Goal: Answer question/provide support: Share knowledge or assist other users

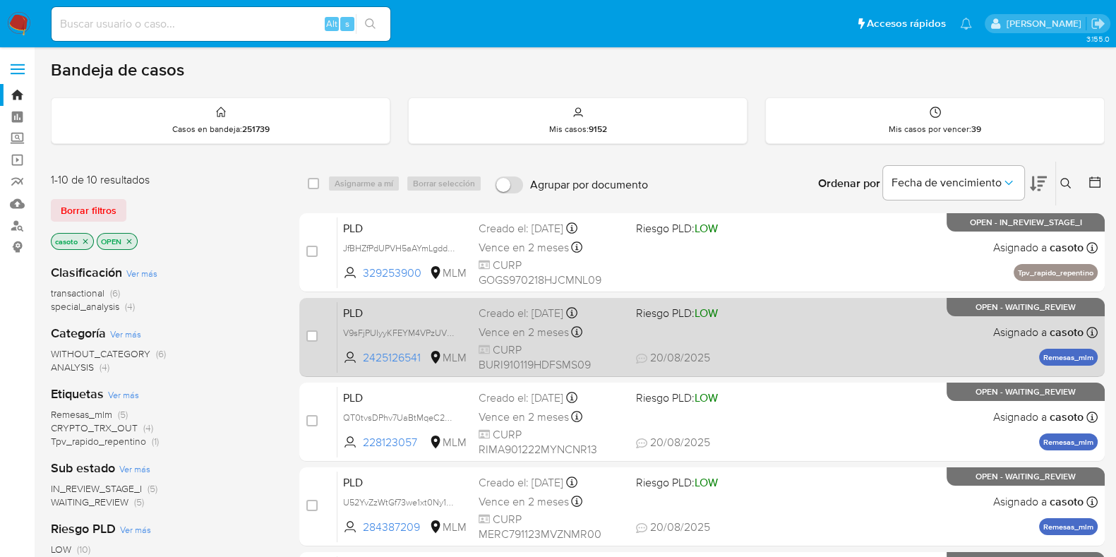
click at [820, 337] on div "PLD V9sFjPUIyyKFEYM4VPzUV4Oe 2425126541 MLM Riesgo PLD: LOW Creado el: 12/08/20…" at bounding box center [718, 337] width 760 height 71
click at [311, 340] on input "checkbox" at bounding box center [311, 335] width 11 height 11
checkbox input "true"
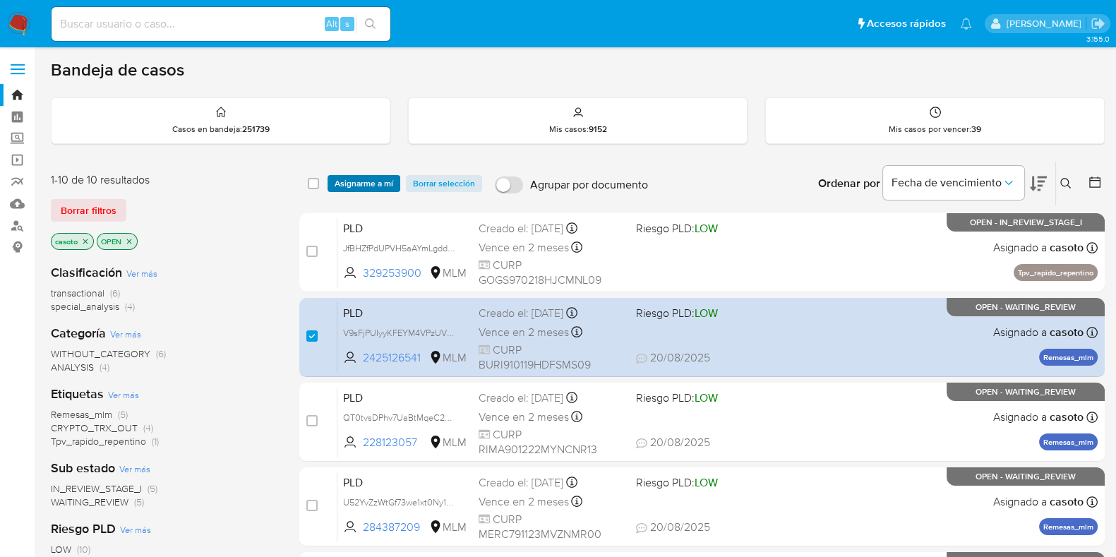
click at [389, 181] on span "Asignarme a mí" at bounding box center [364, 184] width 59 height 14
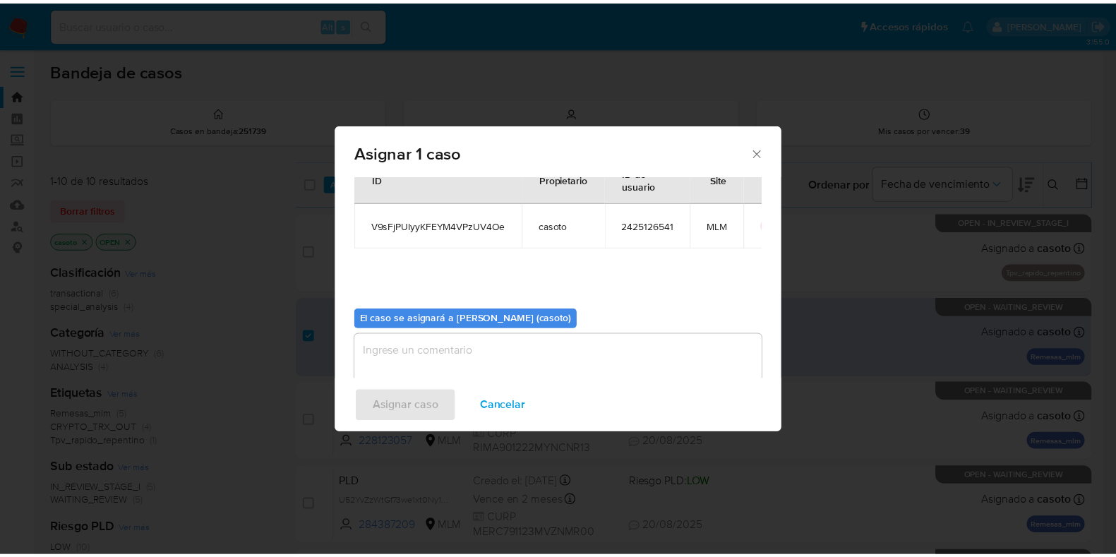
scroll to position [73, 0]
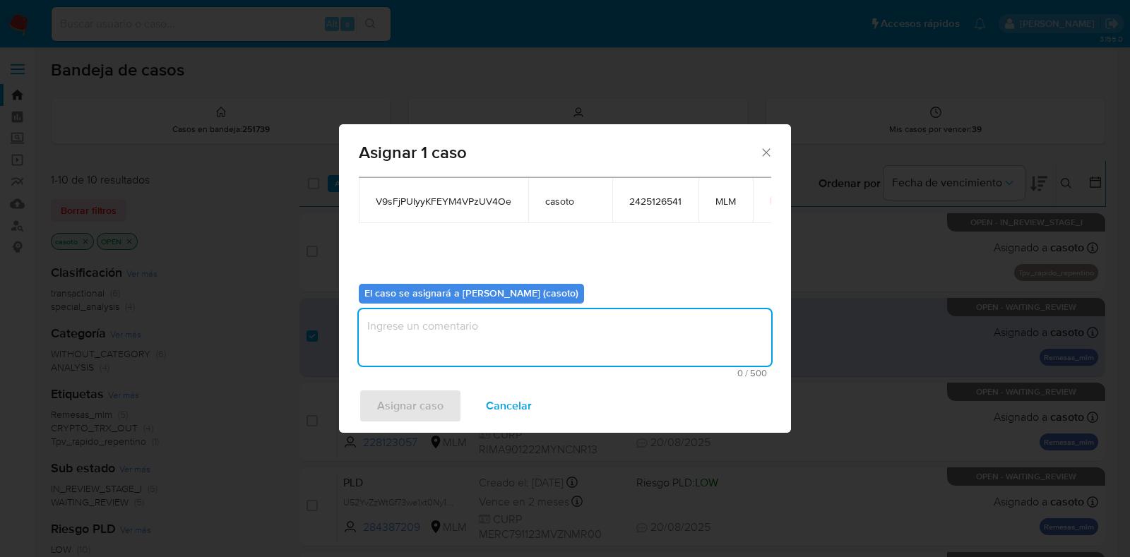
click at [498, 328] on textarea "assign-modal" at bounding box center [565, 337] width 412 height 56
type textarea "l1"
click at [401, 411] on span "Asignar caso" at bounding box center [410, 405] width 66 height 31
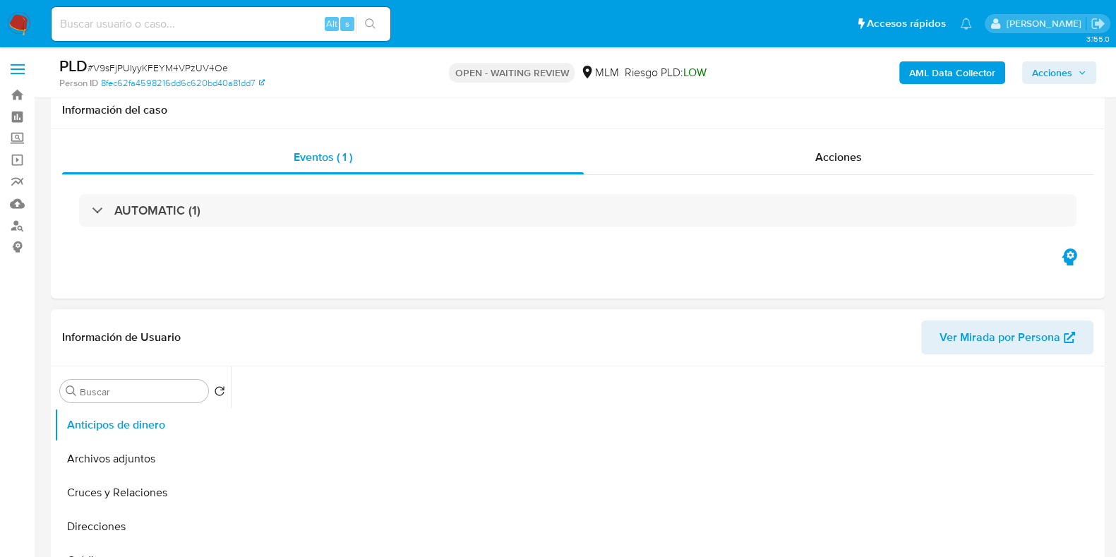
scroll to position [88, 0]
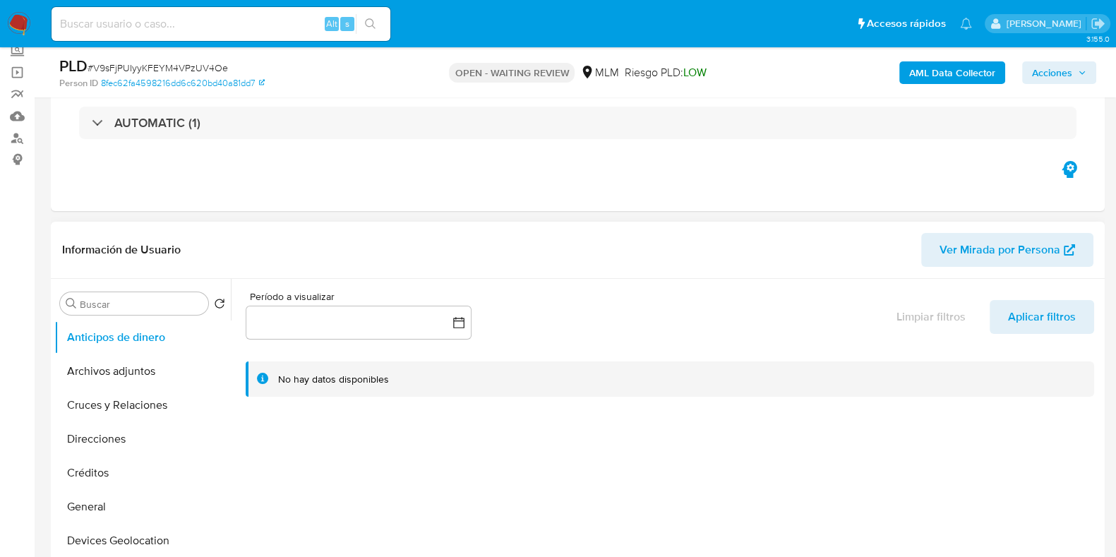
select select "10"
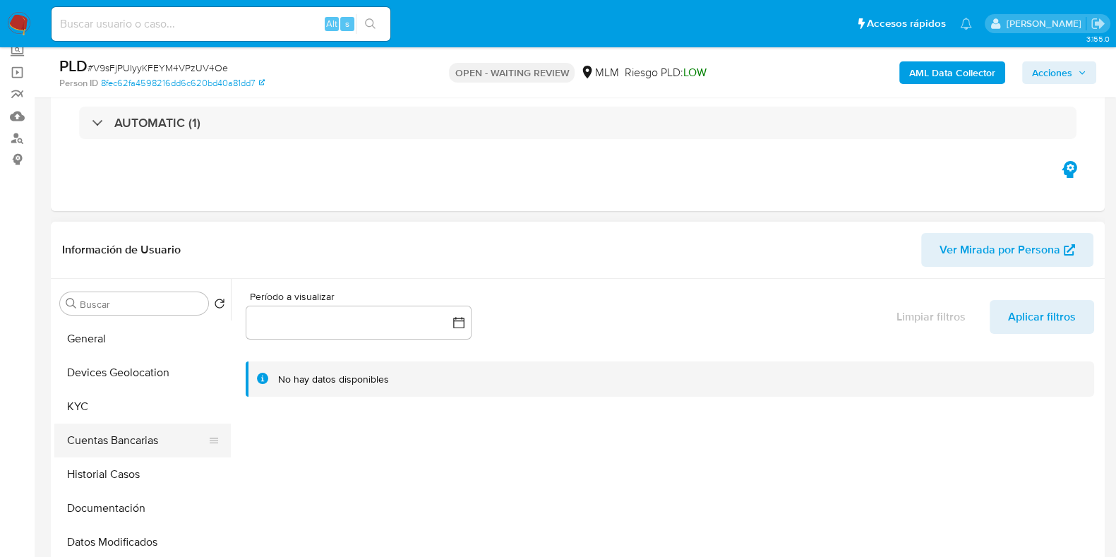
scroll to position [176, 0]
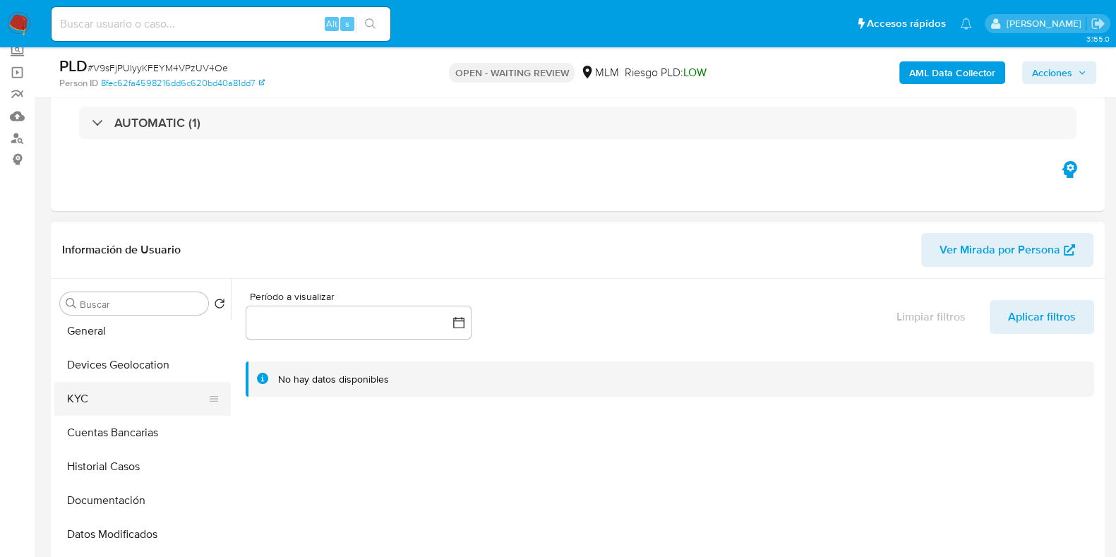
click at [113, 400] on button "KYC" at bounding box center [136, 399] width 165 height 34
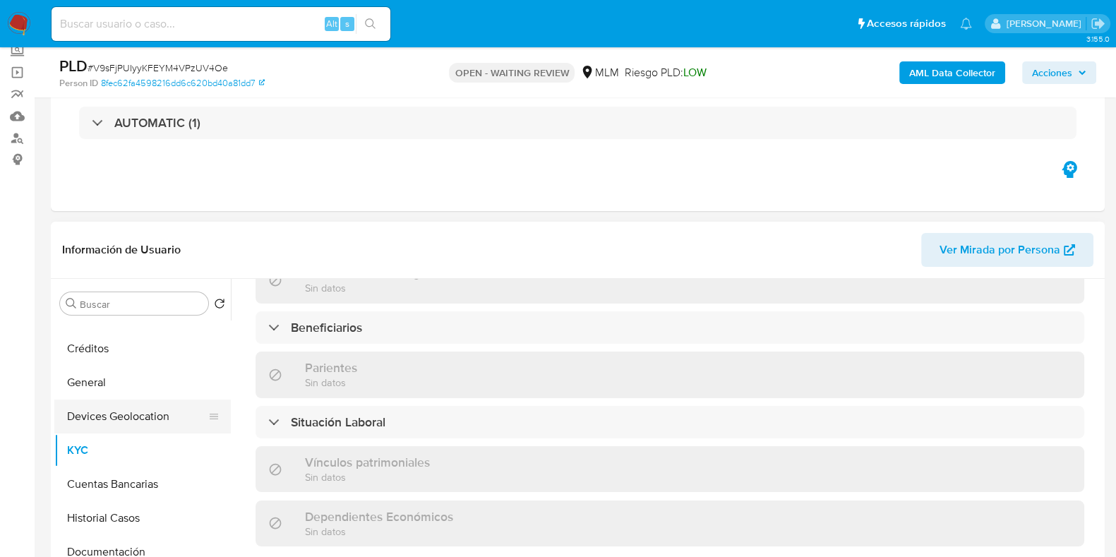
scroll to position [88, 0]
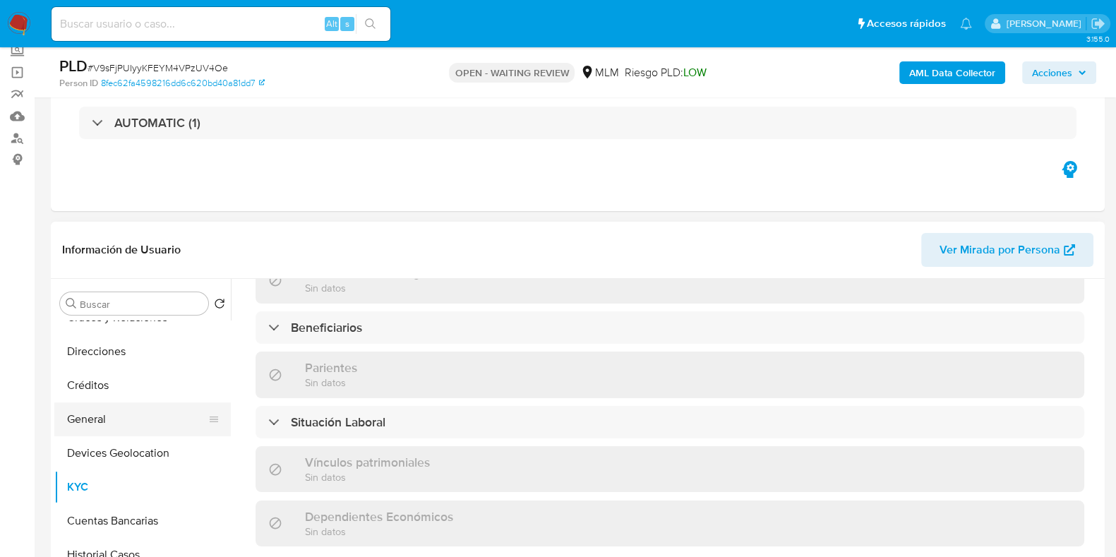
click at [90, 411] on button "General" at bounding box center [136, 419] width 165 height 34
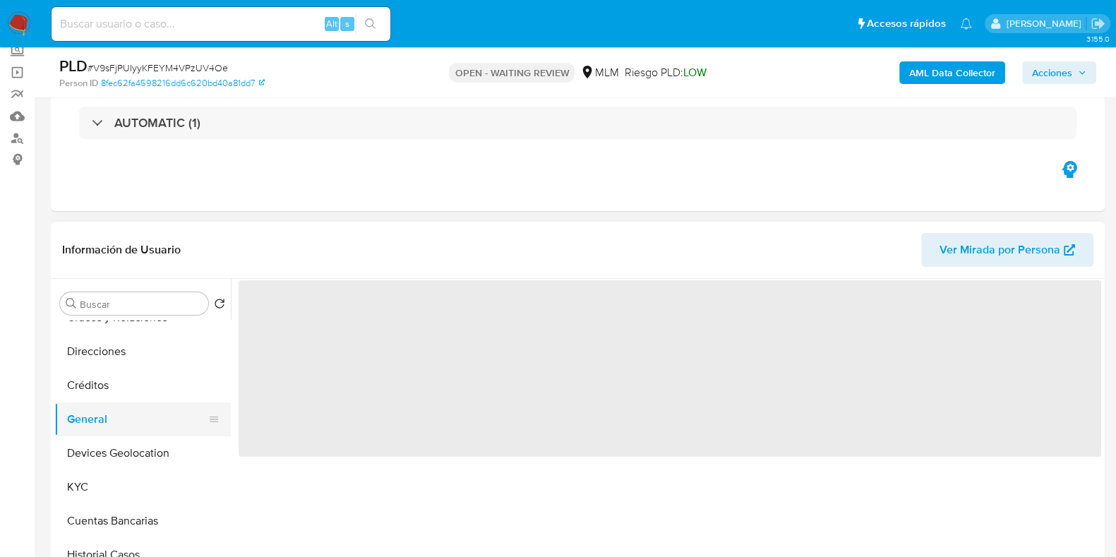
scroll to position [0, 0]
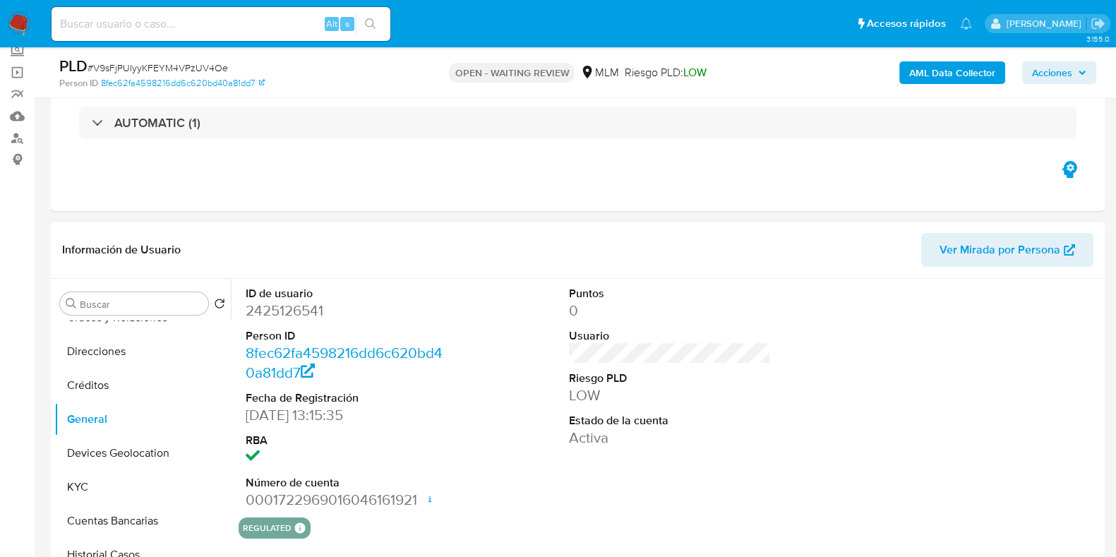
click at [295, 312] on dd "2425126541" at bounding box center [347, 311] width 202 height 20
click at [294, 311] on dd "2425126541" at bounding box center [347, 311] width 202 height 20
click at [292, 311] on dd "2425126541" at bounding box center [347, 311] width 202 height 20
copy dd "2425126541"
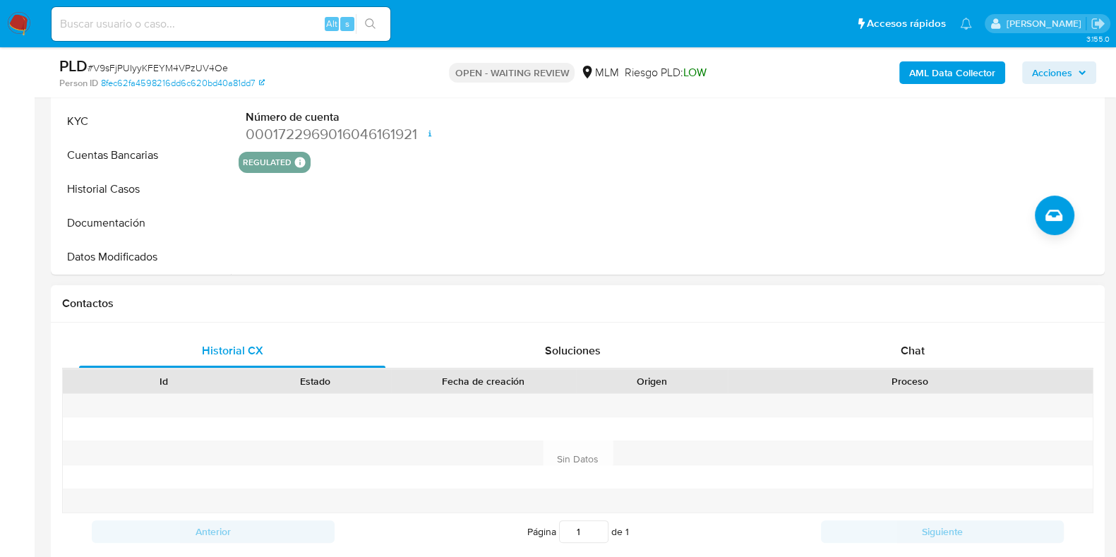
scroll to position [530, 0]
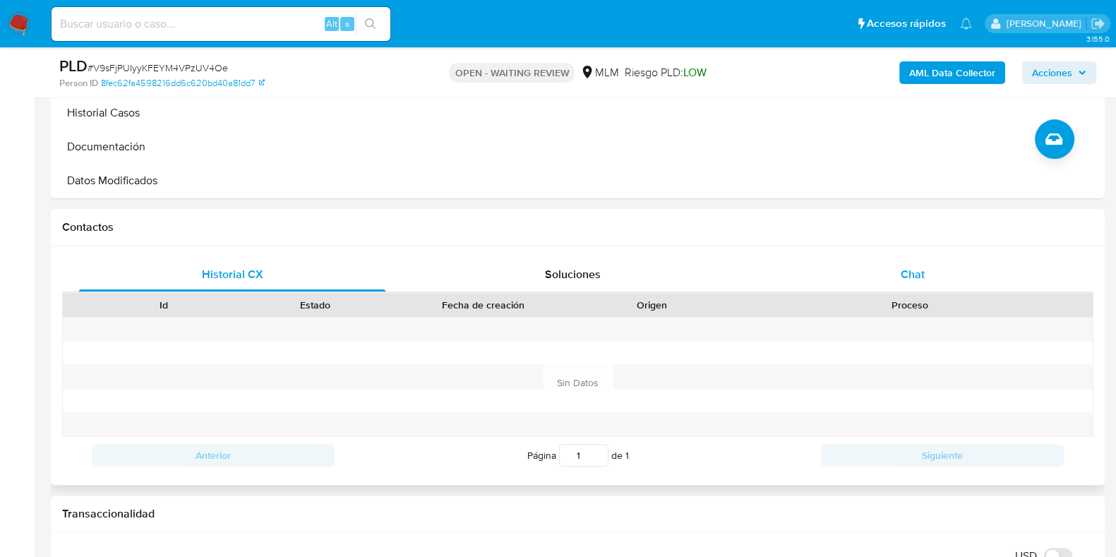
drag, startPoint x: 921, startPoint y: 256, endPoint x: 914, endPoint y: 266, distance: 12.7
click at [918, 261] on div "Historial CX Soluciones Chat Id Estado Fecha de creación Origen Proceso Anterio…" at bounding box center [578, 365] width 1054 height 239
click at [914, 266] on span "Chat" at bounding box center [913, 274] width 24 height 16
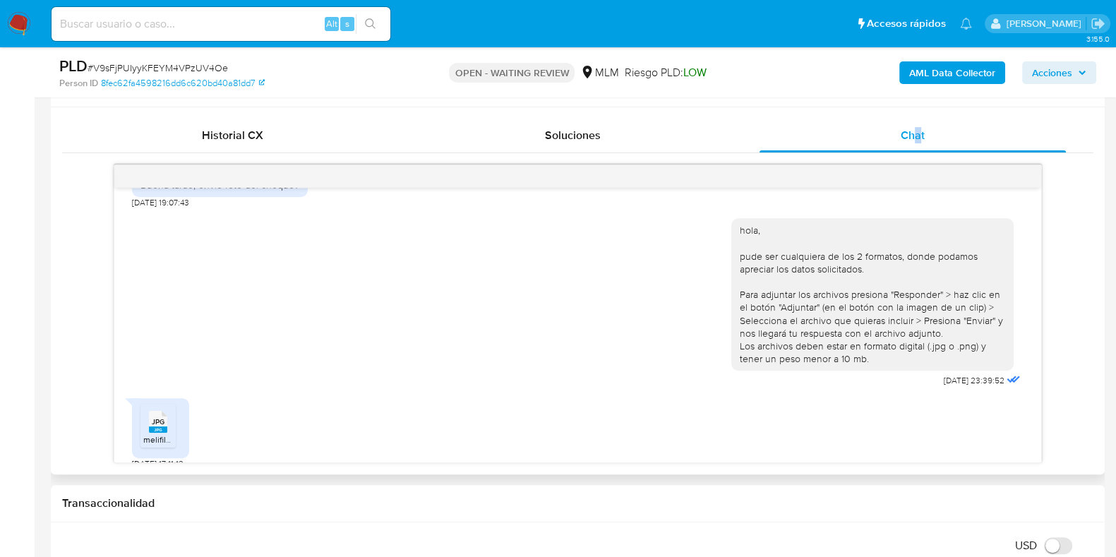
scroll to position [705, 0]
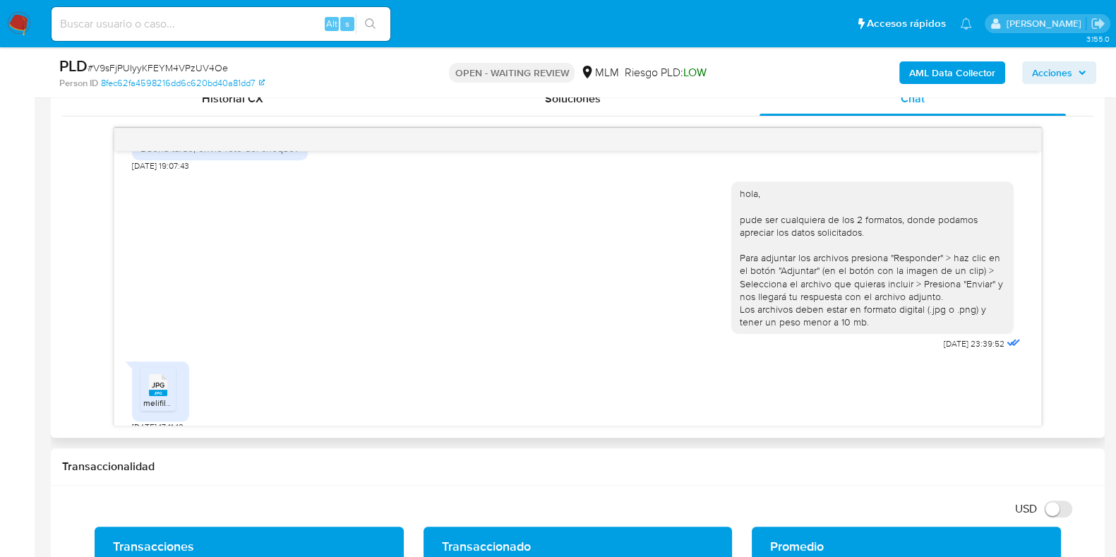
click at [162, 397] on span "melifile4117429134690277848.jpg" at bounding box center [206, 403] width 127 height 12
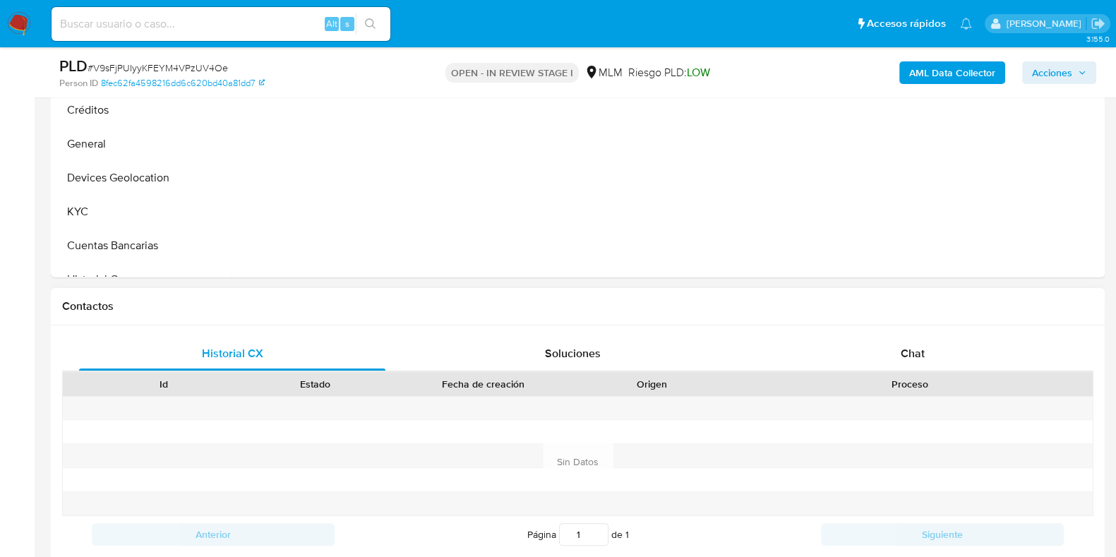
scroll to position [530, 0]
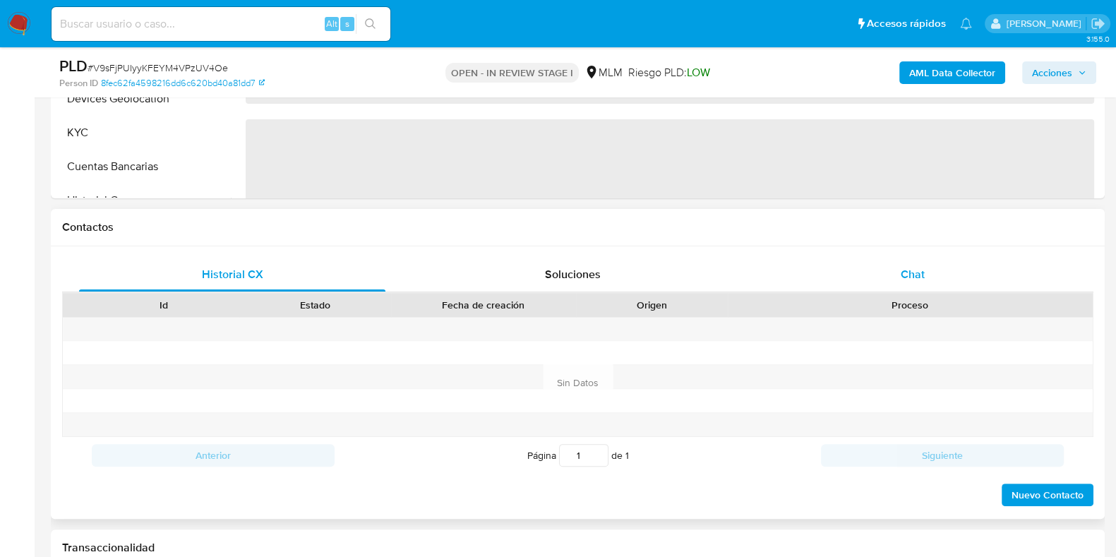
select select "10"
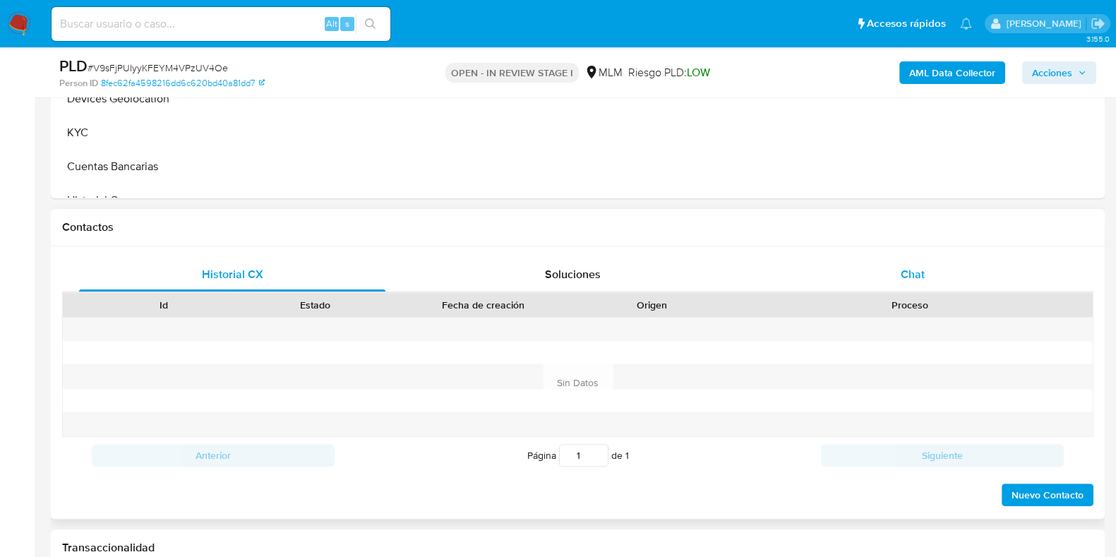
click at [897, 258] on div "Chat" at bounding box center [913, 275] width 306 height 34
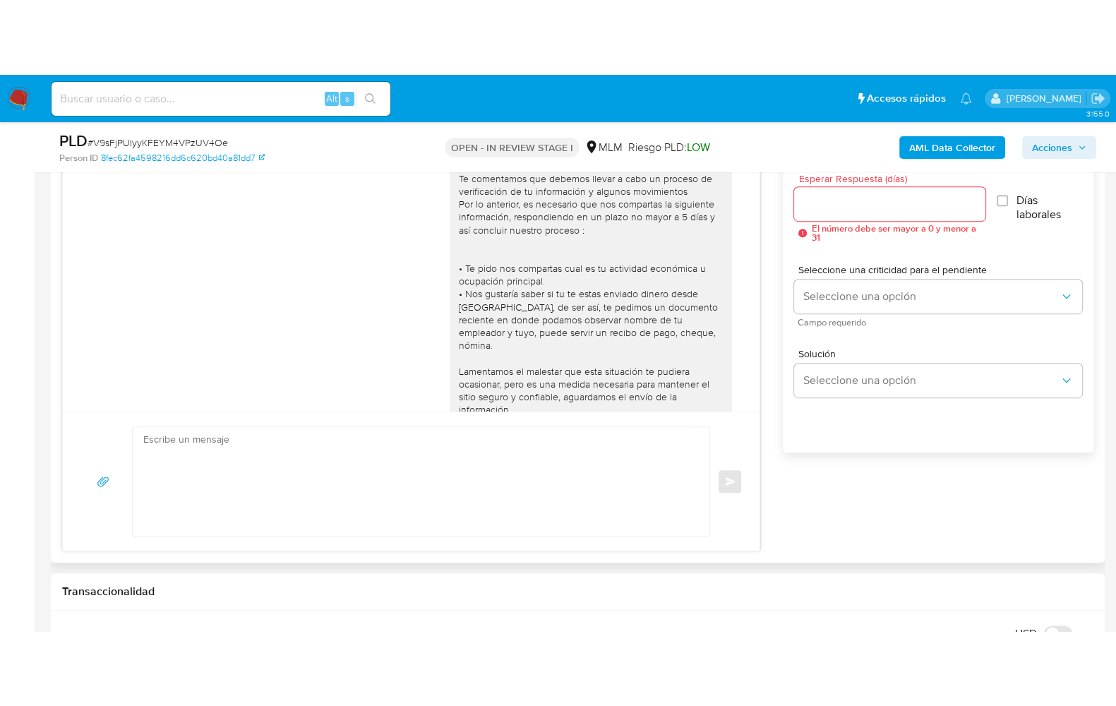
scroll to position [352, 0]
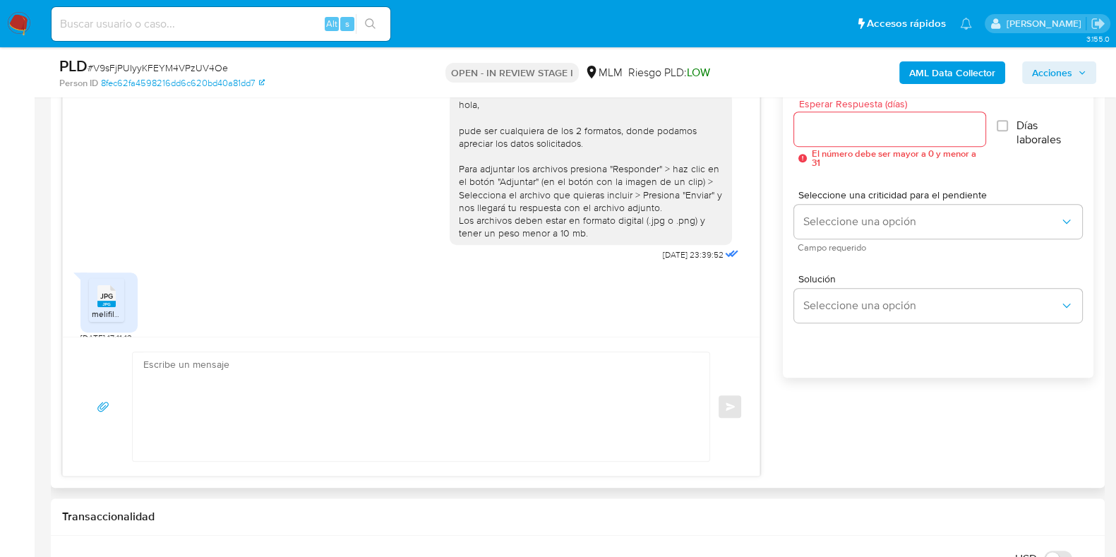
click at [324, 401] on textarea at bounding box center [417, 406] width 549 height 109
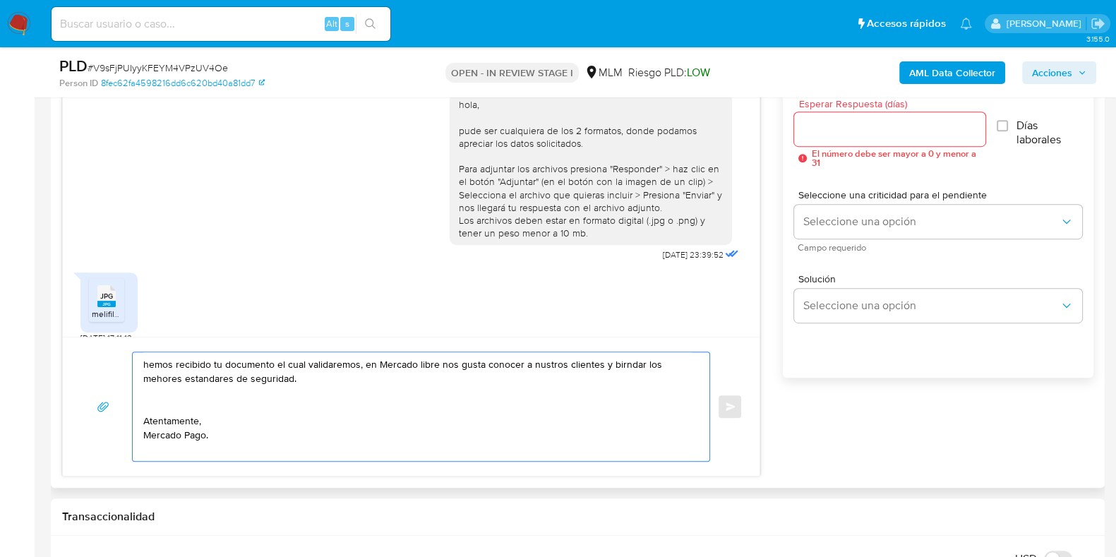
drag, startPoint x: 160, startPoint y: 379, endPoint x: 175, endPoint y: 407, distance: 31.3
click at [173, 410] on textarea "hemos recibido tu documento el cual validaremos, en Mercado libre nos gusta con…" at bounding box center [417, 406] width 549 height 109
click at [161, 376] on textarea "hemos recibido tu documento el cual validaremos, en Mercado libre nos gusta con…" at bounding box center [417, 406] width 549 height 109
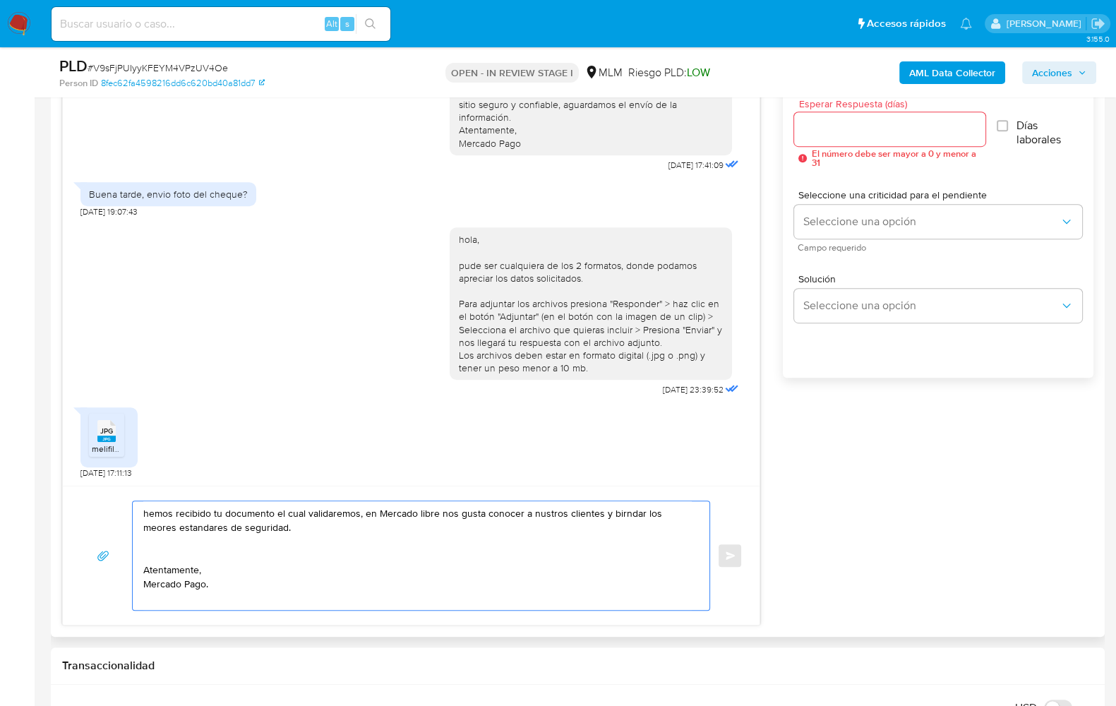
scroll to position [204, 0]
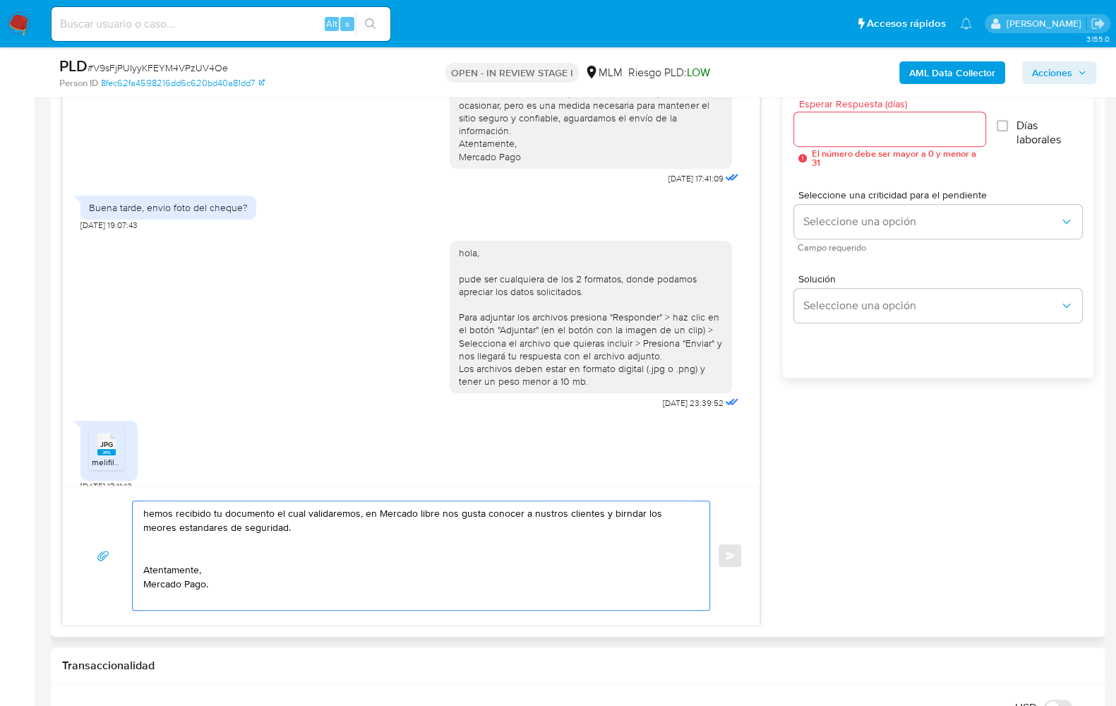
drag, startPoint x: 554, startPoint y: 520, endPoint x: 537, endPoint y: 523, distance: 17.9
click at [535, 527] on textarea "hemos recibido tu documento el cual validaremos, en Mercado libre nos gusta con…" at bounding box center [417, 555] width 549 height 109
drag, startPoint x: 155, startPoint y: 525, endPoint x: 194, endPoint y: 561, distance: 53.4
click at [195, 556] on textarea "hemos recibido tu documento el cual validaremos, en Mercado libre nos gusta con…" at bounding box center [417, 555] width 549 height 109
click at [159, 527] on textarea "hemos recibido tu documento el cual validaremos, en Mercado libre nos gusta con…" at bounding box center [417, 555] width 549 height 109
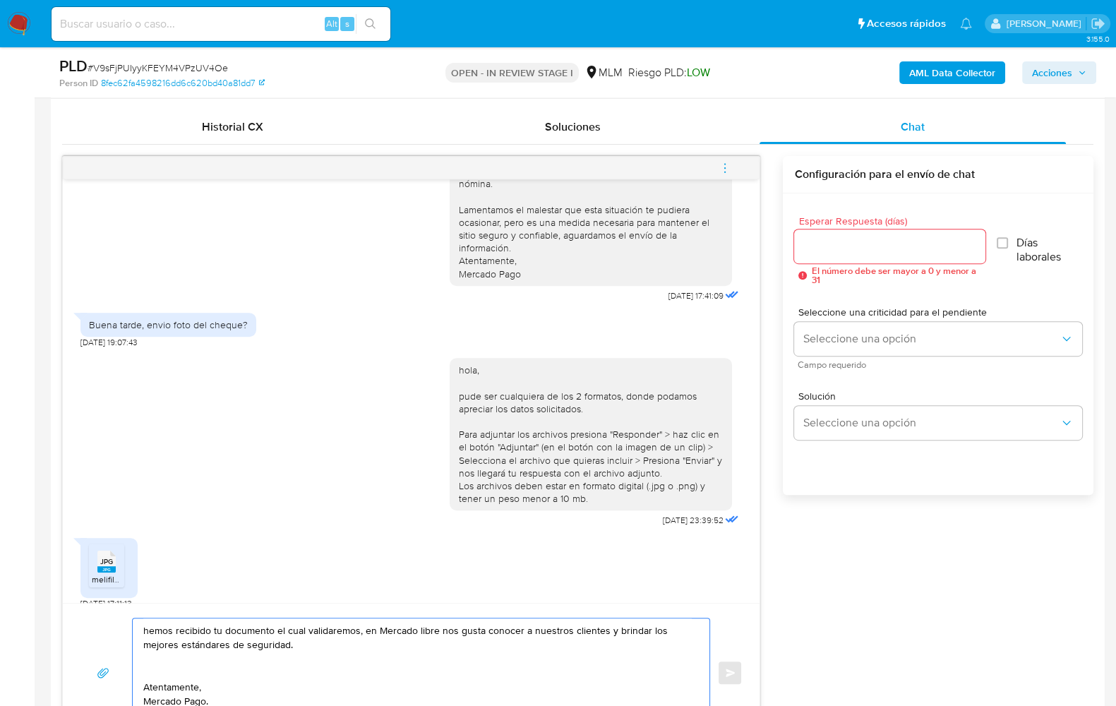
scroll to position [617, 0]
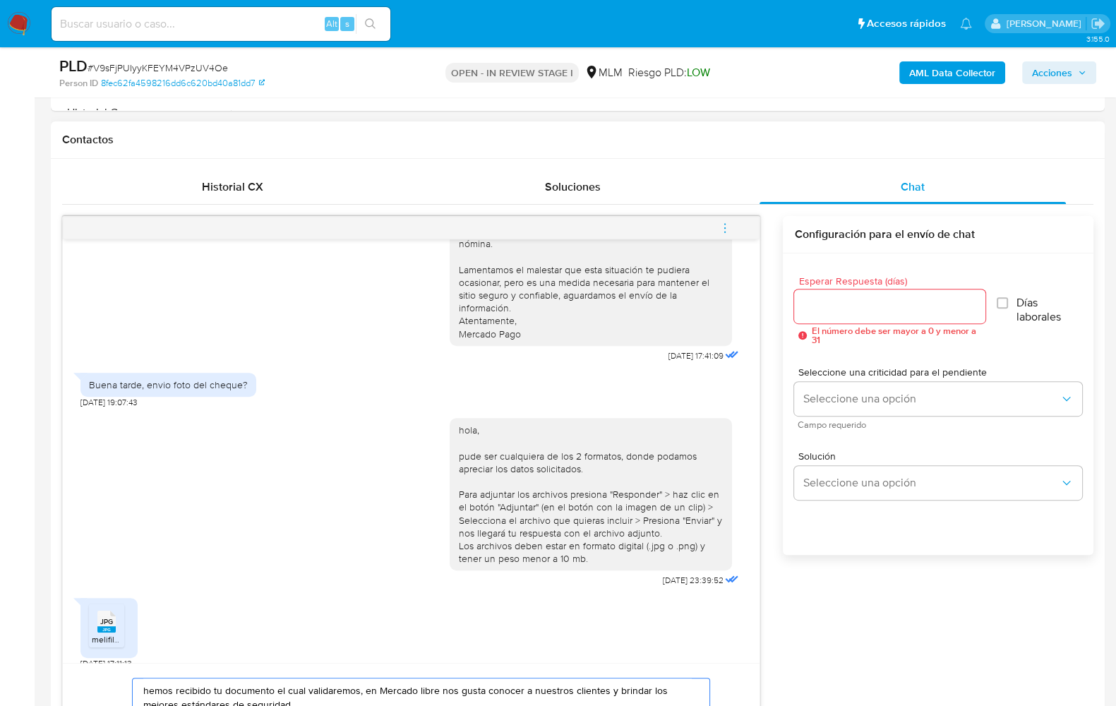
type textarea "hemos recibido tu documento el cual validaremos, en Mercado libre nos gusta con…"
click at [819, 309] on input "Esperar Respuesta (días)" at bounding box center [889, 306] width 191 height 18
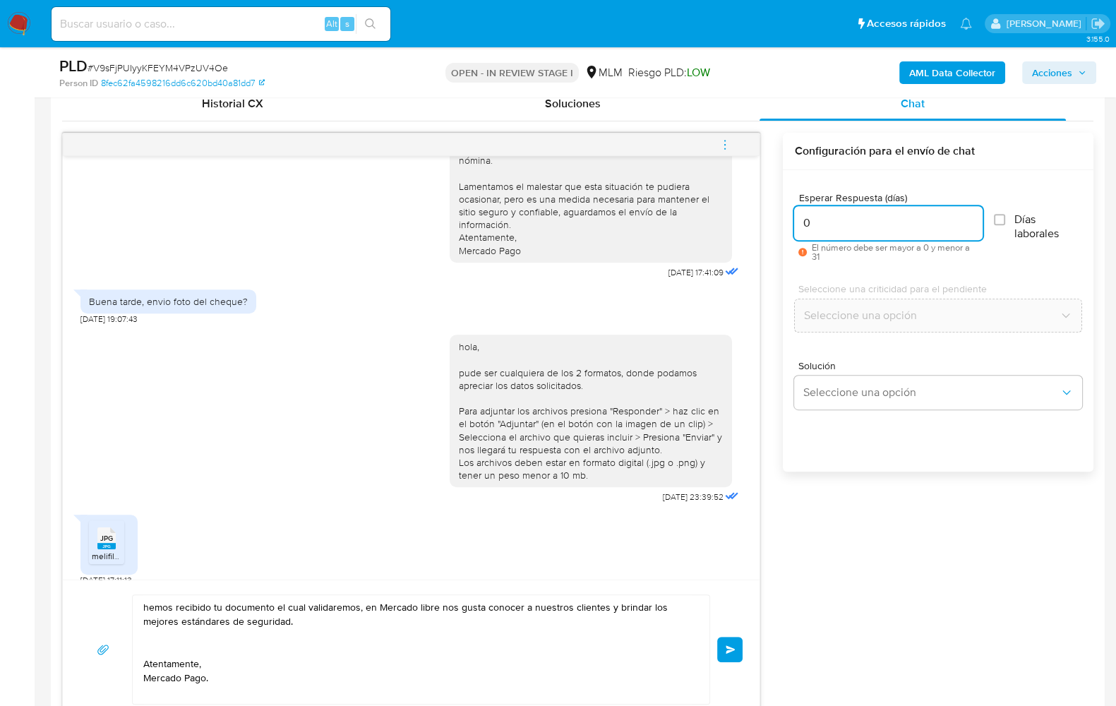
scroll to position [794, 0]
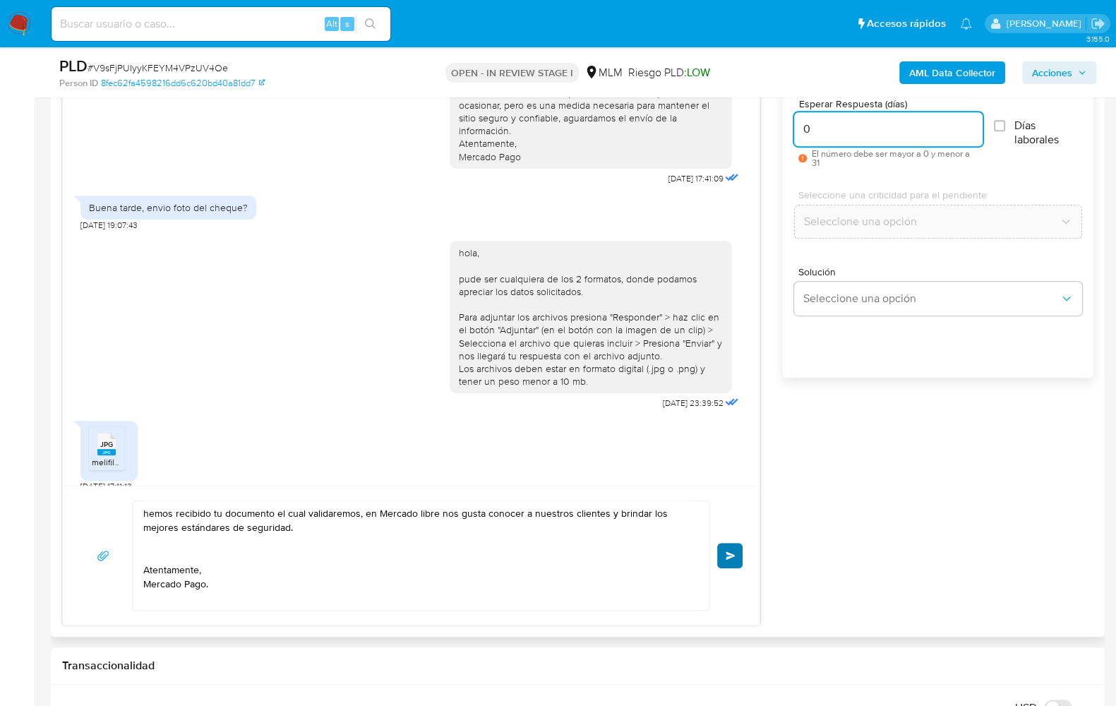
type input "0"
click at [724, 556] on button "Enviar" at bounding box center [729, 555] width 25 height 25
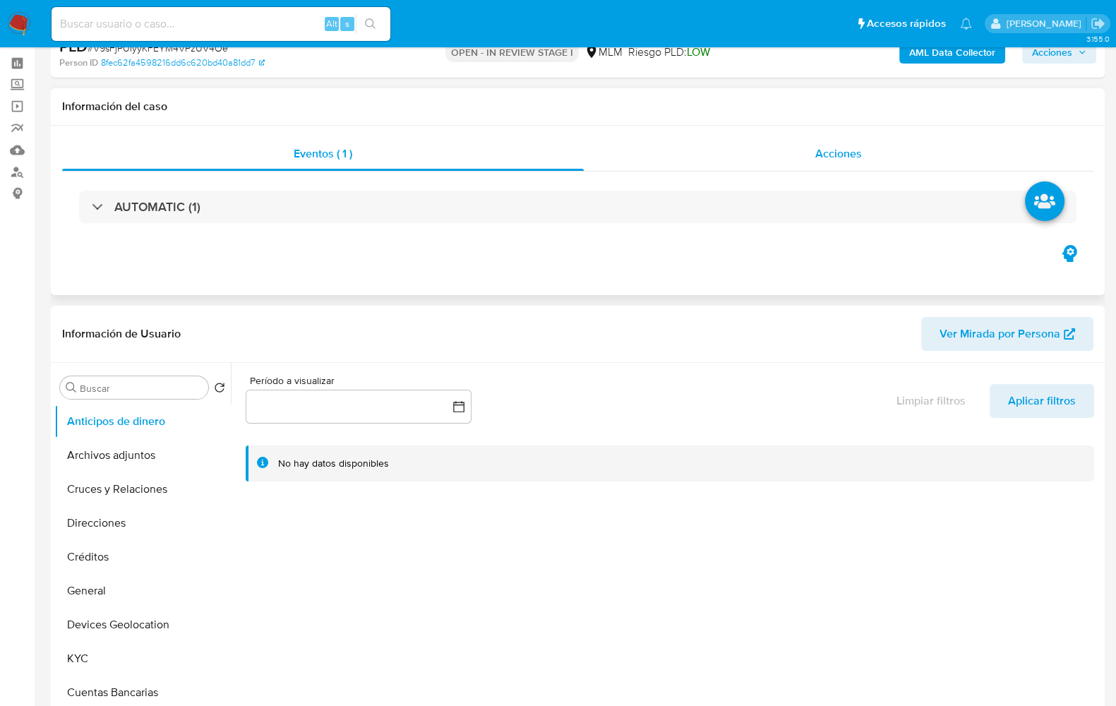
scroll to position [0, 0]
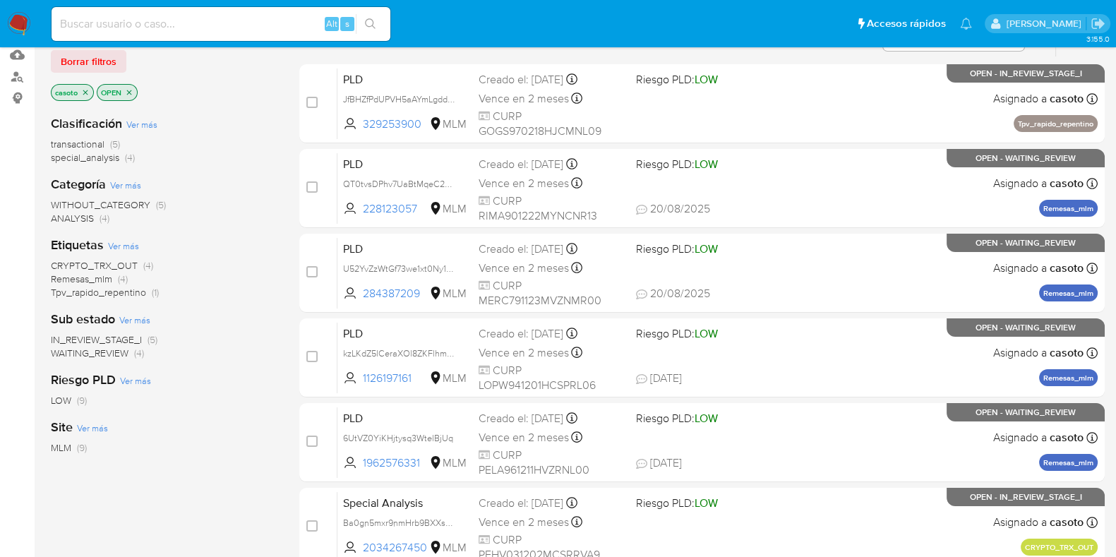
scroll to position [176, 0]
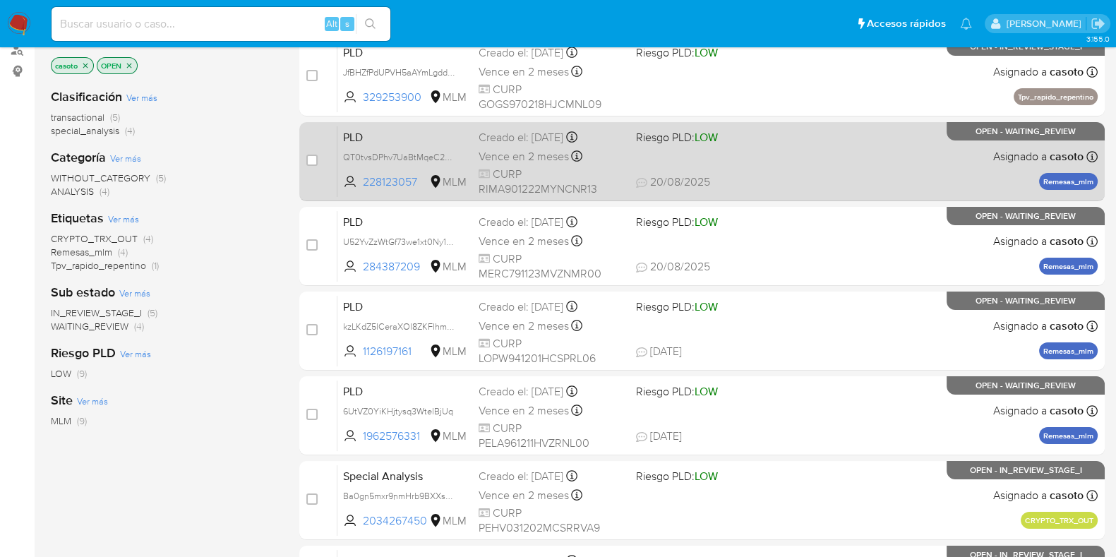
click at [812, 167] on div "PLD QT0tvsDPhv7UaBtMqeC2PyEf 228123057 MLM Riesgo PLD: LOW Creado el: [DATE] Cr…" at bounding box center [718, 161] width 760 height 71
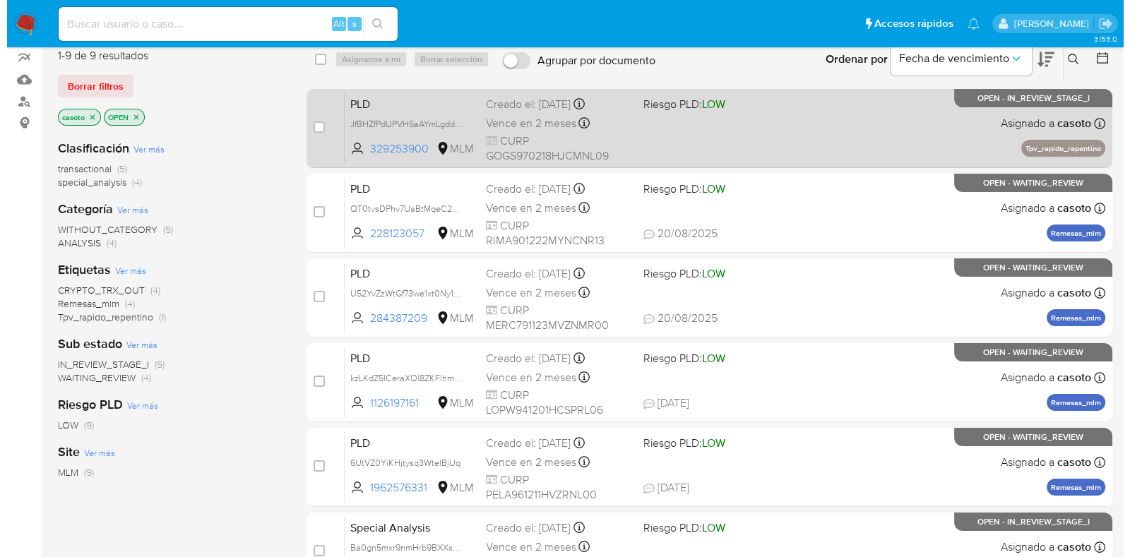
scroll to position [88, 0]
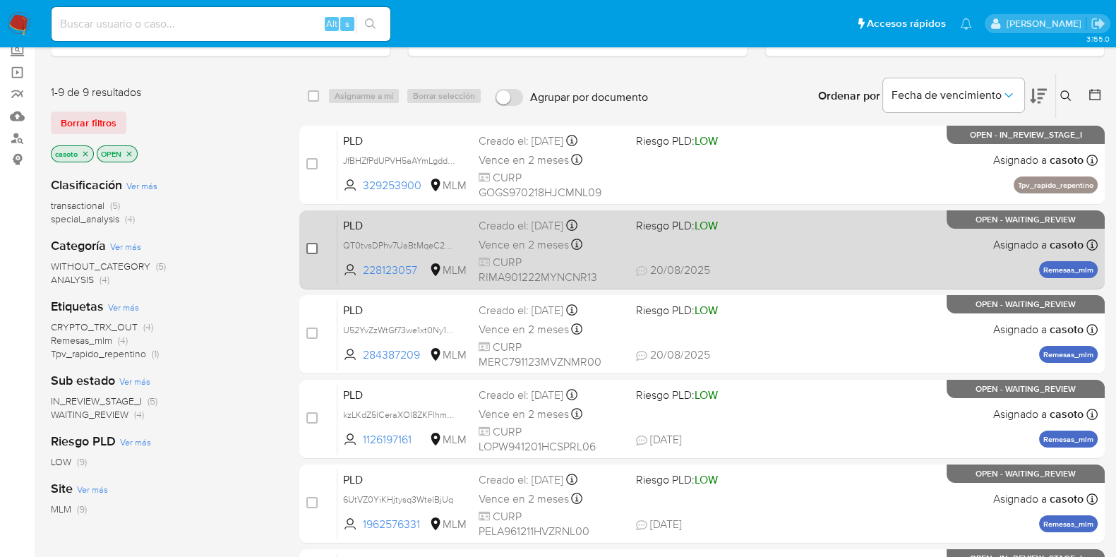
click at [313, 249] on input "checkbox" at bounding box center [311, 248] width 11 height 11
checkbox input "true"
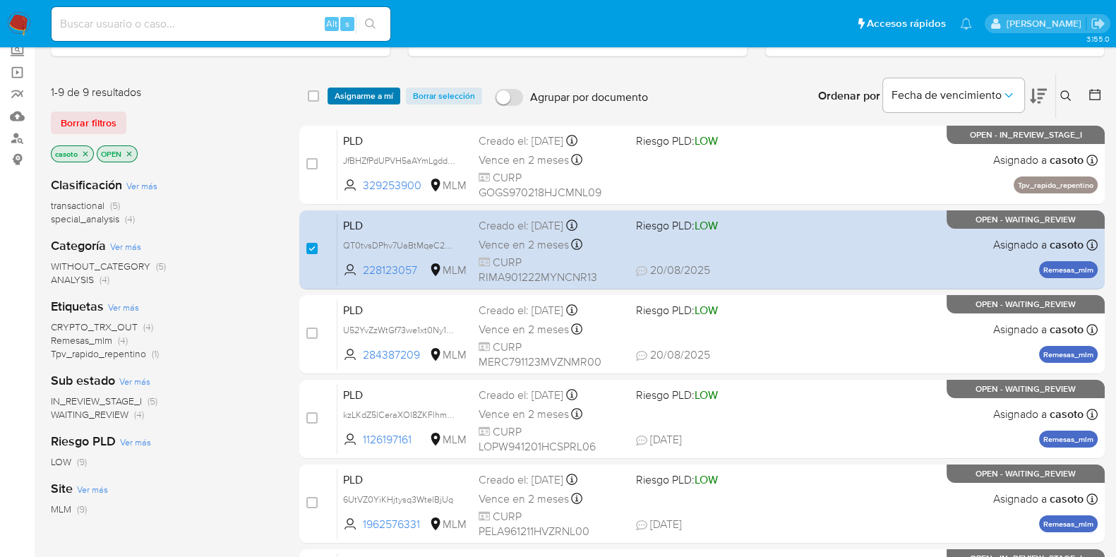
click at [386, 93] on span "Asignarme a mí" at bounding box center [364, 96] width 59 height 14
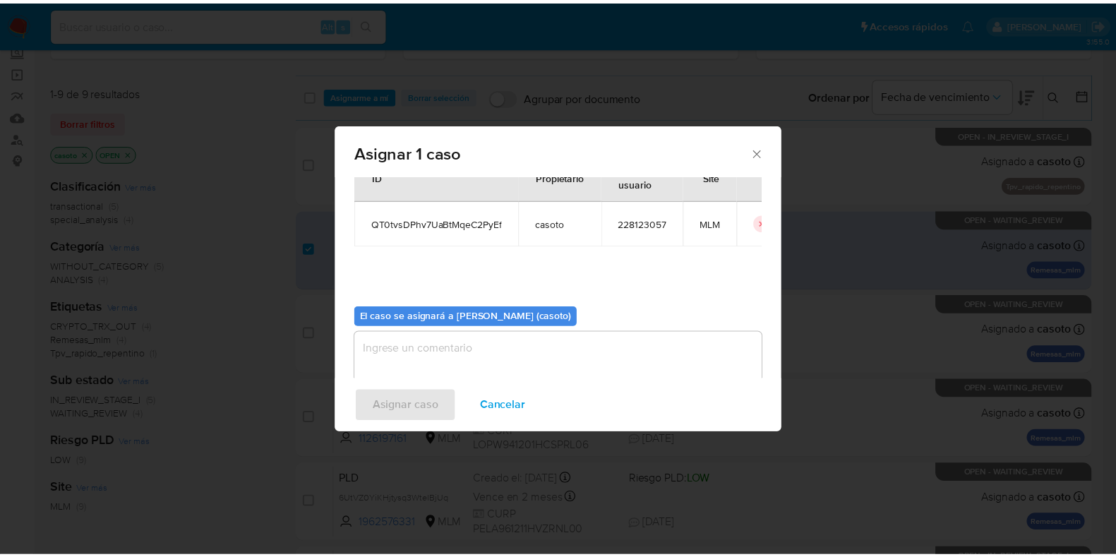
scroll to position [73, 0]
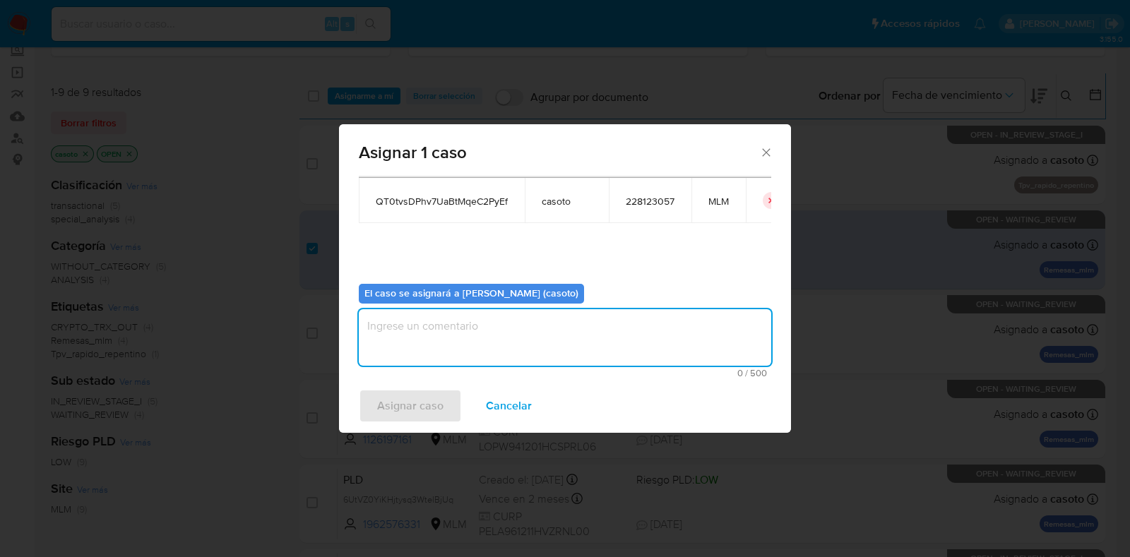
click at [411, 340] on textarea "assign-modal" at bounding box center [565, 337] width 412 height 56
type textarea "l1"
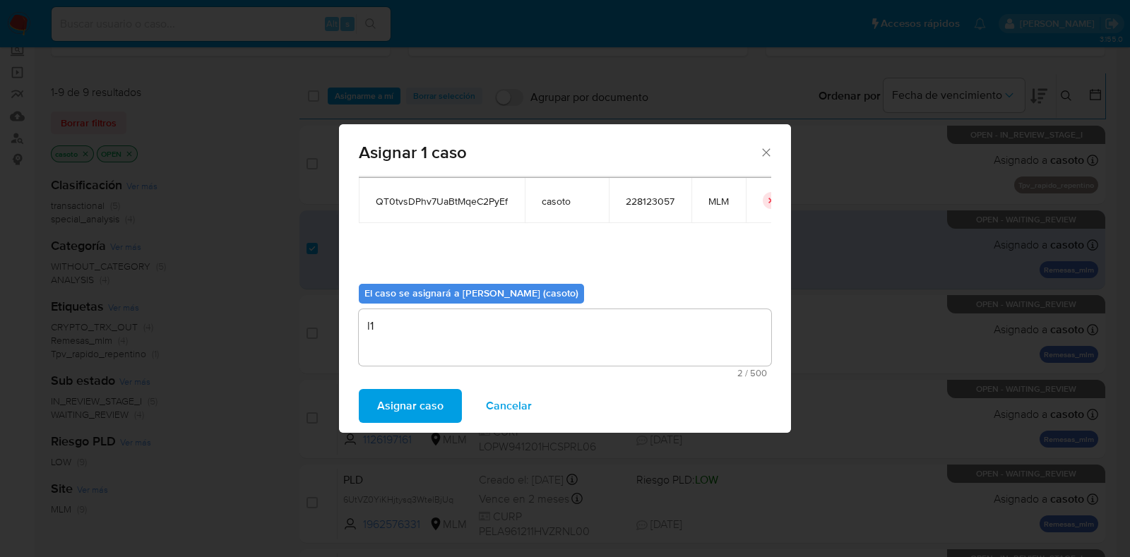
click at [381, 404] on span "Asignar caso" at bounding box center [410, 405] width 66 height 31
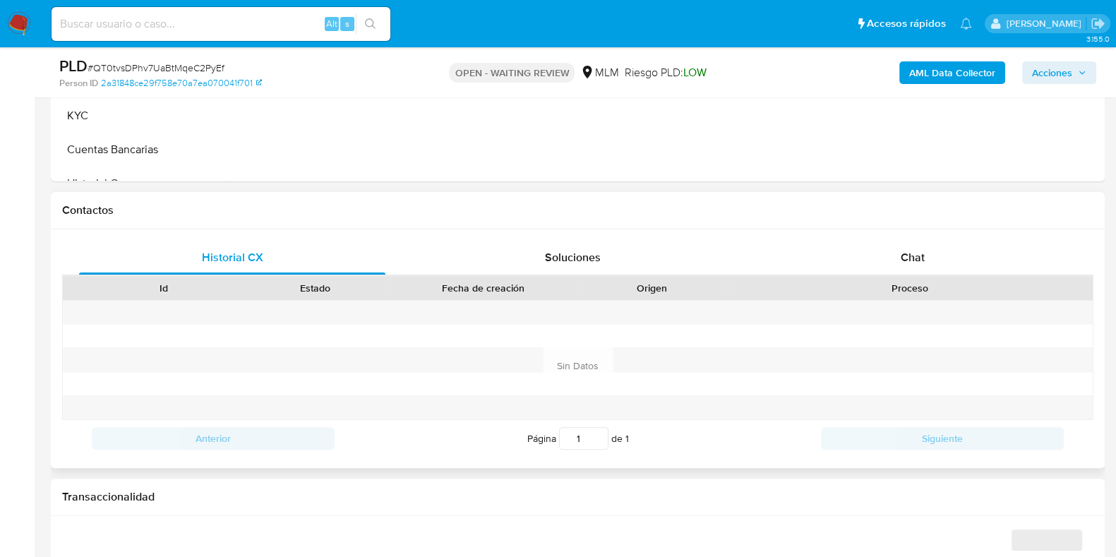
select select "10"
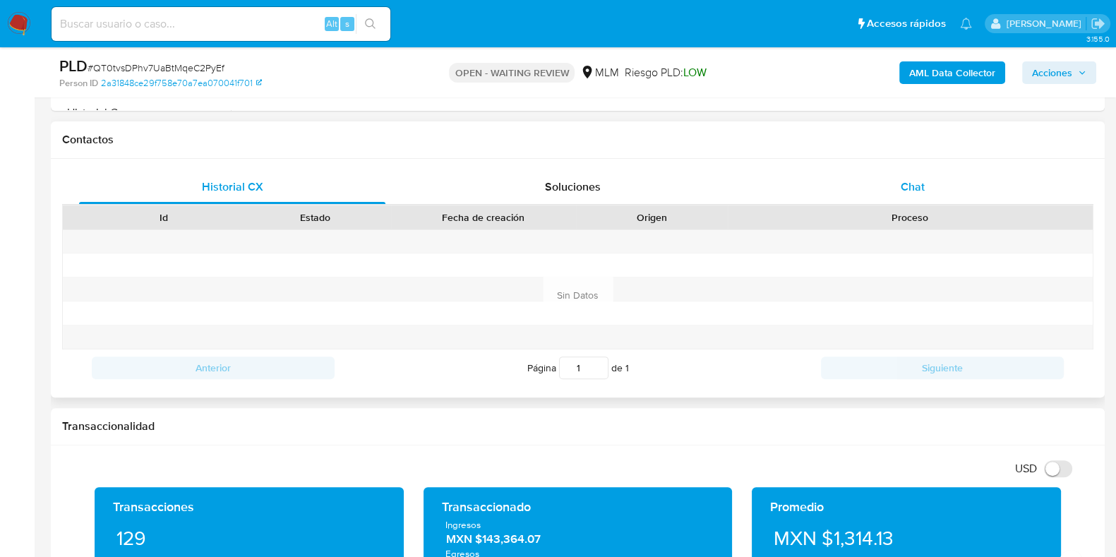
click at [905, 187] on span "Chat" at bounding box center [913, 187] width 24 height 16
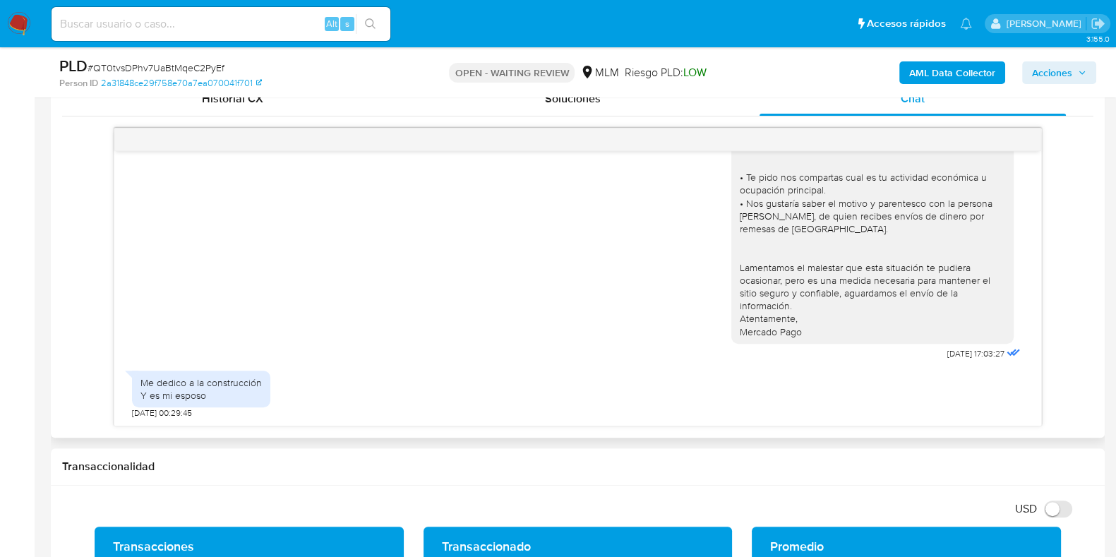
scroll to position [30, 0]
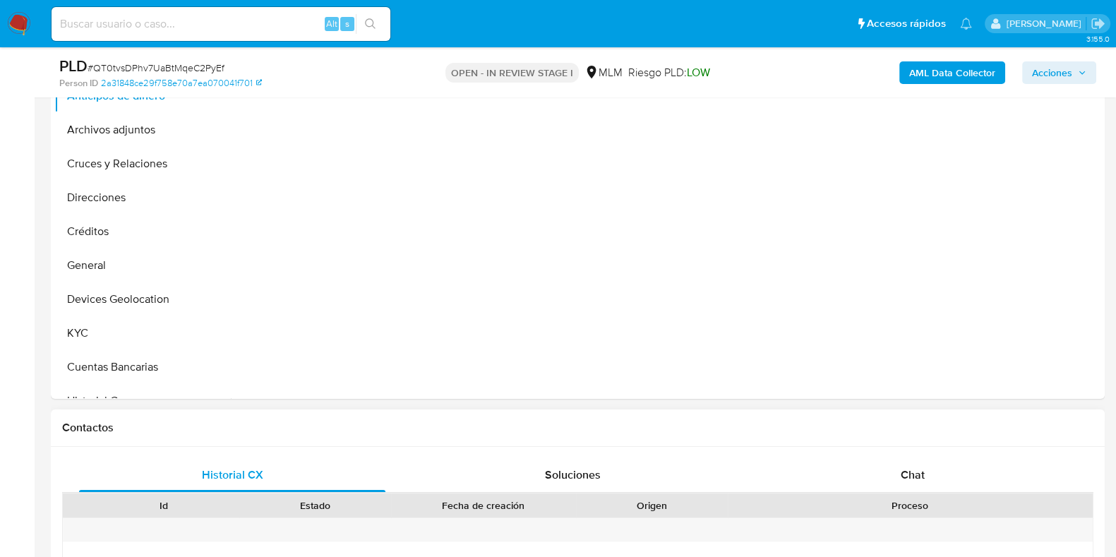
scroll to position [441, 0]
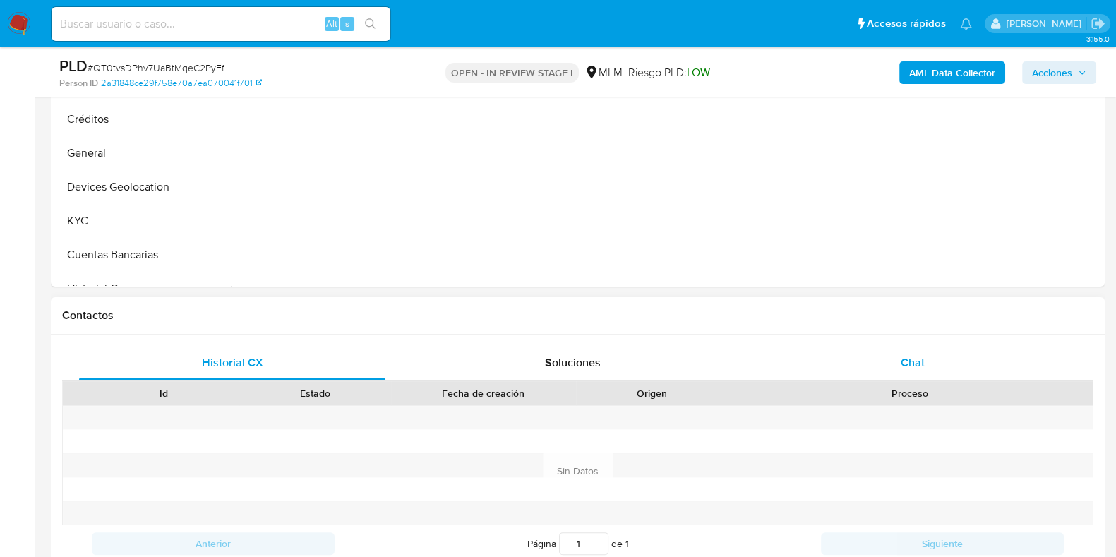
select select "10"
drag, startPoint x: 913, startPoint y: 357, endPoint x: 904, endPoint y: 355, distance: 9.4
click at [913, 358] on span "Chat" at bounding box center [913, 362] width 24 height 16
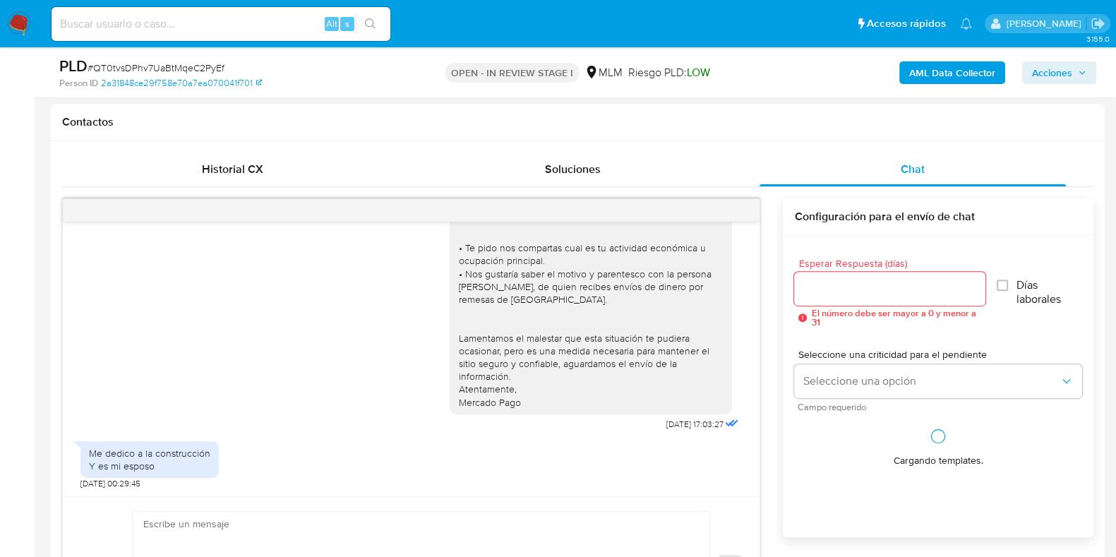
scroll to position [705, 0]
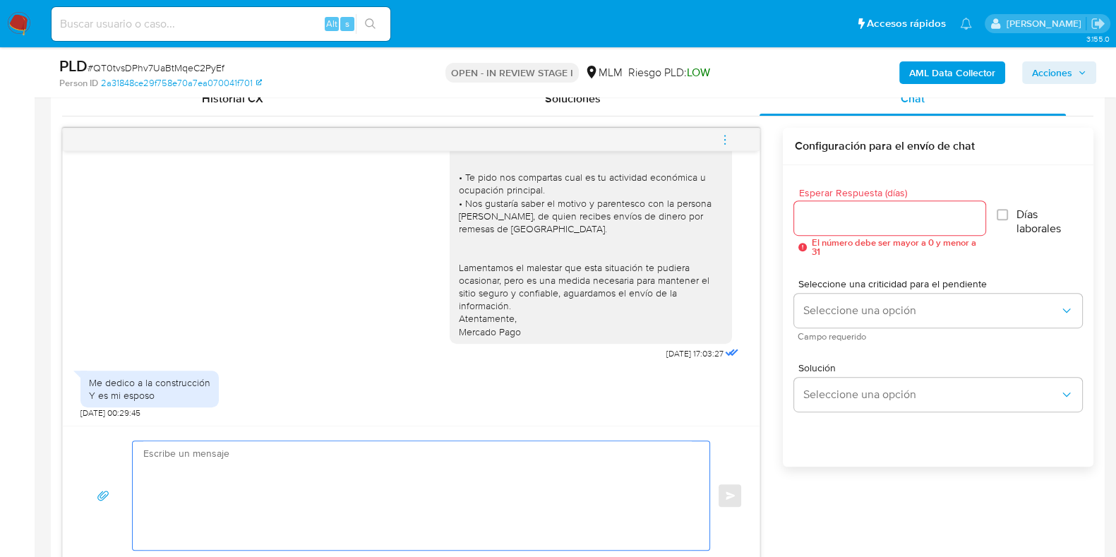
click at [437, 462] on textarea at bounding box center [417, 495] width 549 height 109
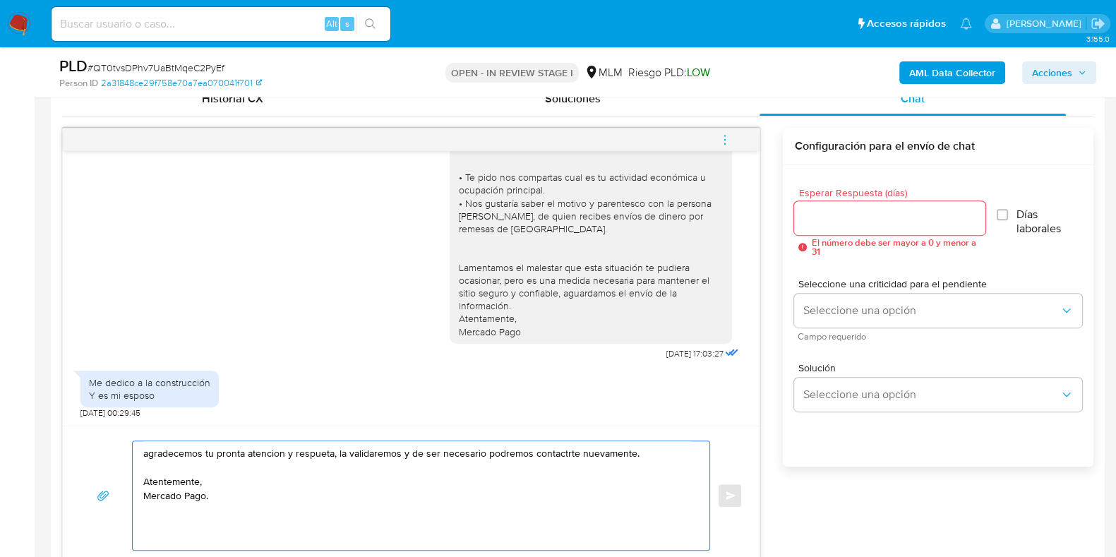
drag, startPoint x: 264, startPoint y: 450, endPoint x: 330, endPoint y: 121, distance: 335.7
click at [338, 107] on div "Historial CX" at bounding box center [232, 99] width 306 height 34
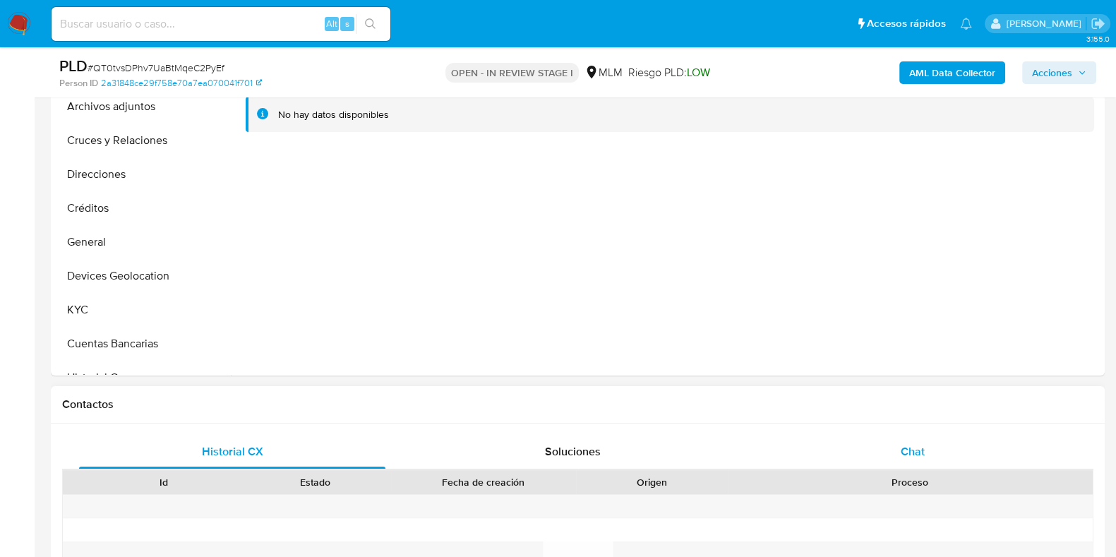
click at [891, 444] on div "Chat" at bounding box center [913, 452] width 306 height 34
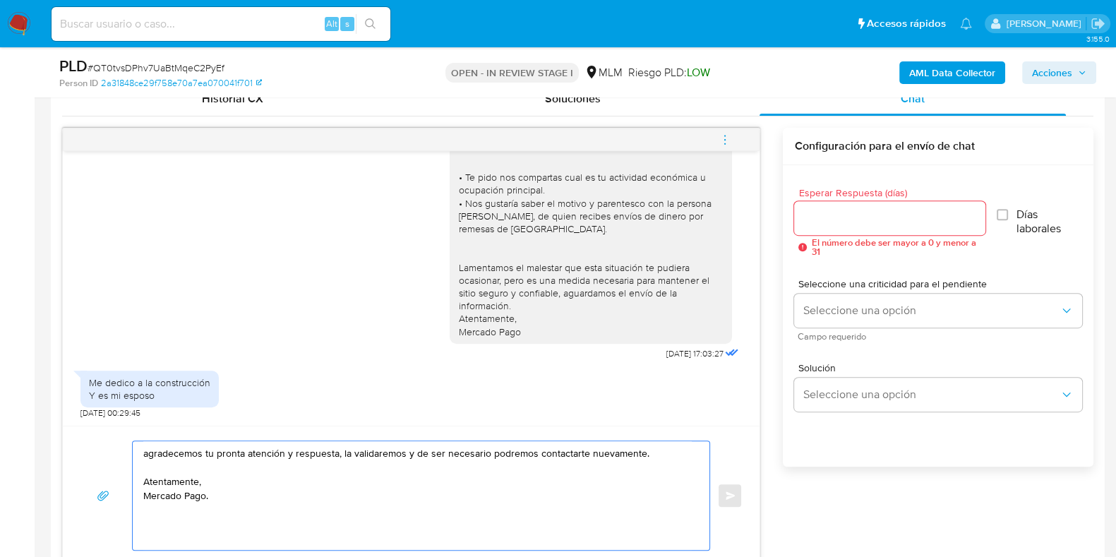
type textarea "agradecemos tu pronta atención y respuesta, la validaremos y de ser necesario p…"
click at [812, 206] on div at bounding box center [889, 218] width 191 height 34
click at [816, 213] on input "Esperar Respuesta (días)" at bounding box center [889, 218] width 191 height 18
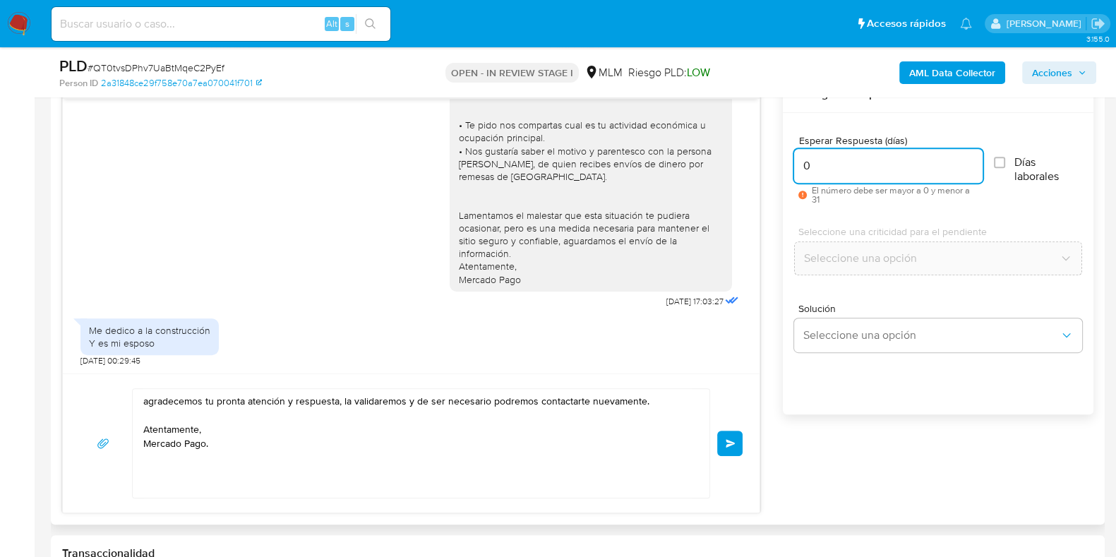
scroll to position [794, 0]
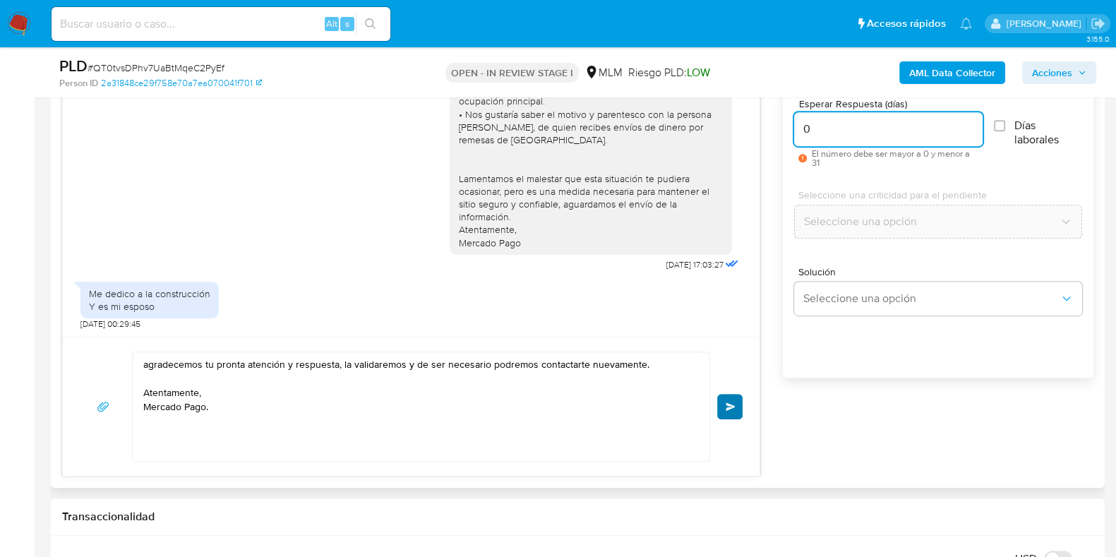
type input "0"
click at [727, 407] on span "Enviar" at bounding box center [731, 406] width 10 height 8
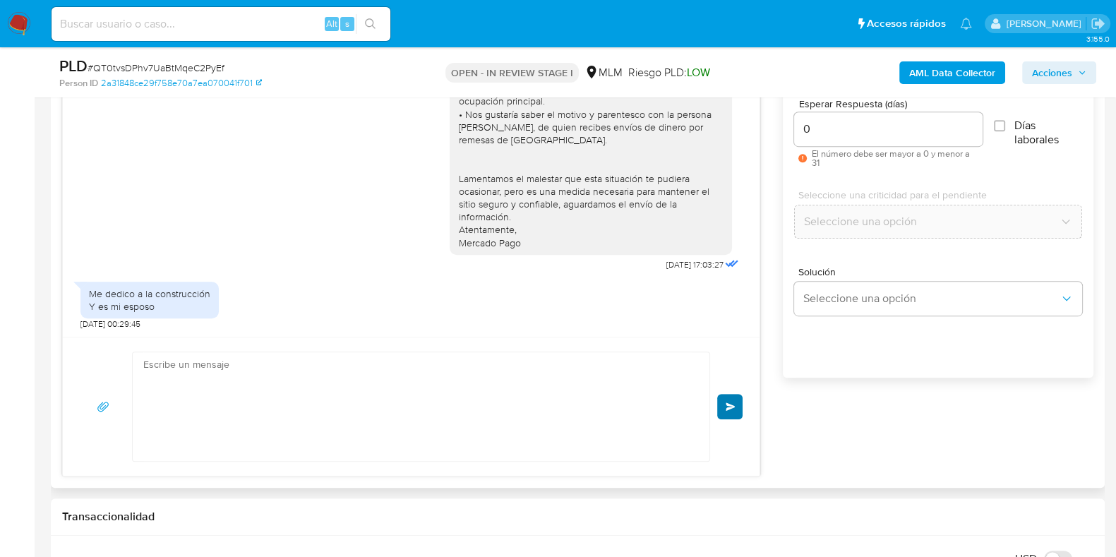
scroll to position [222, 0]
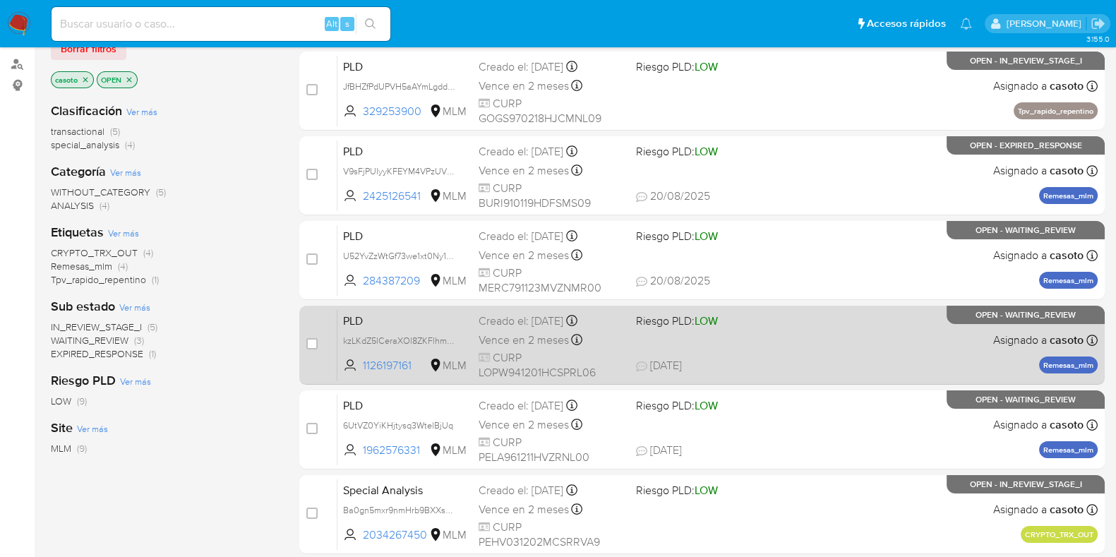
scroll to position [176, 0]
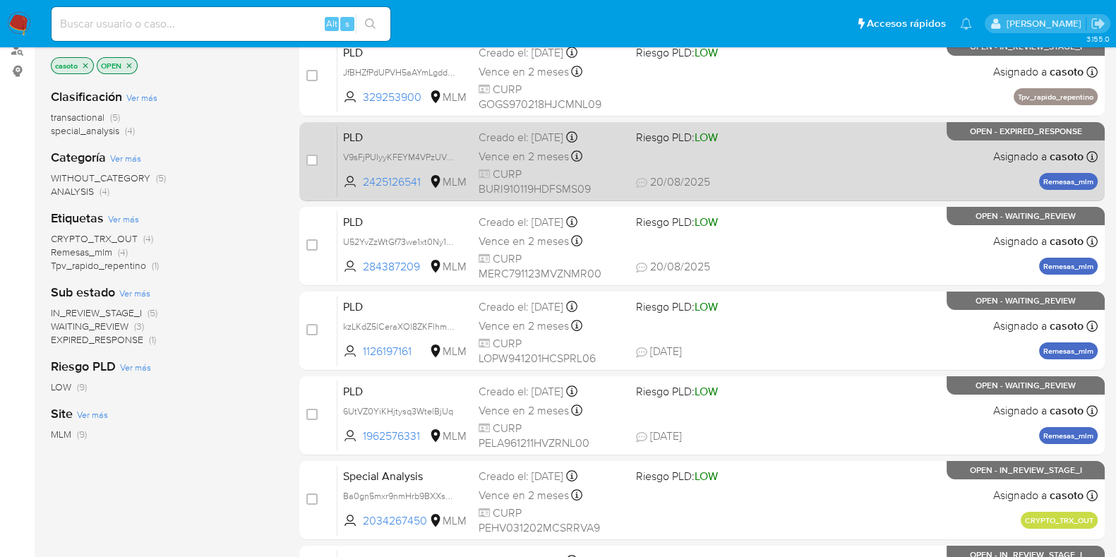
click at [898, 165] on div "PLD V9sFjPUIyyKFEYM4VPzUV4Oe 2425126541 MLM Riesgo PLD: LOW Creado el: [DATE] C…" at bounding box center [718, 161] width 760 height 71
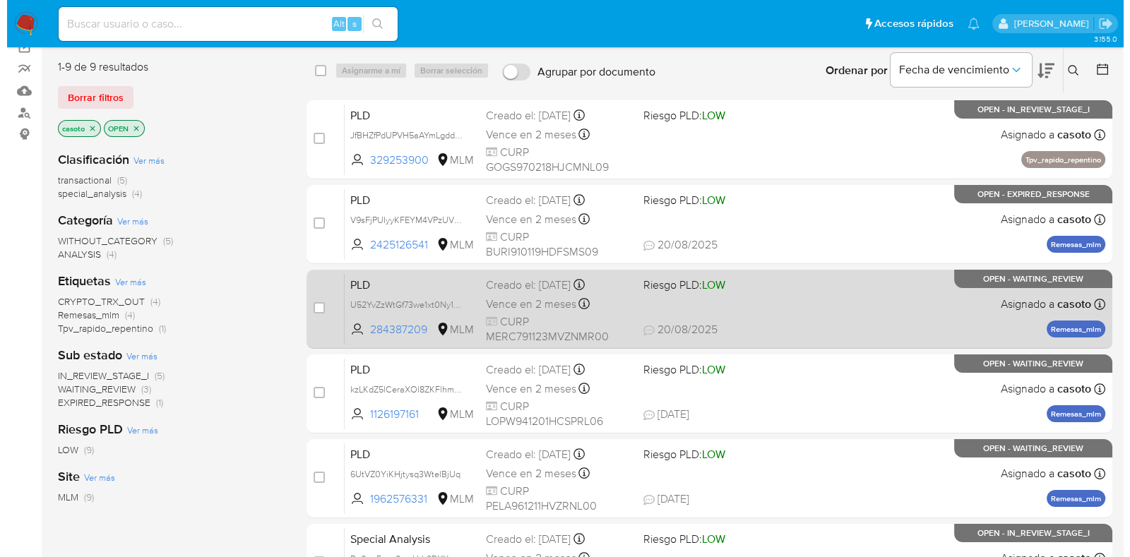
scroll to position [88, 0]
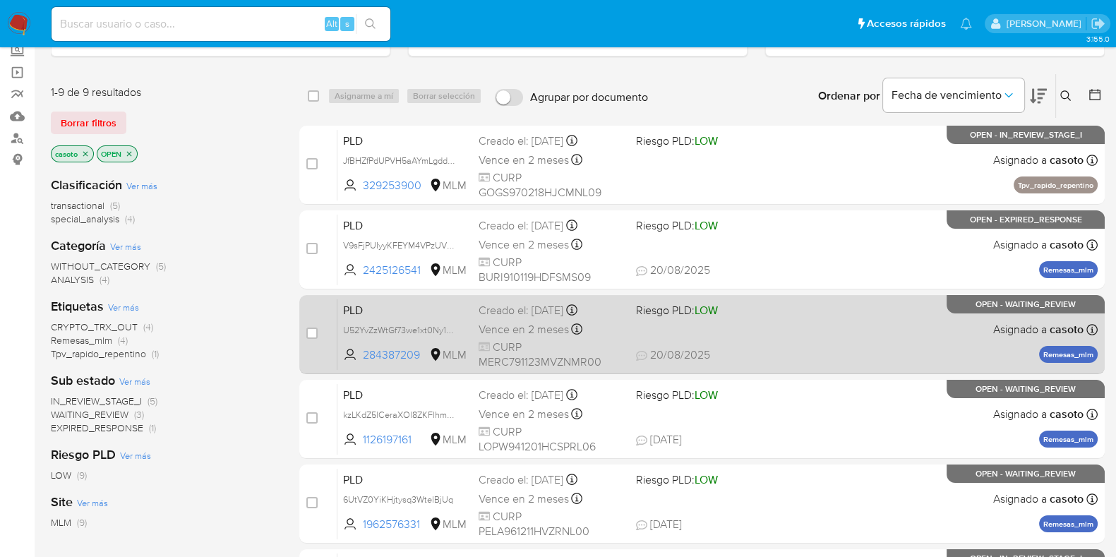
click at [885, 329] on div "PLD U52YvZzWtGf73we1xt0Ny1An 284387209 MLM Riesgo PLD: LOW Creado el: [DATE] Cr…" at bounding box center [718, 334] width 760 height 71
click at [311, 326] on div "case-item-checkbox" at bounding box center [311, 333] width 11 height 14
click at [309, 328] on input "checkbox" at bounding box center [311, 333] width 11 height 11
checkbox input "true"
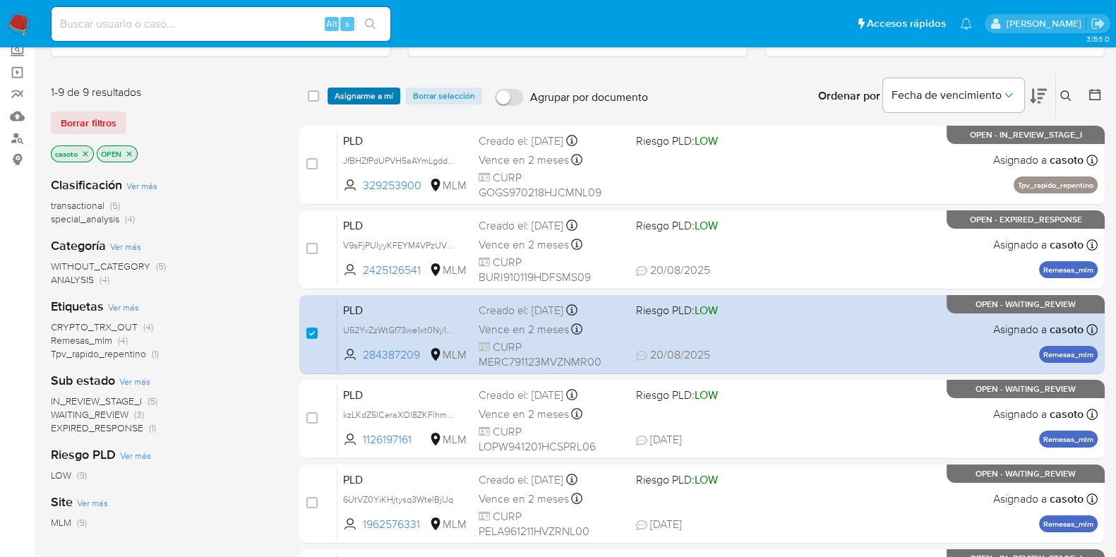
click at [371, 96] on span "Asignarme a mí" at bounding box center [364, 96] width 59 height 14
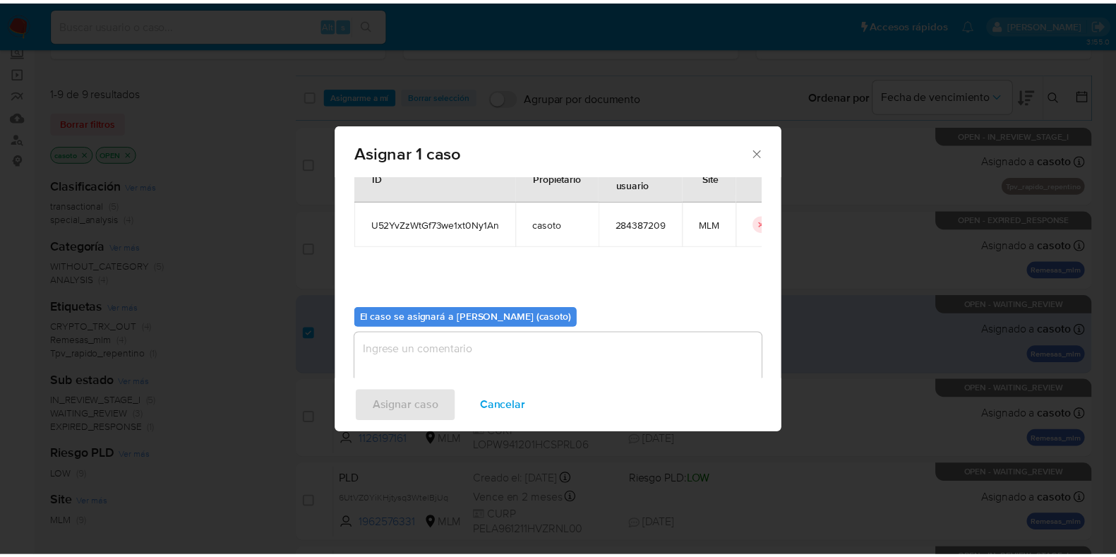
scroll to position [73, 0]
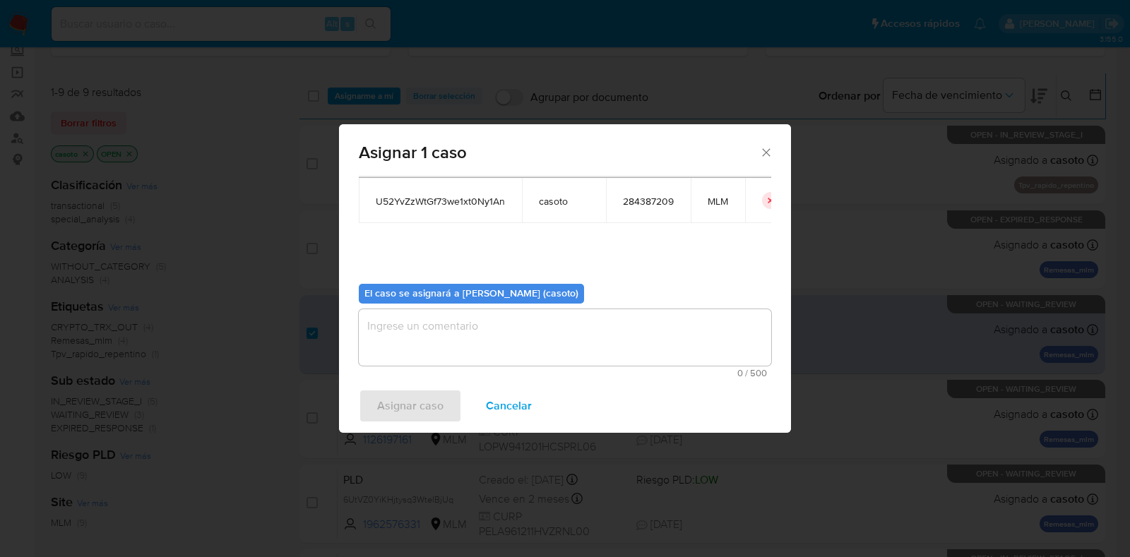
click at [426, 322] on textarea "assign-modal" at bounding box center [565, 337] width 412 height 56
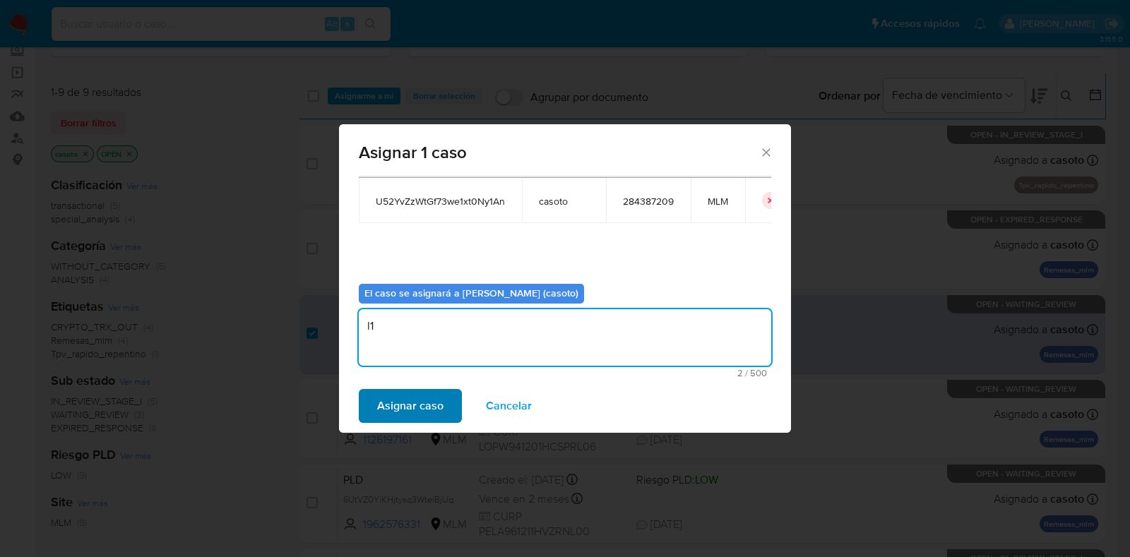
type textarea "l1"
click at [377, 410] on span "Asignar caso" at bounding box center [410, 405] width 66 height 31
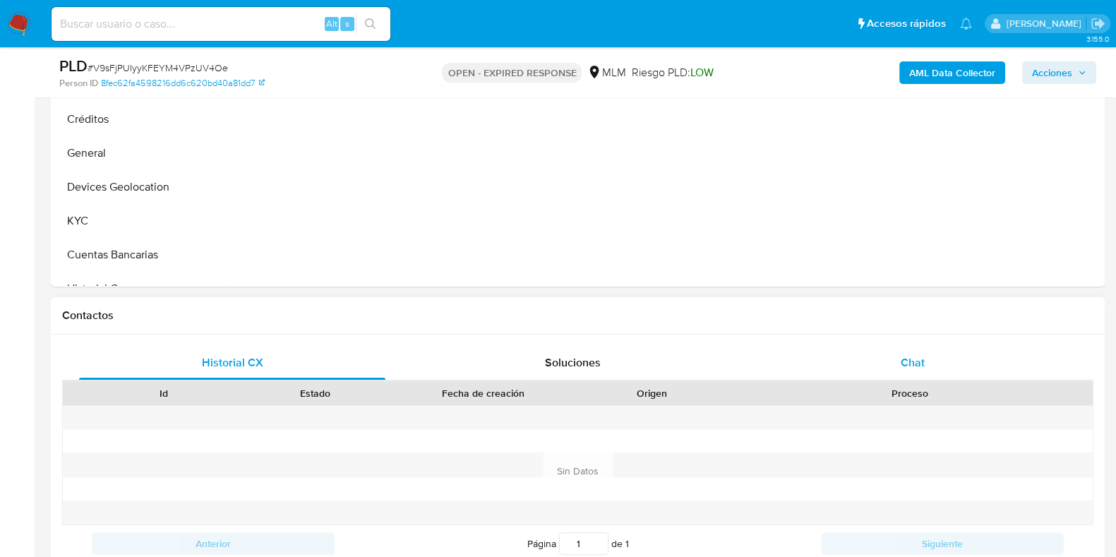
click at [911, 362] on span "Chat" at bounding box center [913, 362] width 24 height 16
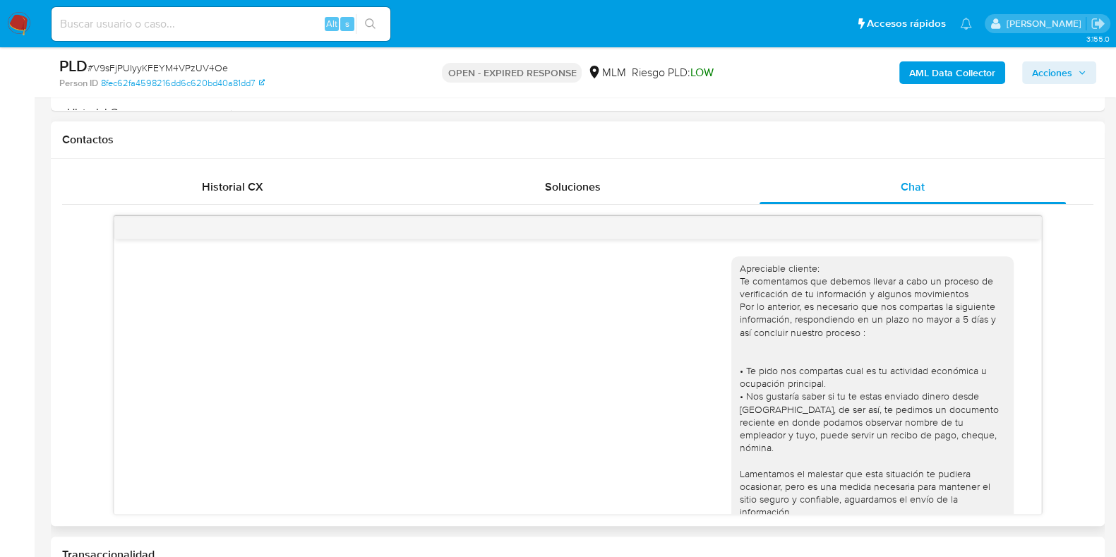
scroll to position [484, 0]
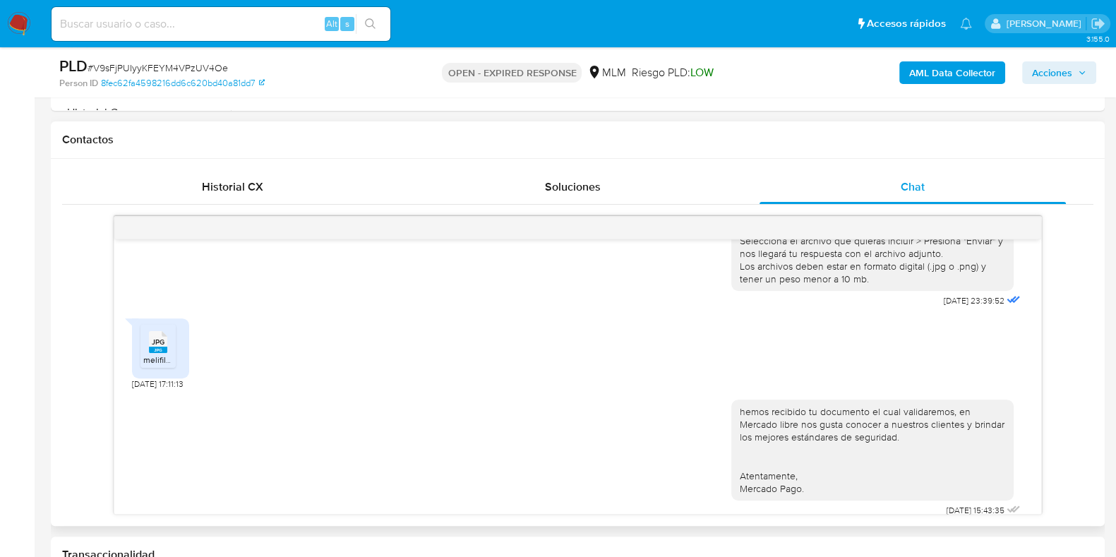
select select "10"
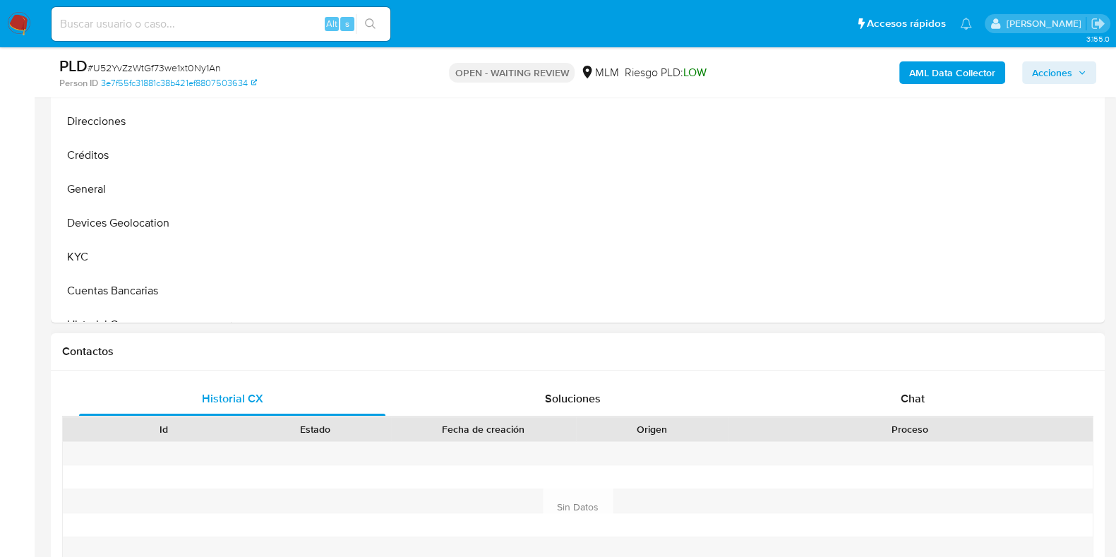
select select "10"
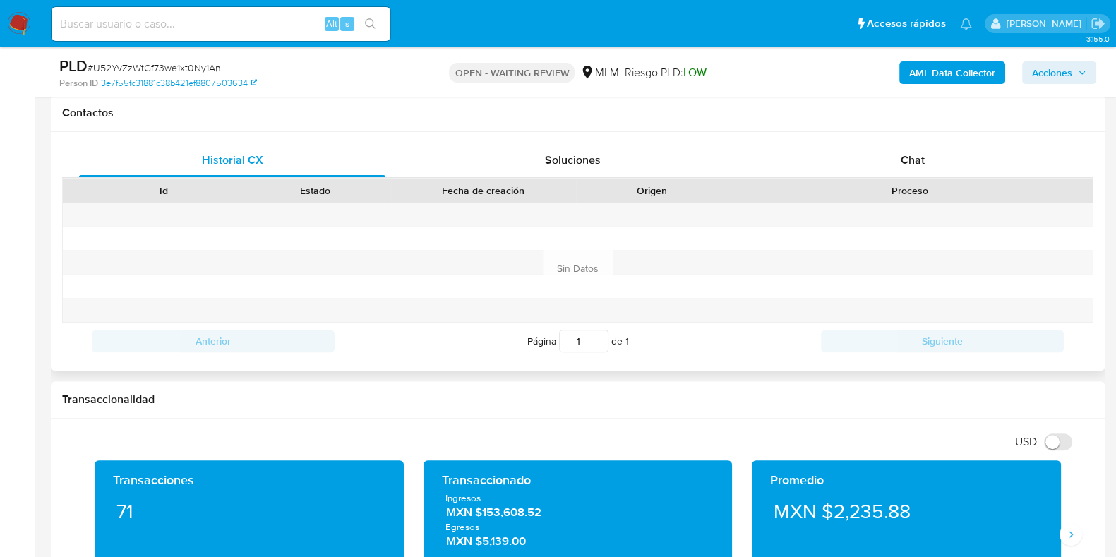
scroll to position [617, 0]
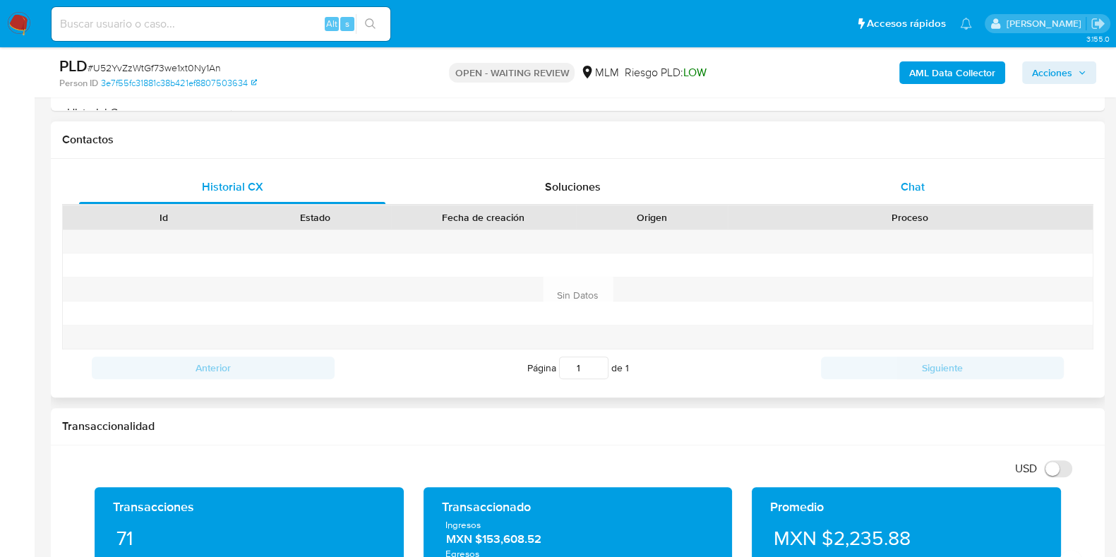
click at [913, 191] on span "Chat" at bounding box center [913, 187] width 24 height 16
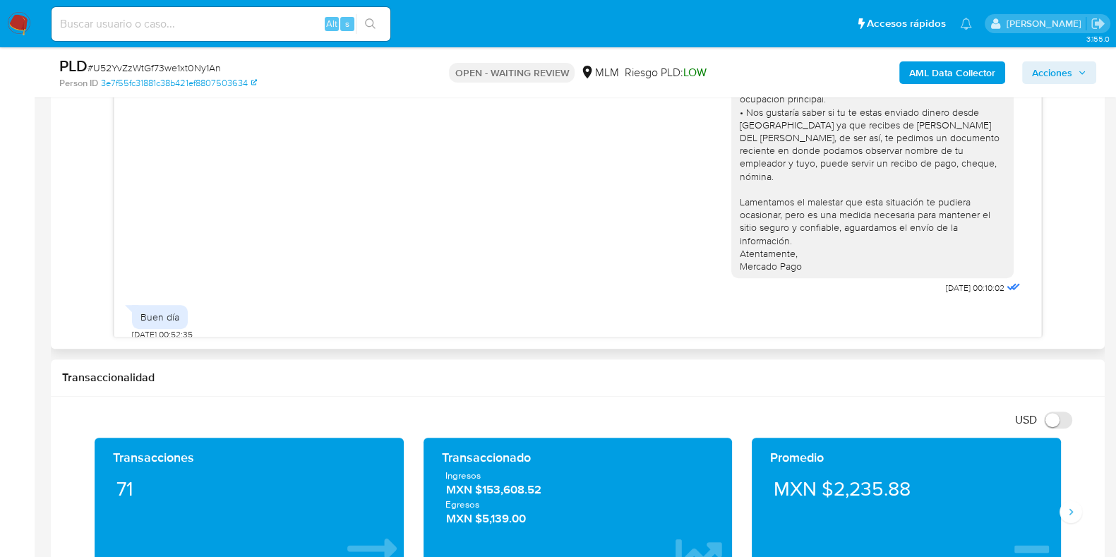
scroll to position [143, 0]
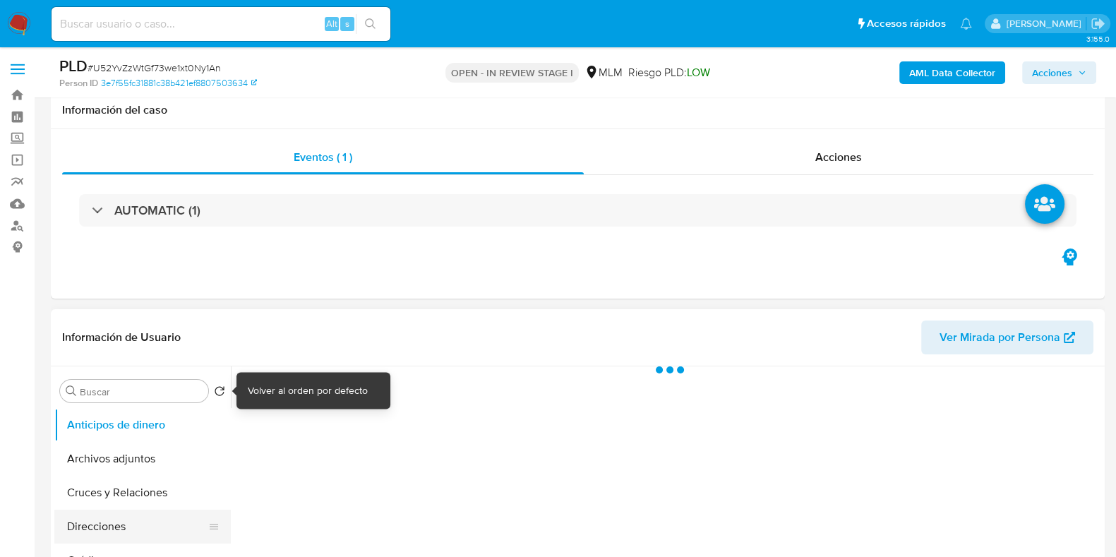
scroll to position [176, 0]
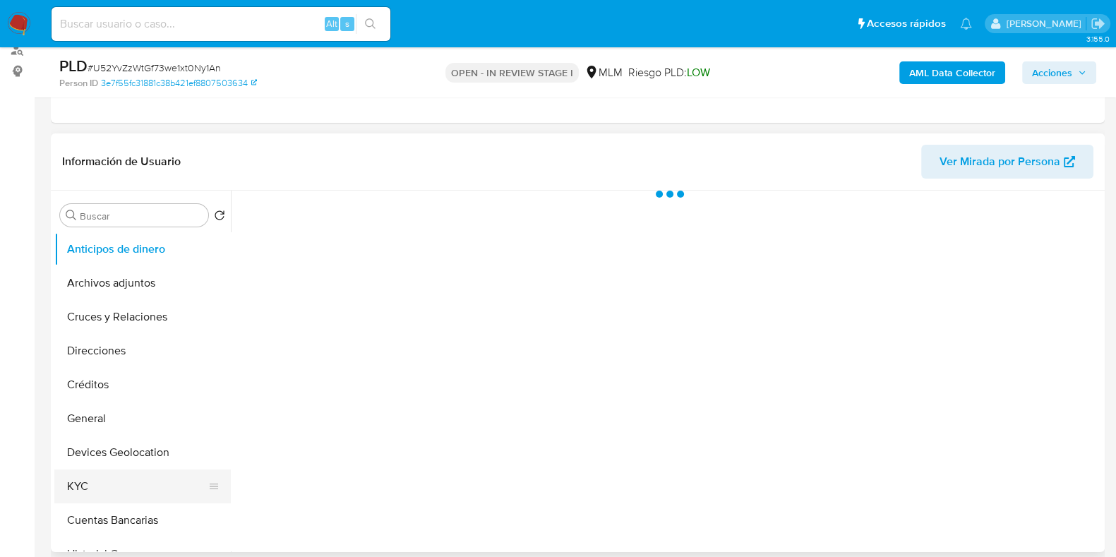
click at [110, 489] on button "KYC" at bounding box center [136, 487] width 165 height 34
select select "10"
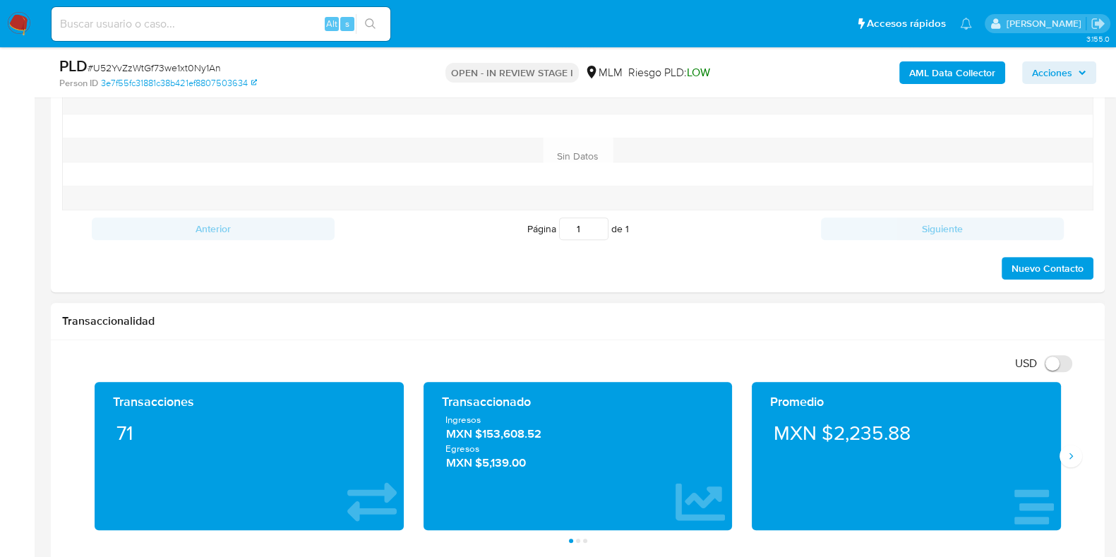
scroll to position [617, 0]
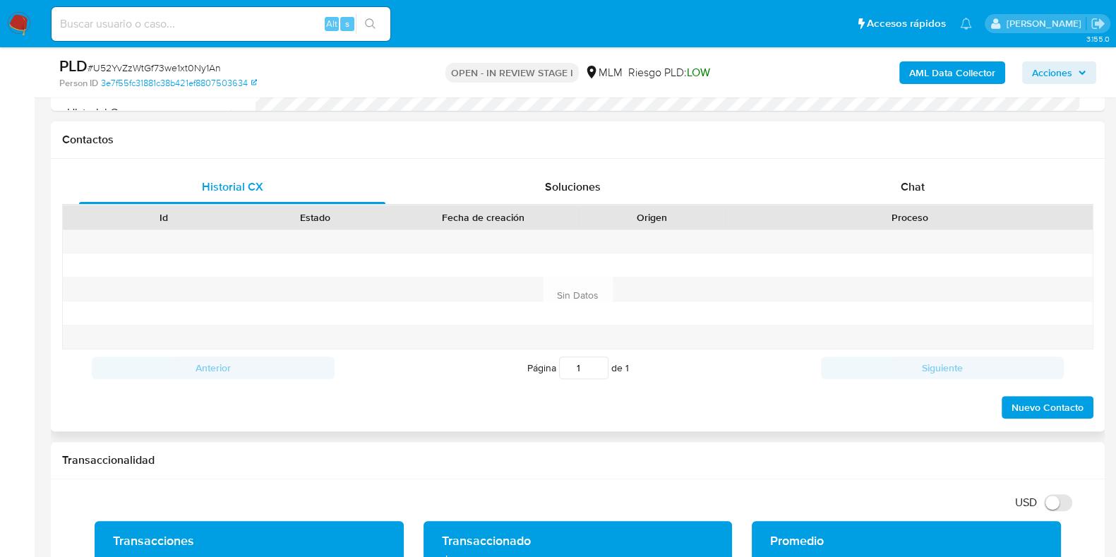
click at [911, 163] on div "Historial CX Soluciones Chat Id Estado Fecha de creación Origen Proceso Anterio…" at bounding box center [578, 295] width 1054 height 273
click at [907, 180] on span "Chat" at bounding box center [913, 187] width 24 height 16
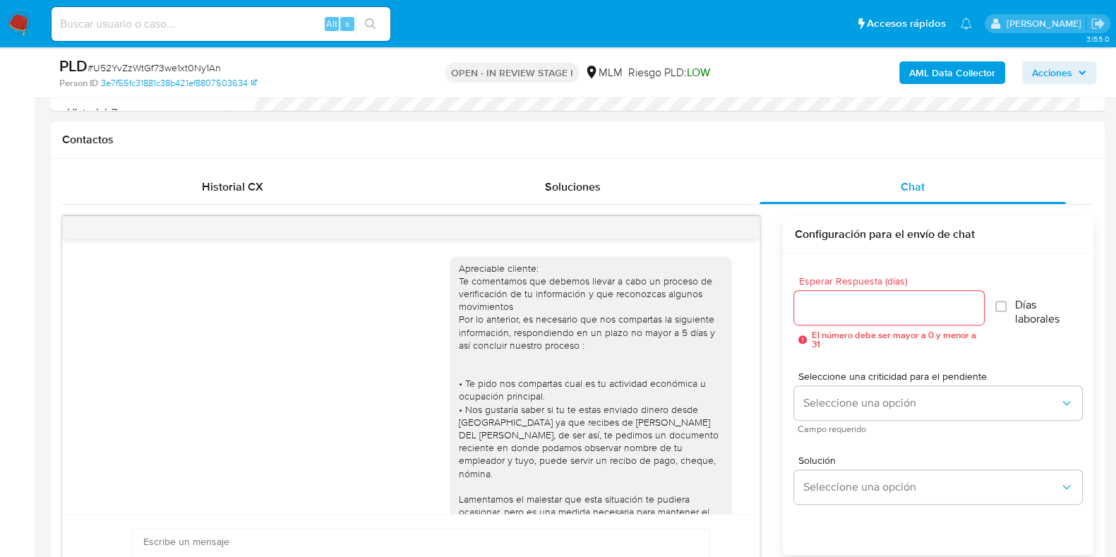
scroll to position [143, 0]
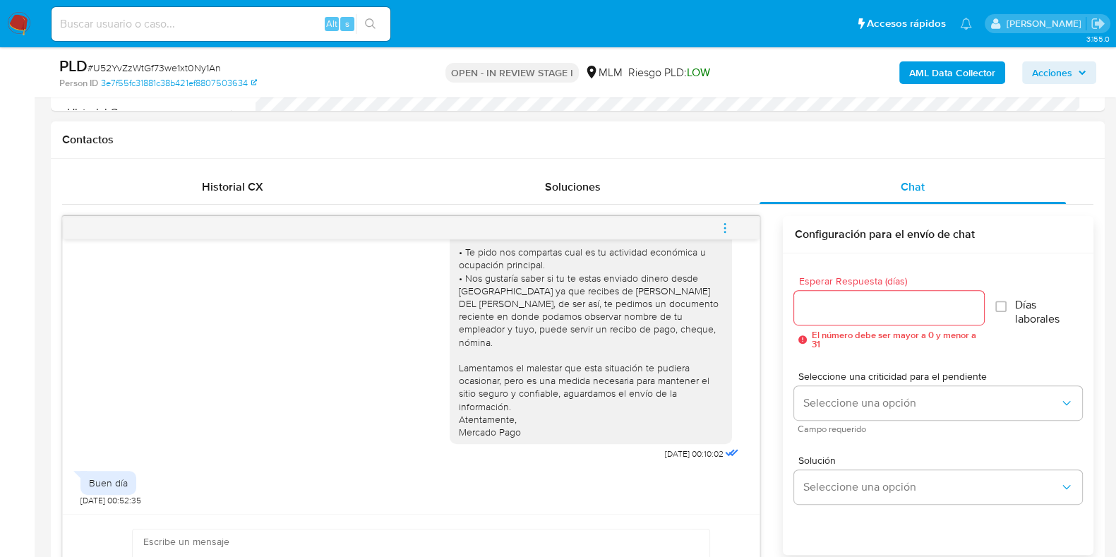
click at [819, 305] on input "Esperar Respuesta (días)" at bounding box center [888, 308] width 189 height 18
type input "0"
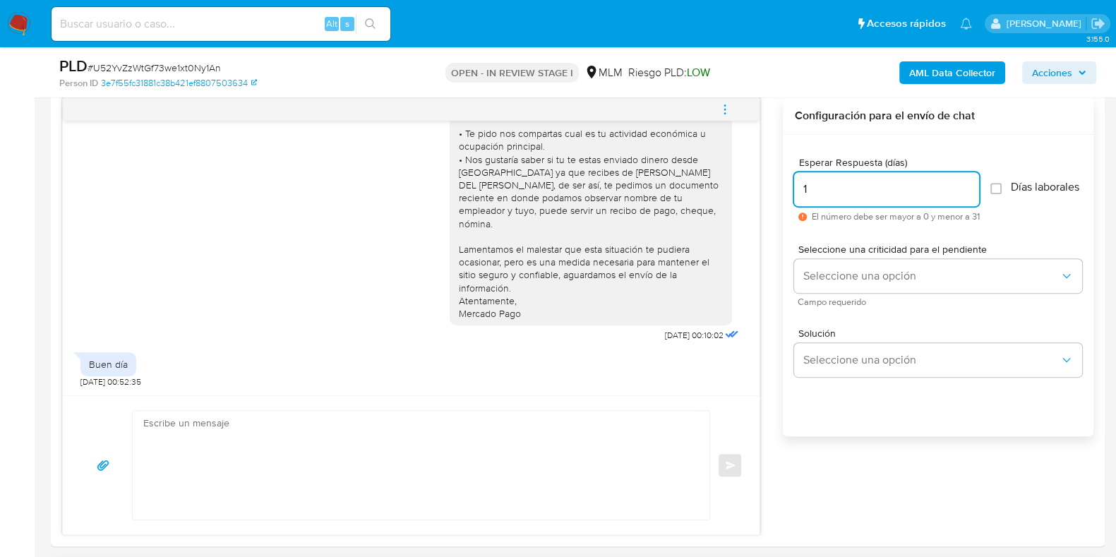
scroll to position [883, 0]
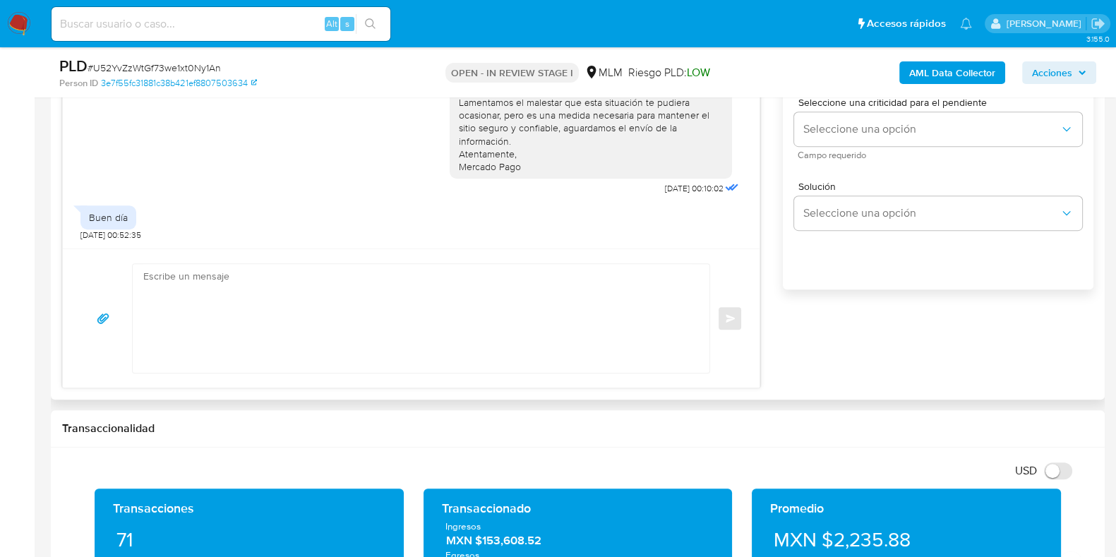
type input "1"
click at [245, 322] on textarea at bounding box center [417, 318] width 549 height 109
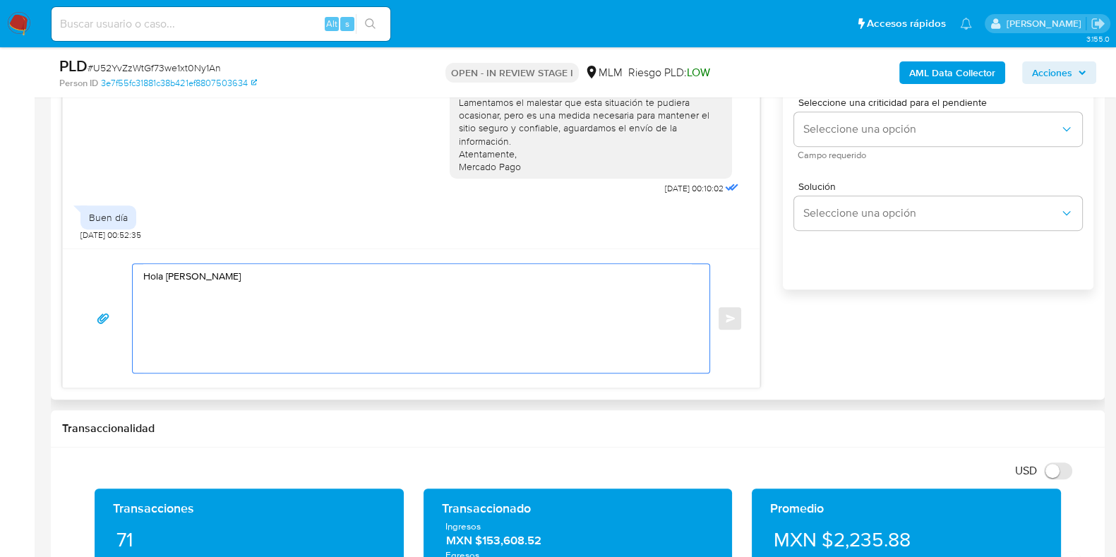
drag, startPoint x: 178, startPoint y: 278, endPoint x: 500, endPoint y: 261, distance: 322.4
click at [500, 261] on div "Hola Maria del Carmen Enviar" at bounding box center [411, 318] width 697 height 139
click at [262, 275] on textarea "Hola Maria del Carmen" at bounding box center [417, 318] width 549 height 109
click at [432, 327] on textarea "Hola Maria del Carmen, Nos mantendremos pendientes de tu información solicitada." at bounding box center [417, 318] width 549 height 109
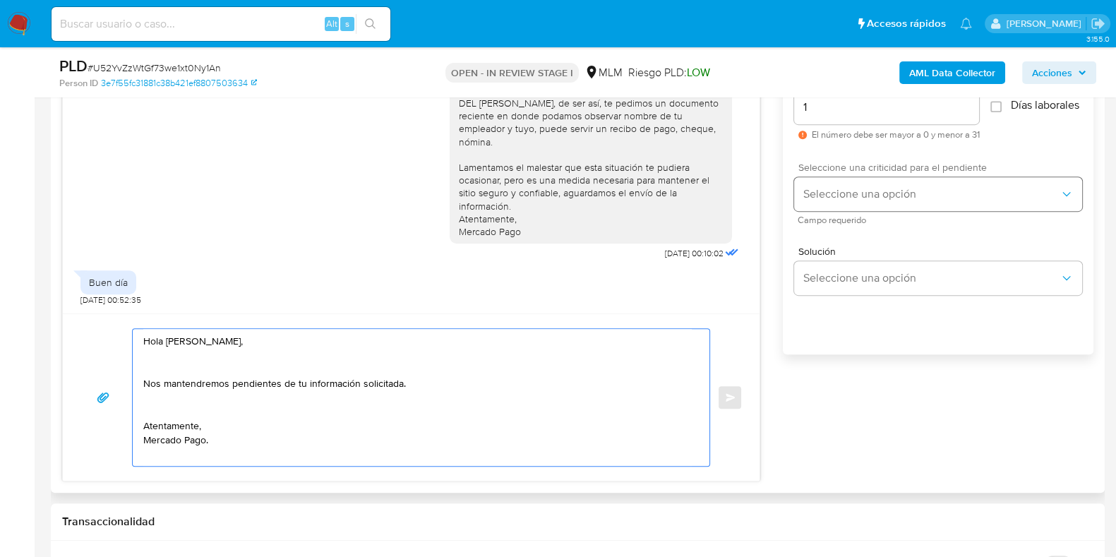
scroll to position [705, 0]
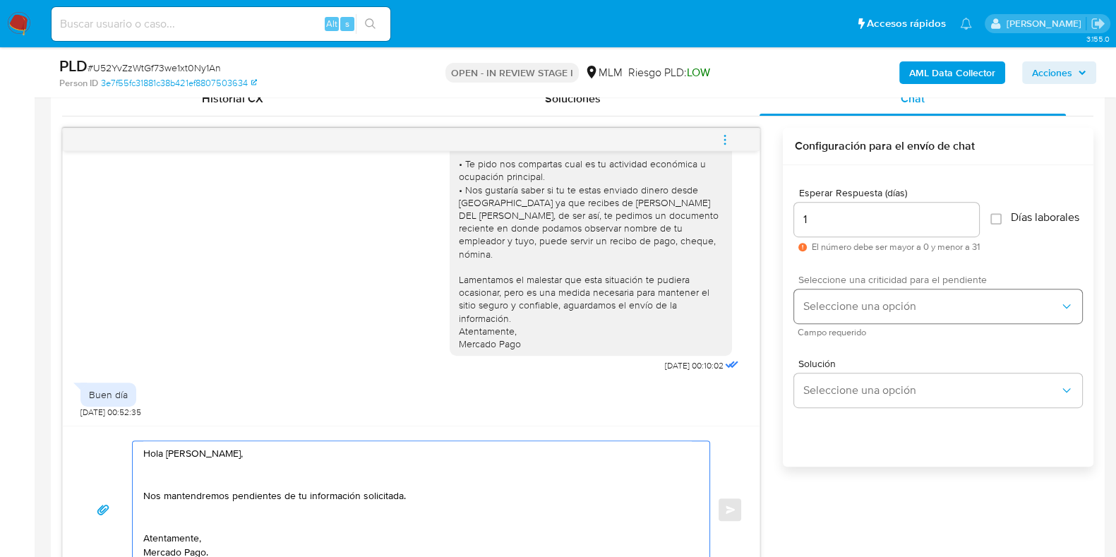
type textarea "Hola Maria del Carmen, Nos mantendremos pendientes de tu información solicitada…"
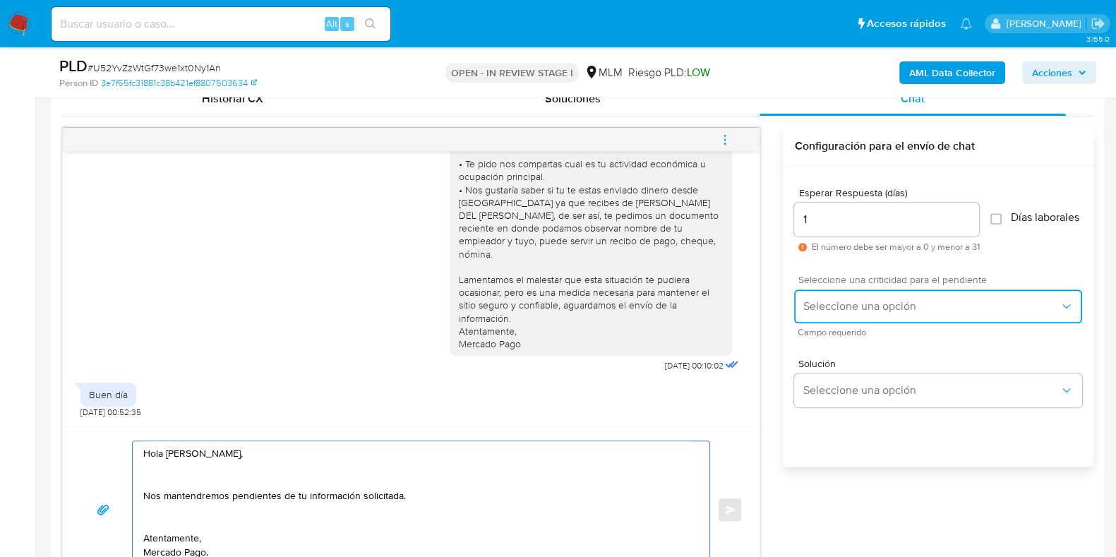
click at [813, 309] on span "Seleccione una opción" at bounding box center [931, 306] width 257 height 14
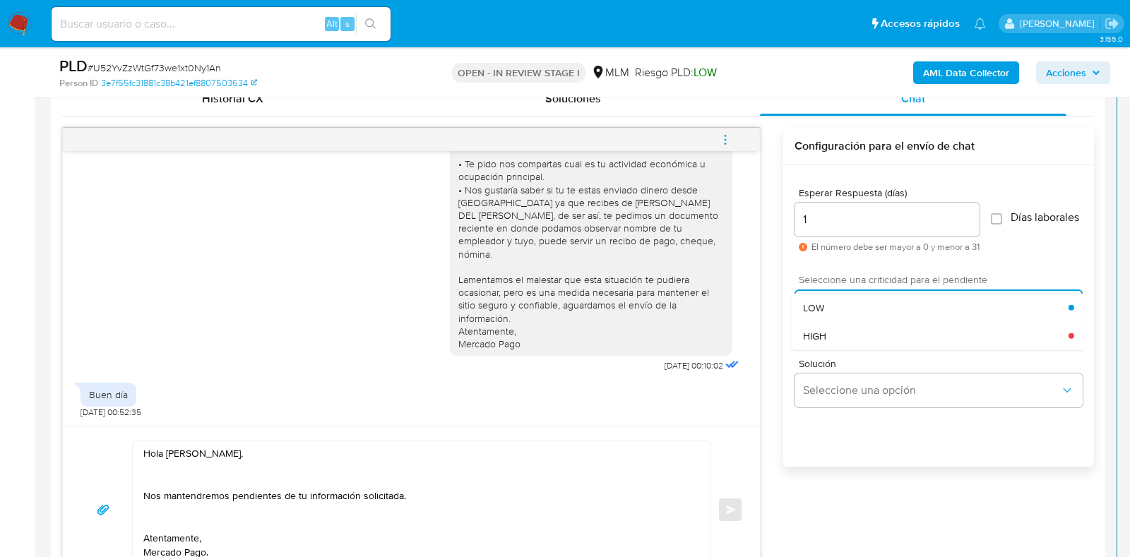
click at [821, 340] on span "HIGH" at bounding box center [814, 335] width 23 height 13
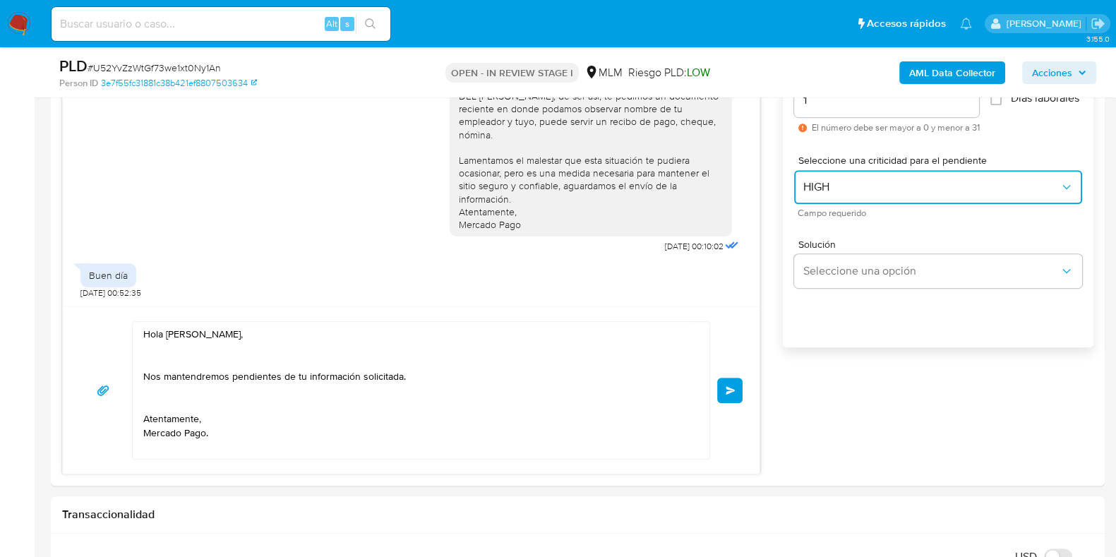
scroll to position [971, 0]
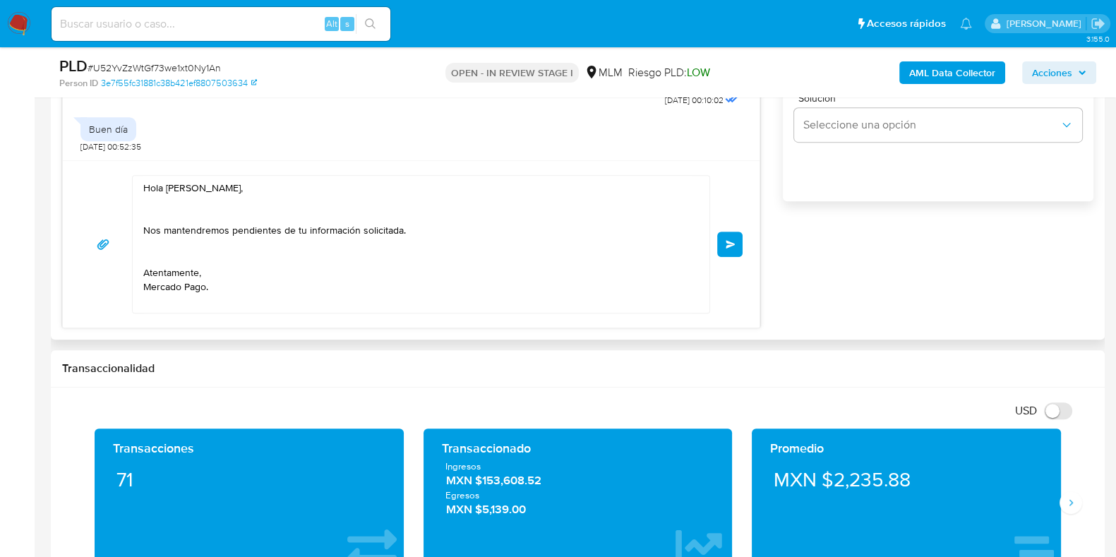
click at [727, 247] on span "Enviar" at bounding box center [731, 244] width 10 height 8
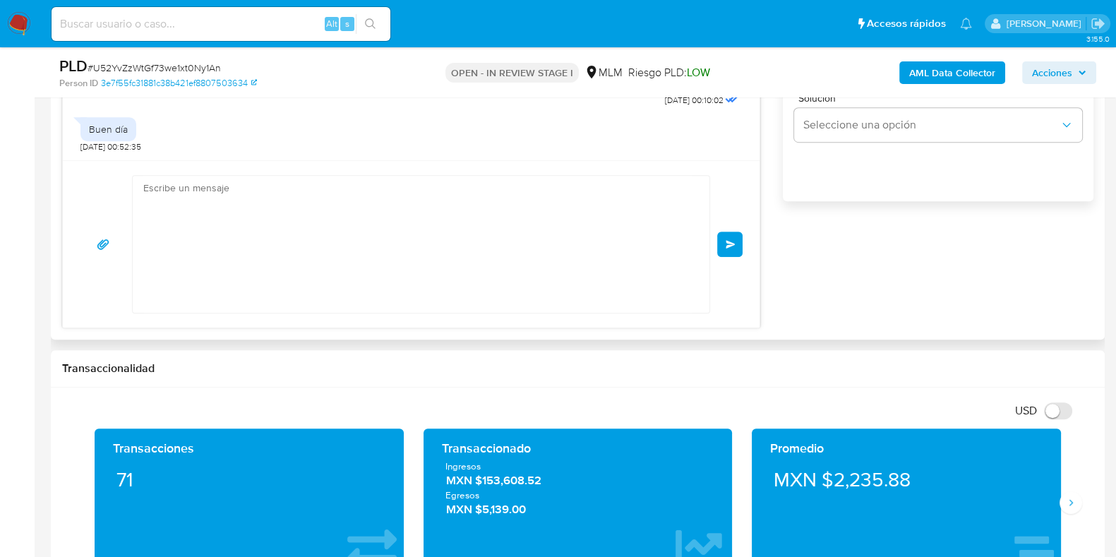
scroll to position [287, 0]
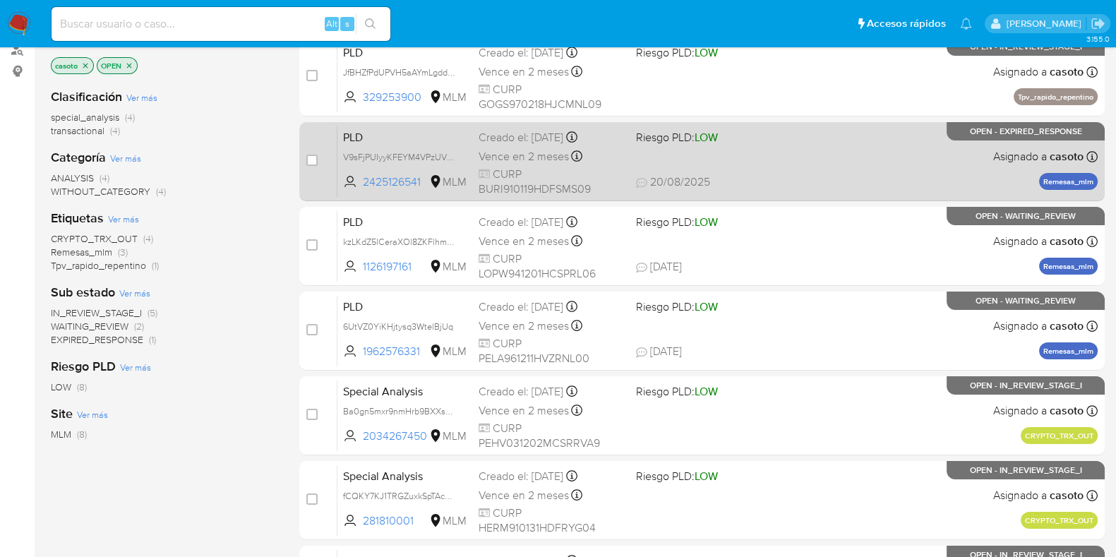
scroll to position [176, 0]
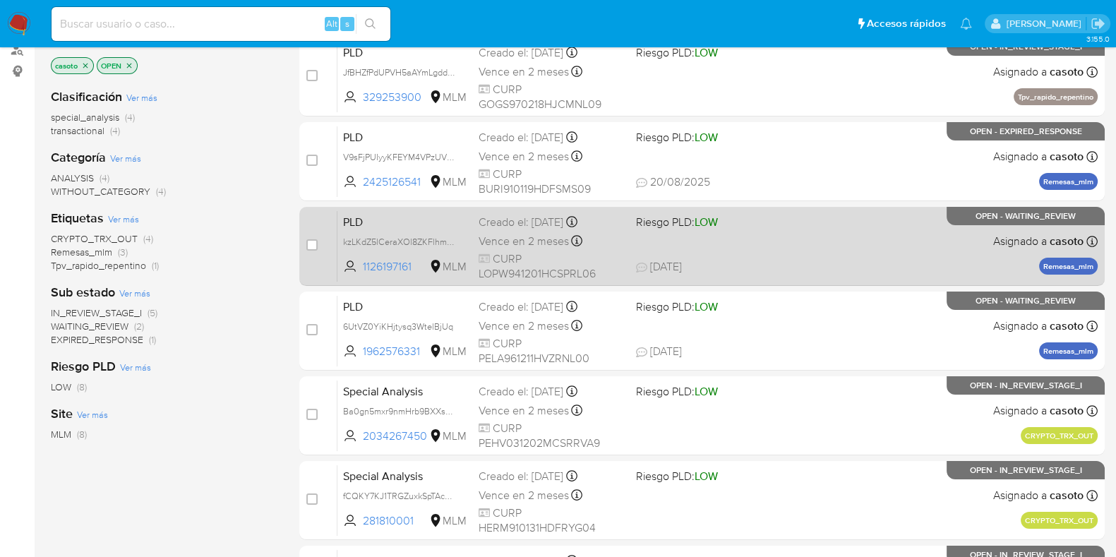
click at [813, 250] on div "PLD kzLKdZ5lCeraXOl8ZKFlhmue 1126197161 MLM Riesgo PLD: LOW Creado el: [DATE] C…" at bounding box center [718, 245] width 760 height 71
click at [313, 242] on input "checkbox" at bounding box center [311, 244] width 11 height 11
checkbox input "true"
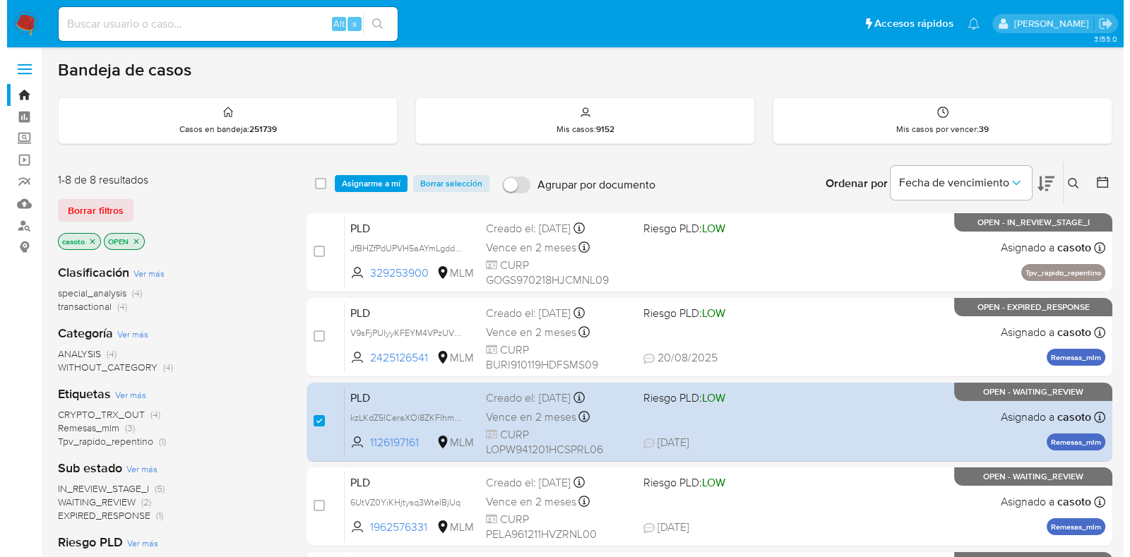
scroll to position [0, 0]
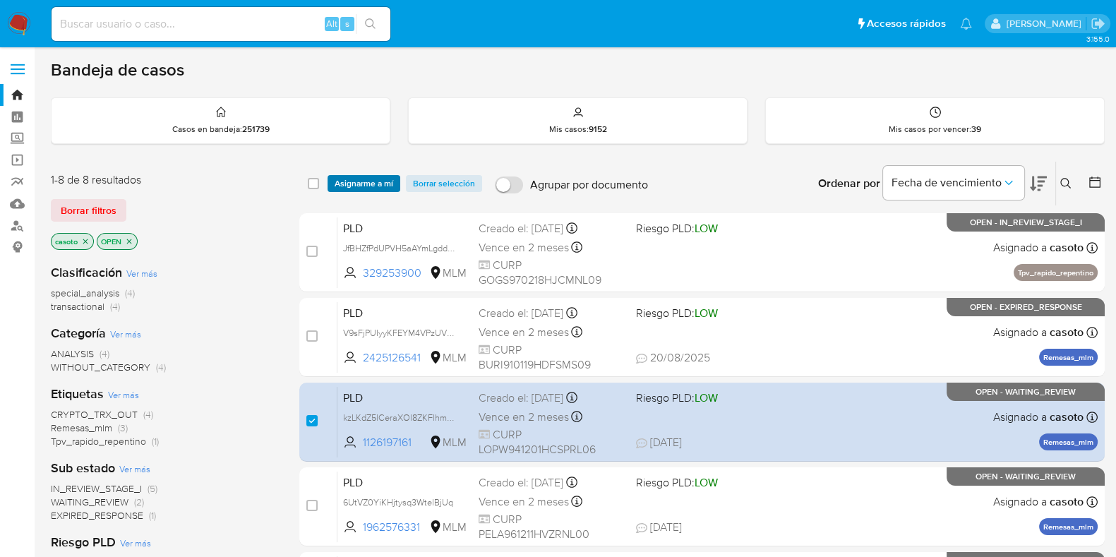
click at [341, 185] on span "Asignarme a mí" at bounding box center [364, 184] width 59 height 14
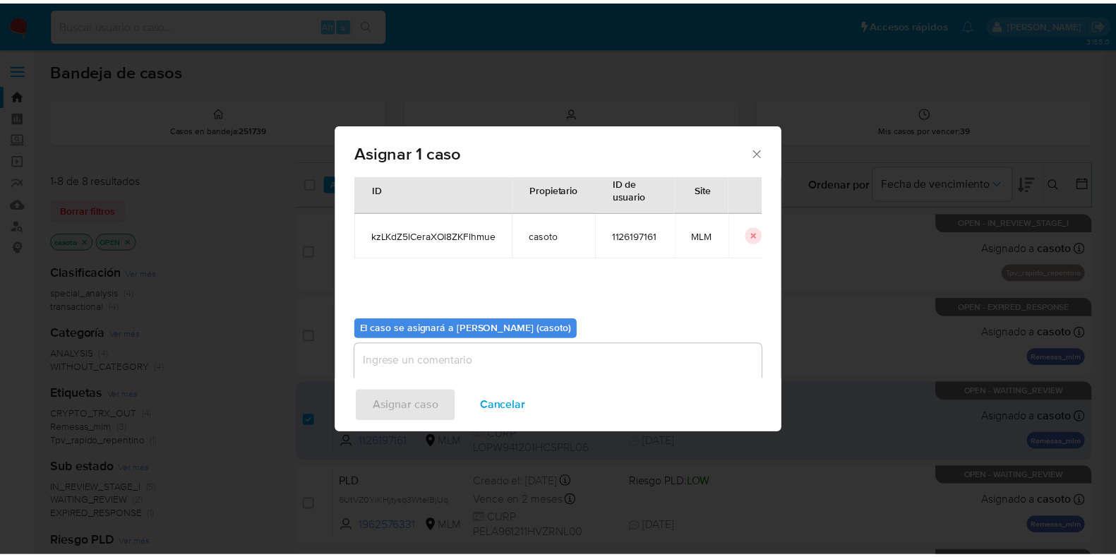
scroll to position [73, 0]
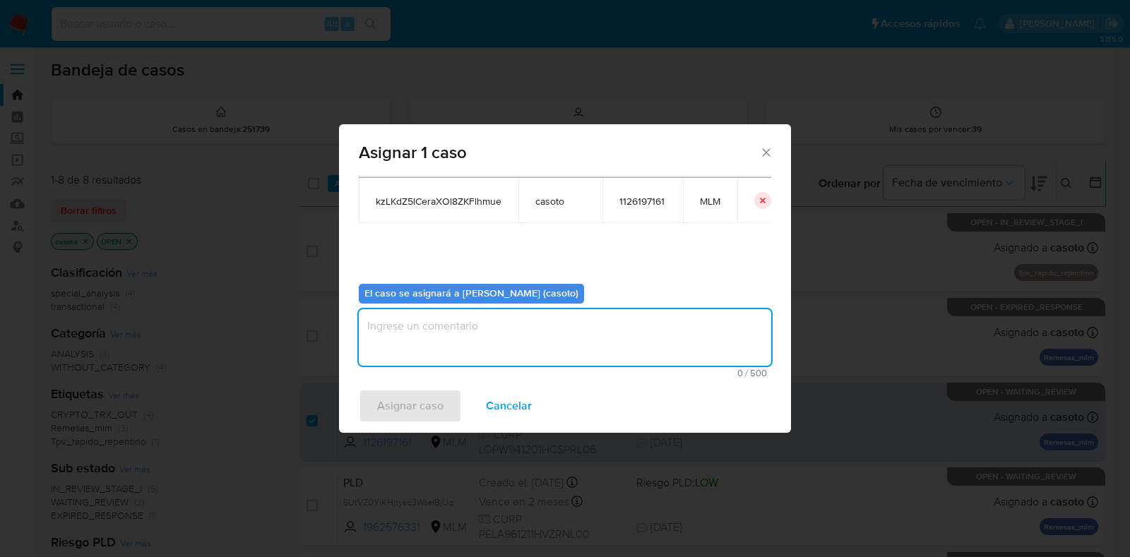
click at [438, 340] on textarea "assign-modal" at bounding box center [565, 337] width 412 height 56
type textarea "l1"
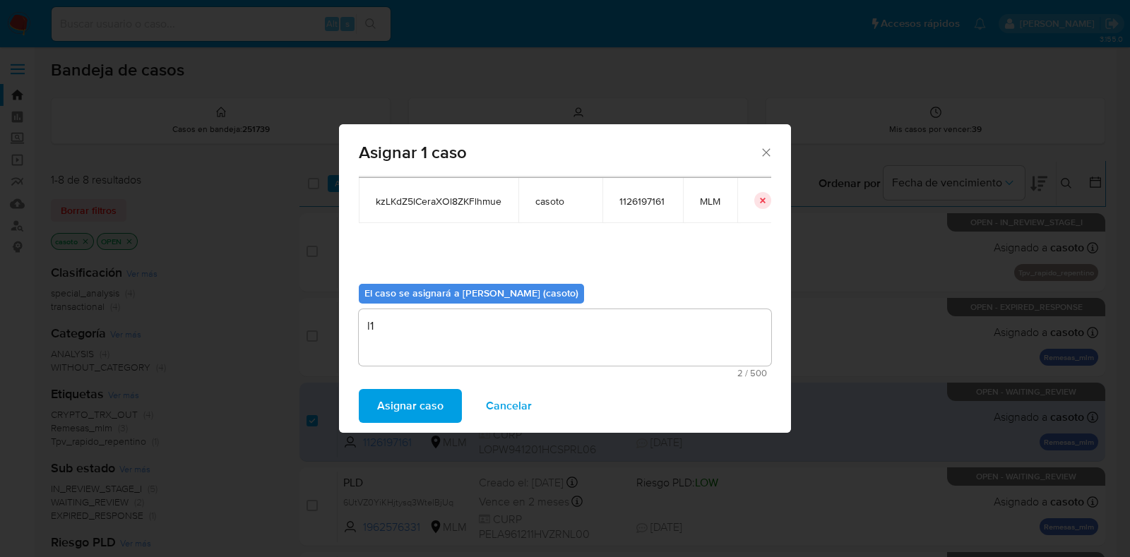
click at [398, 402] on span "Asignar caso" at bounding box center [410, 405] width 66 height 31
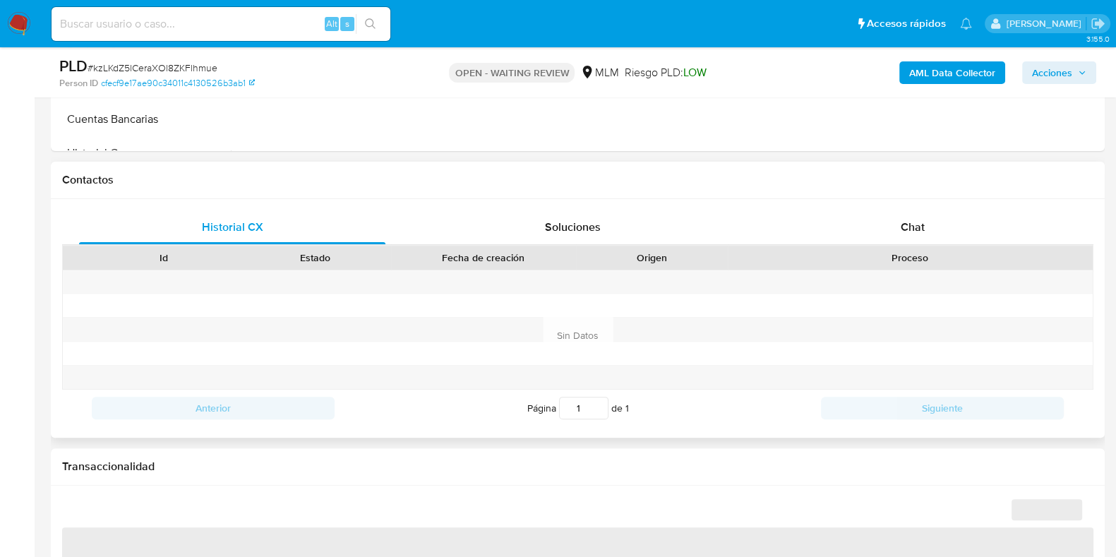
scroll to position [617, 0]
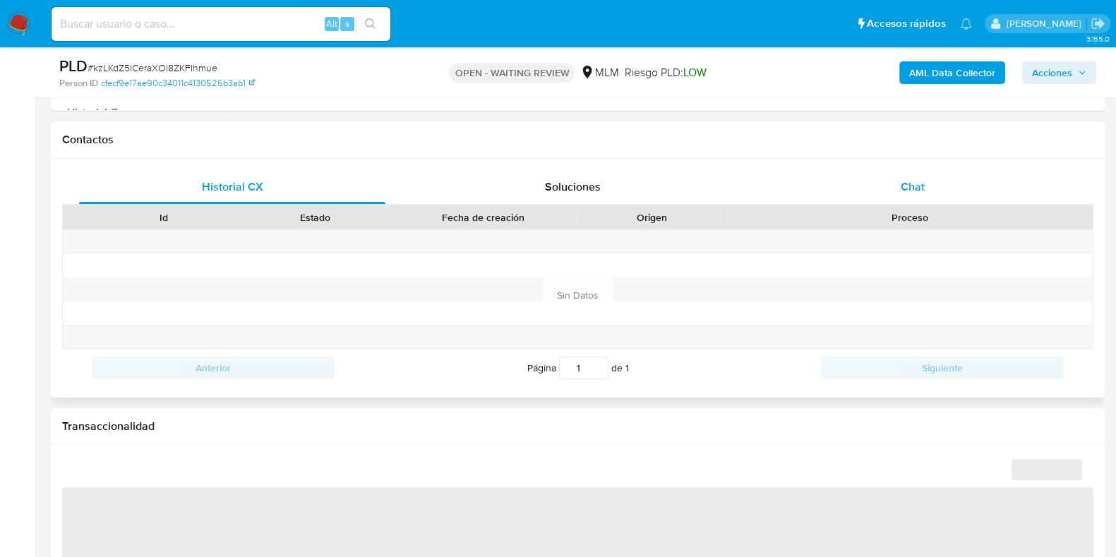
click at [896, 184] on div "Chat" at bounding box center [913, 187] width 306 height 34
select select "10"
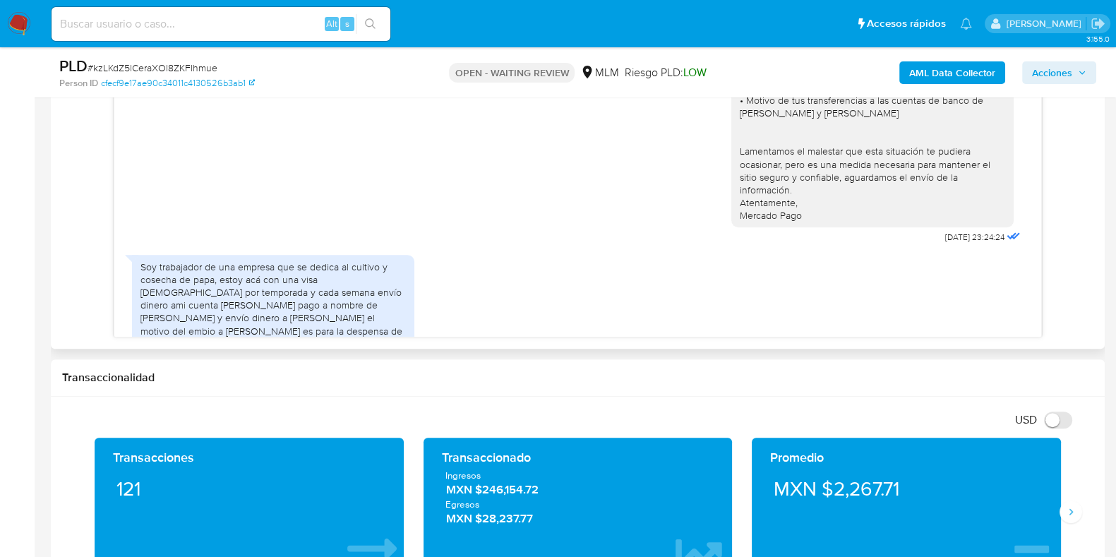
scroll to position [158, 0]
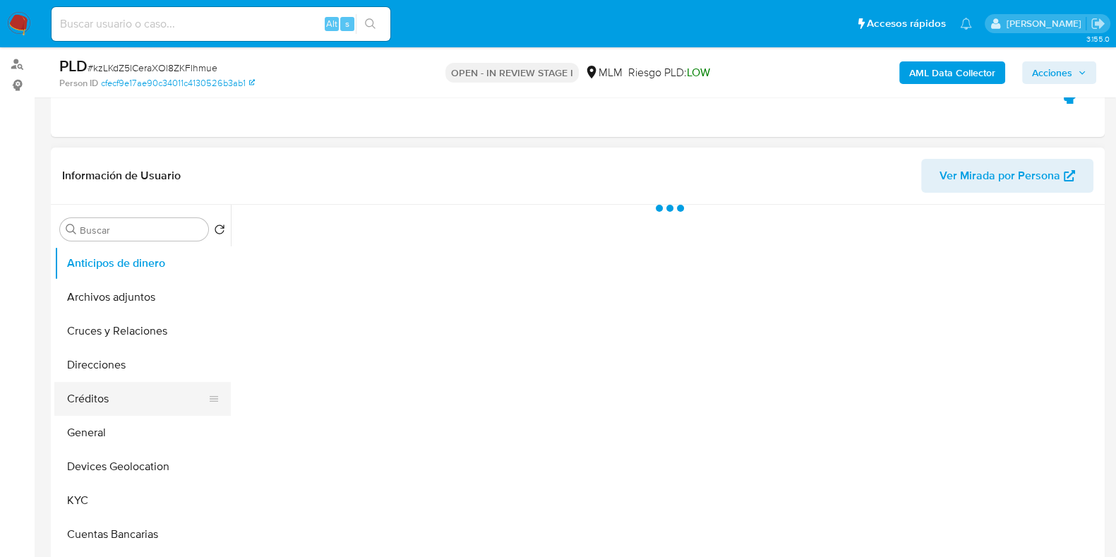
scroll to position [176, 0]
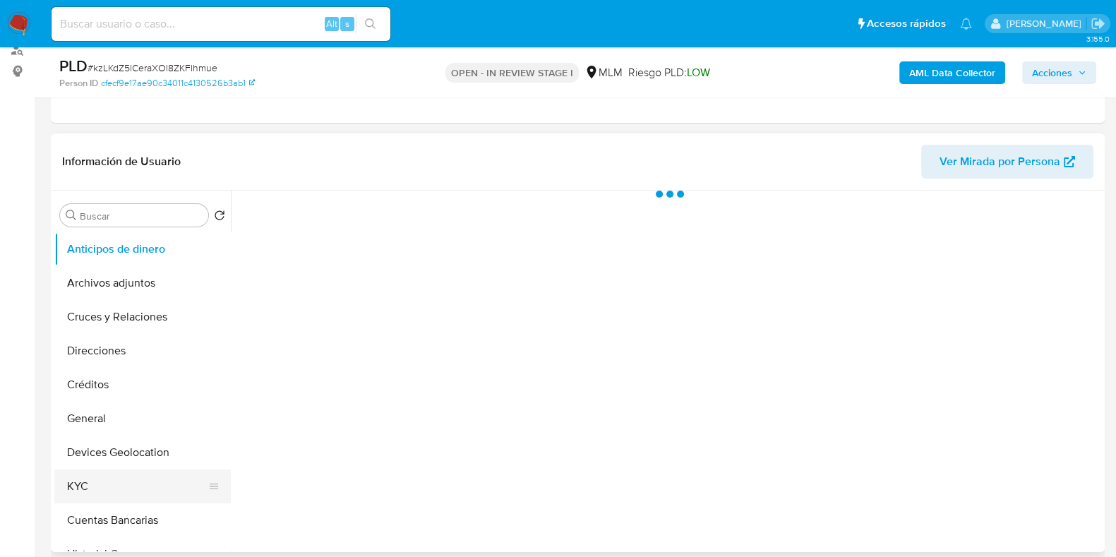
click at [117, 486] on button "KYC" at bounding box center [136, 487] width 165 height 34
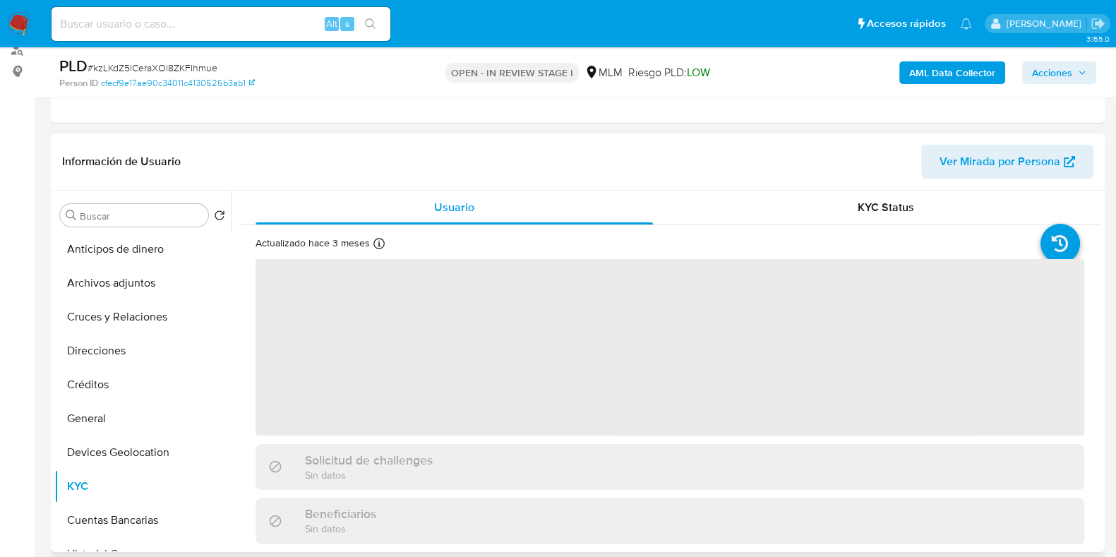
select select "10"
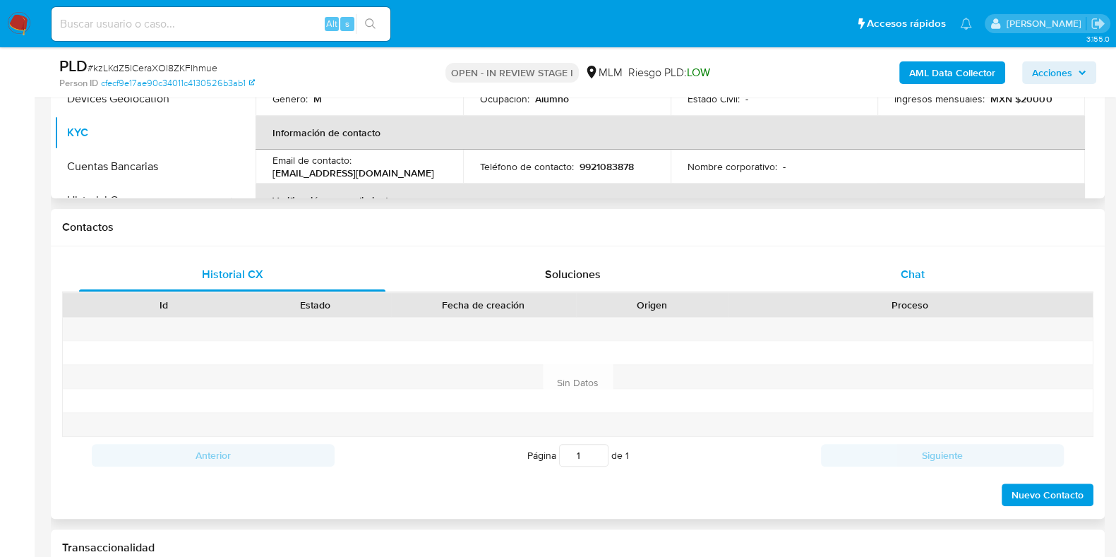
click at [929, 273] on div "Chat" at bounding box center [913, 275] width 306 height 34
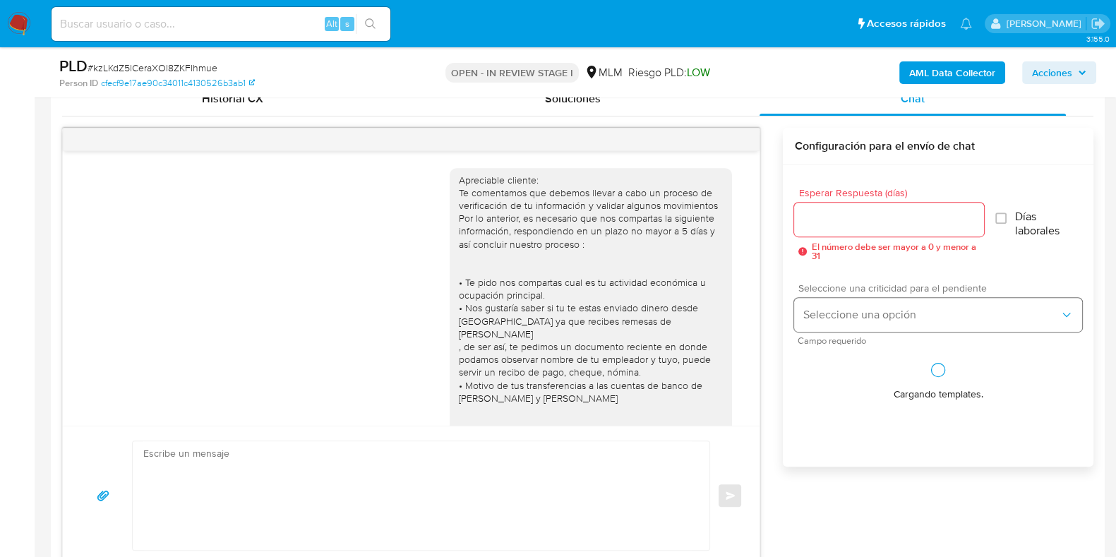
scroll to position [246, 0]
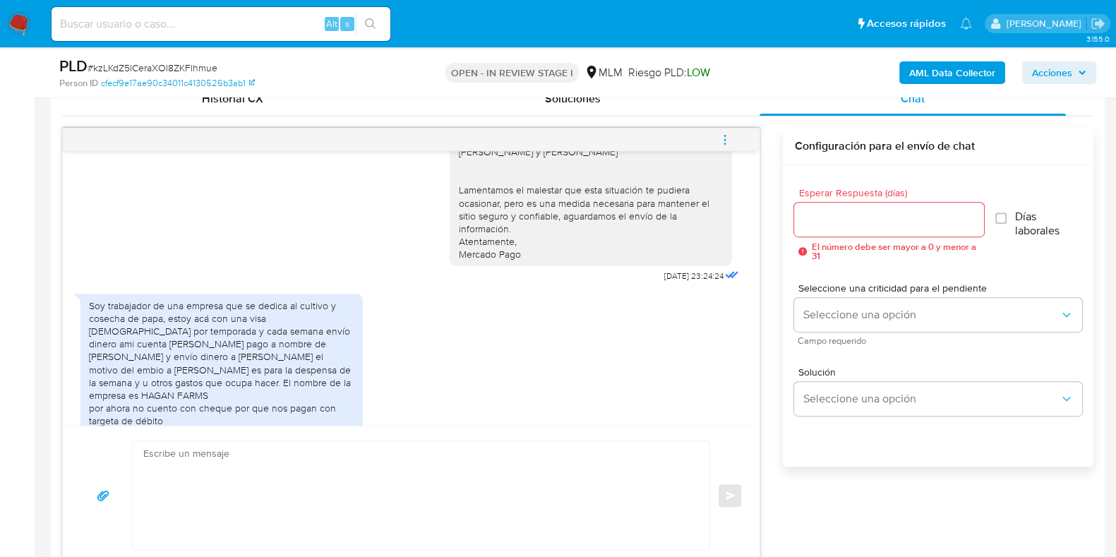
click at [467, 476] on textarea at bounding box center [417, 495] width 549 height 109
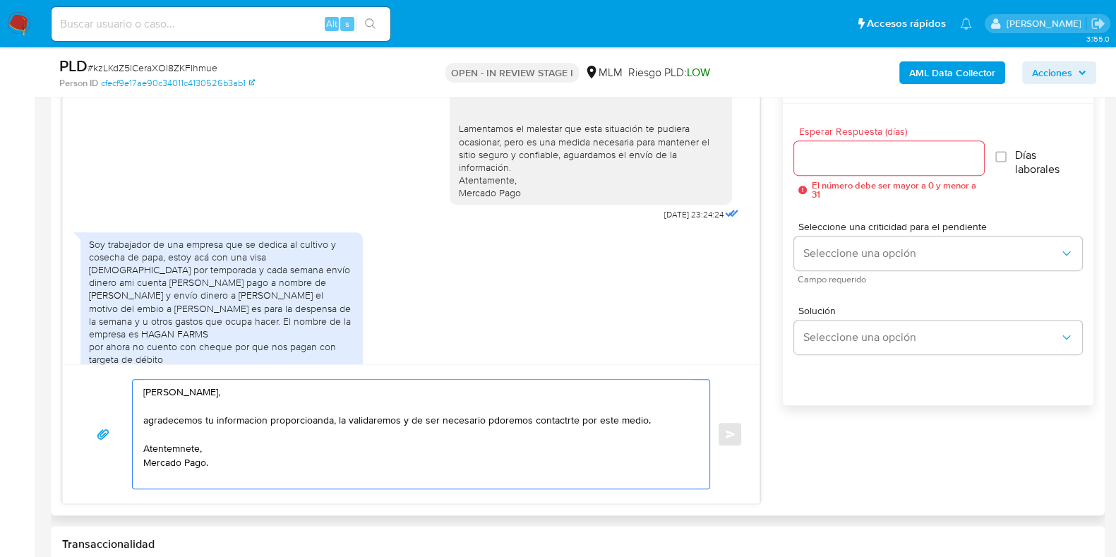
scroll to position [794, 0]
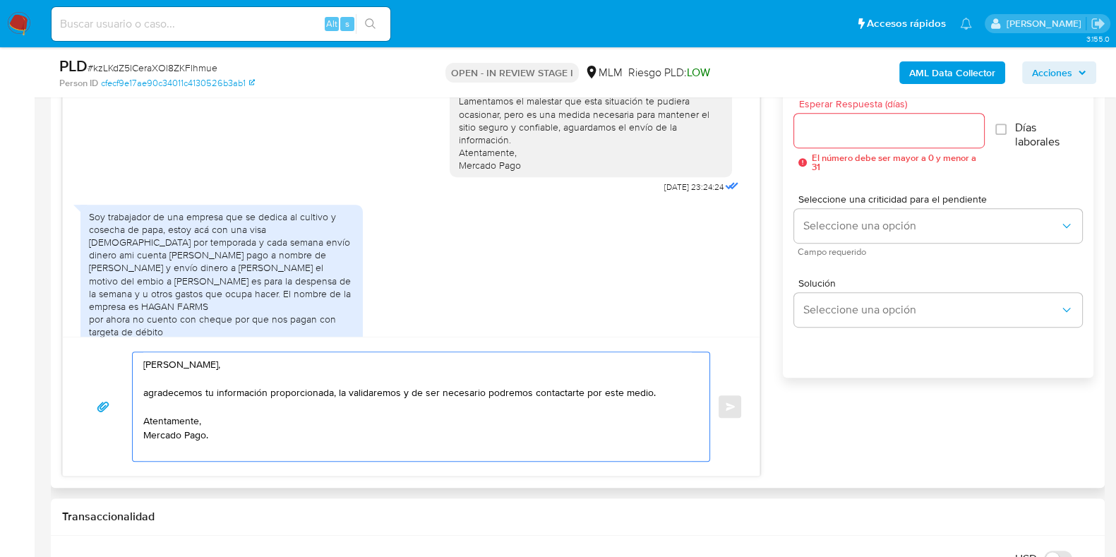
type textarea "[PERSON_NAME], agradecemos tu información proporcionada, la validaremos y de se…"
click at [834, 129] on input "Esperar Respuesta (días)" at bounding box center [888, 130] width 189 height 18
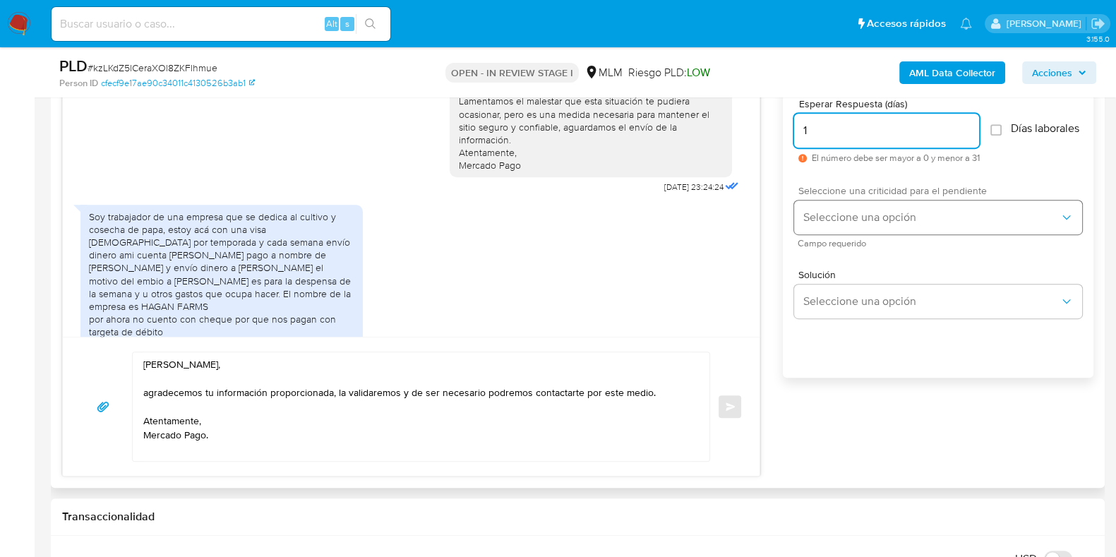
type input "1"
click at [823, 225] on span "Seleccione una opción" at bounding box center [931, 217] width 257 height 14
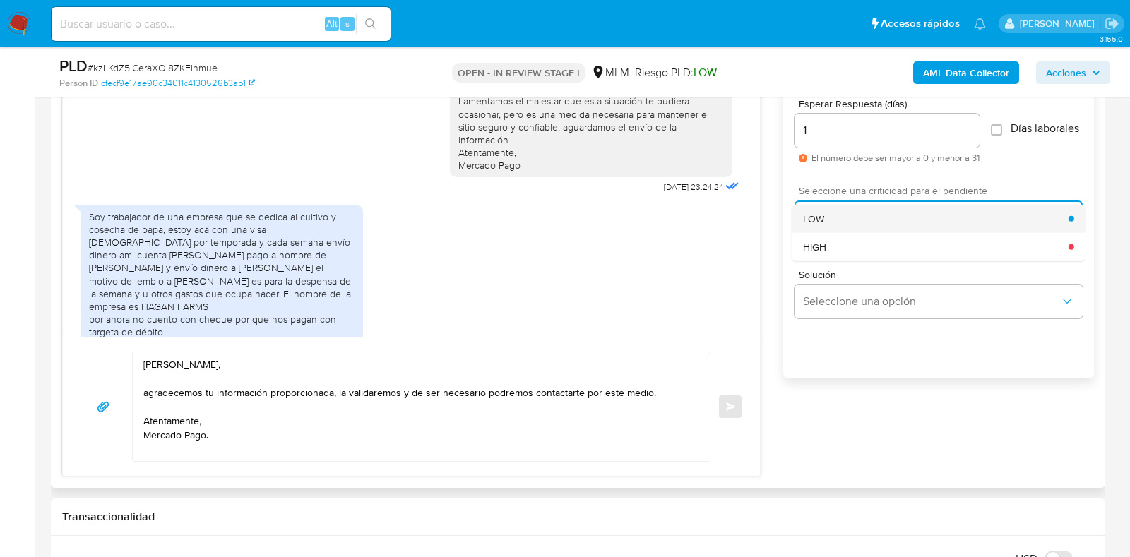
click at [815, 225] on span "LOW" at bounding box center [813, 218] width 21 height 13
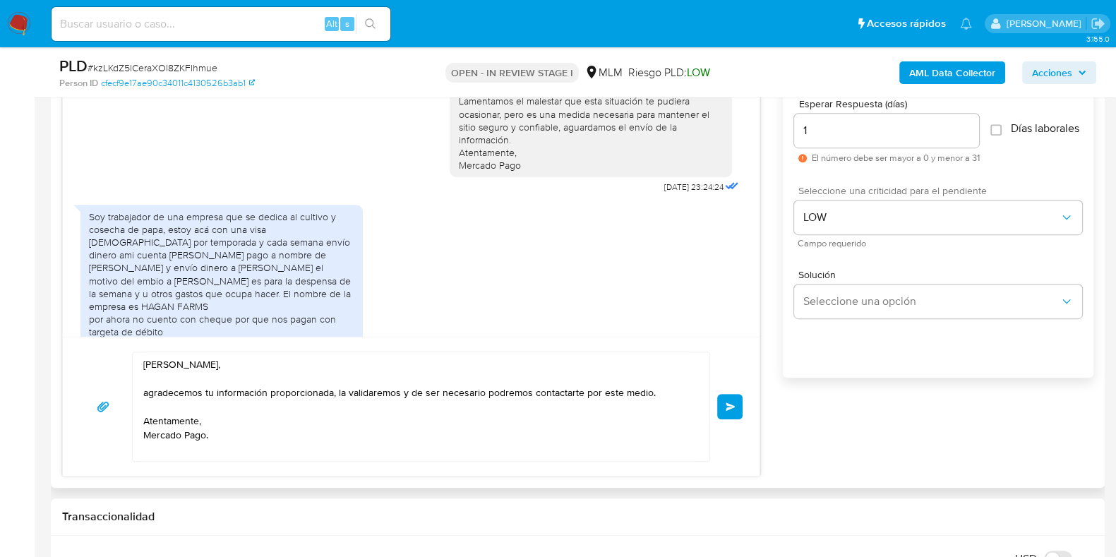
click at [723, 412] on button "Enviar" at bounding box center [729, 406] width 25 height 25
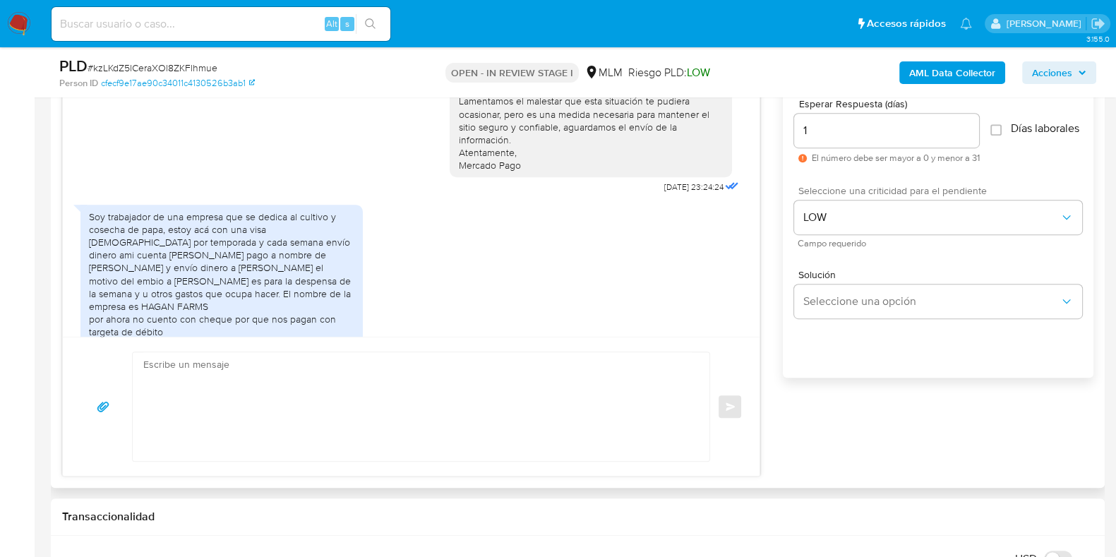
scroll to position [377, 0]
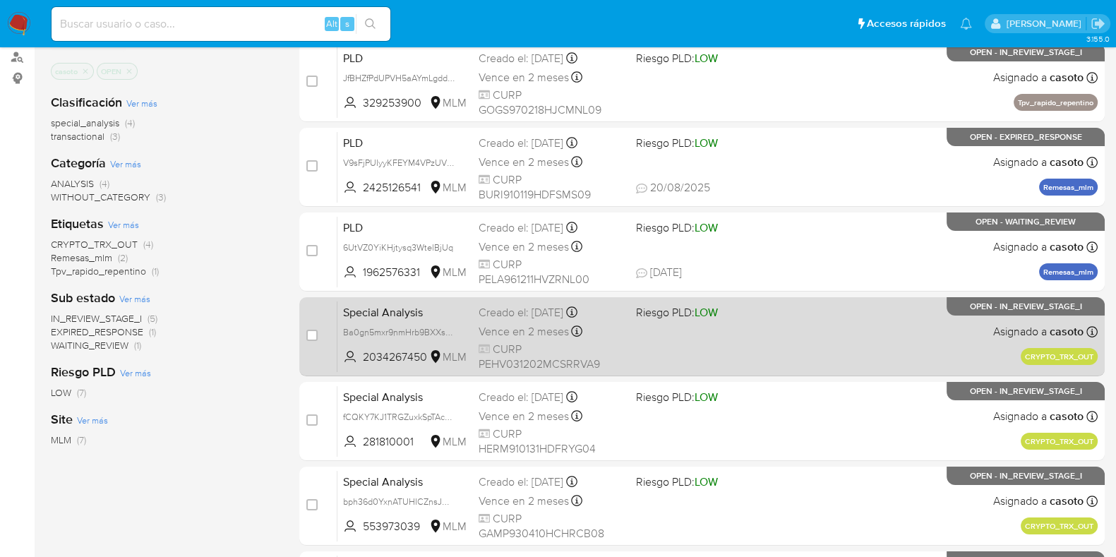
scroll to position [176, 0]
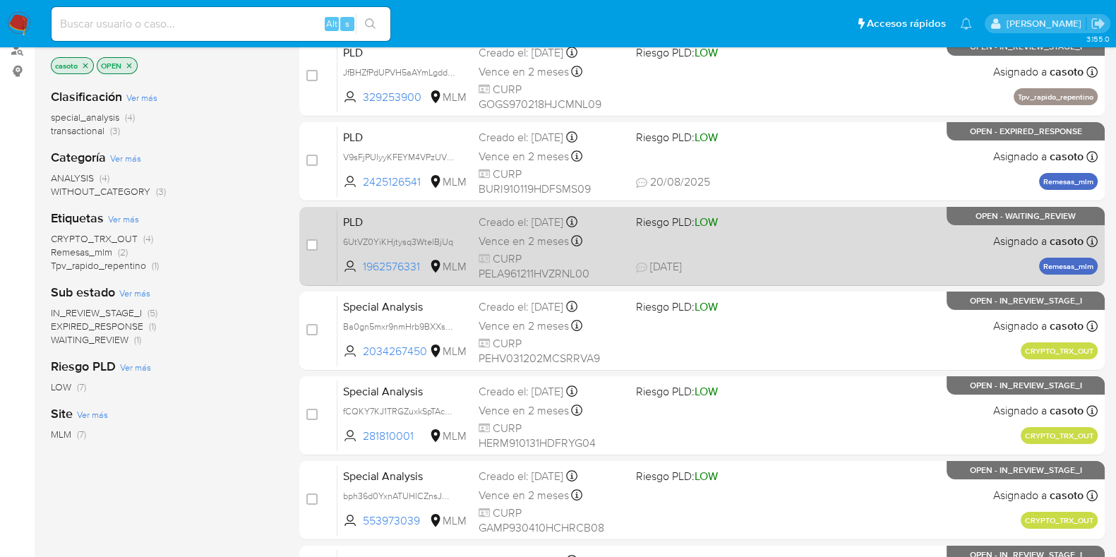
click at [859, 230] on div "PLD 6UtVZ0YiKHjtysq3WtelBjUq 1962576331 MLM Riesgo PLD: LOW Creado el: [DATE] C…" at bounding box center [718, 245] width 760 height 71
click at [314, 239] on input "checkbox" at bounding box center [311, 244] width 11 height 11
checkbox input "true"
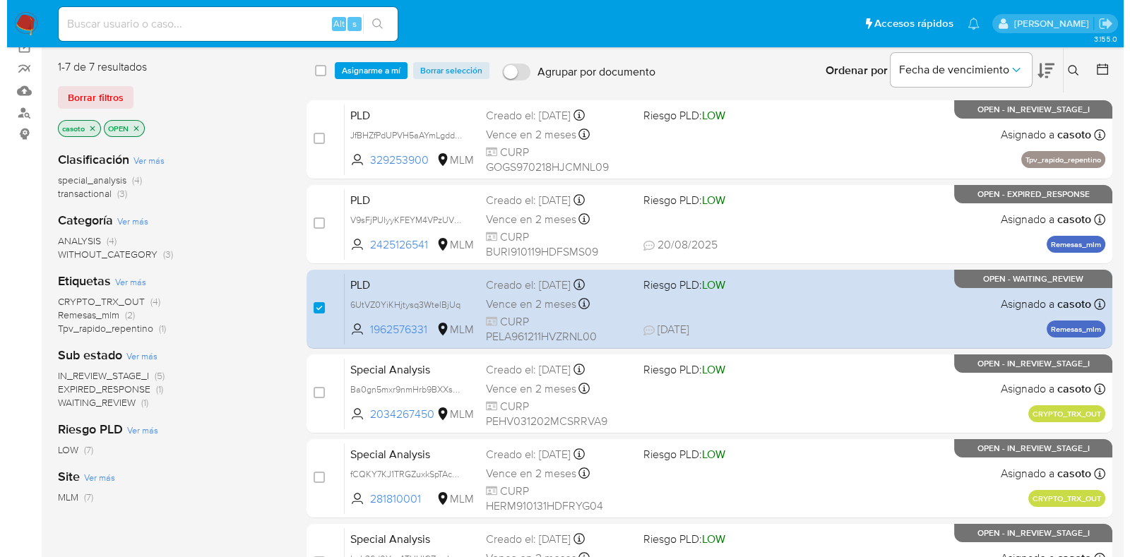
scroll to position [0, 0]
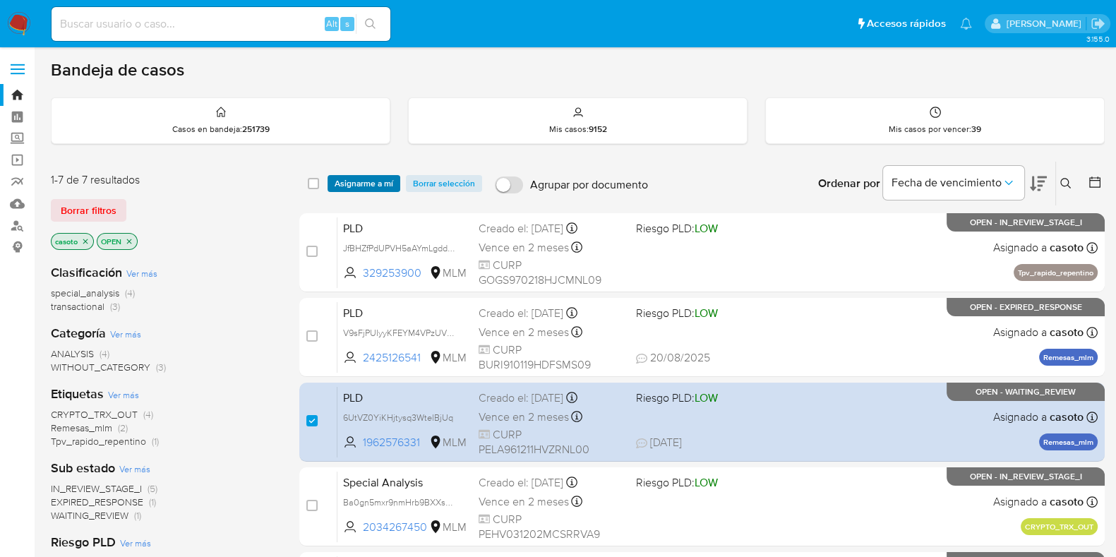
click at [372, 185] on span "Asignarme a mí" at bounding box center [364, 184] width 59 height 14
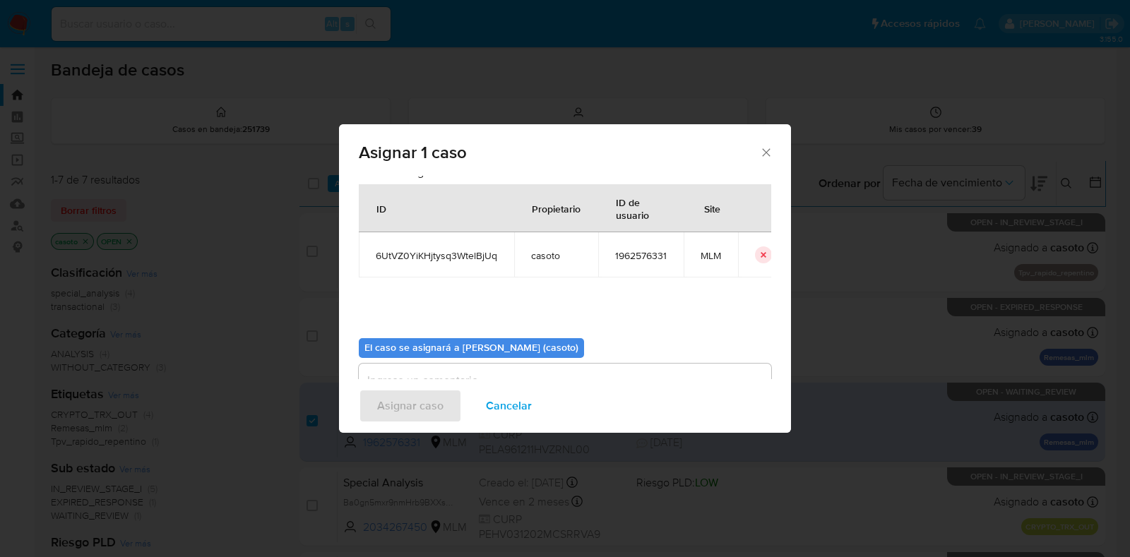
scroll to position [73, 0]
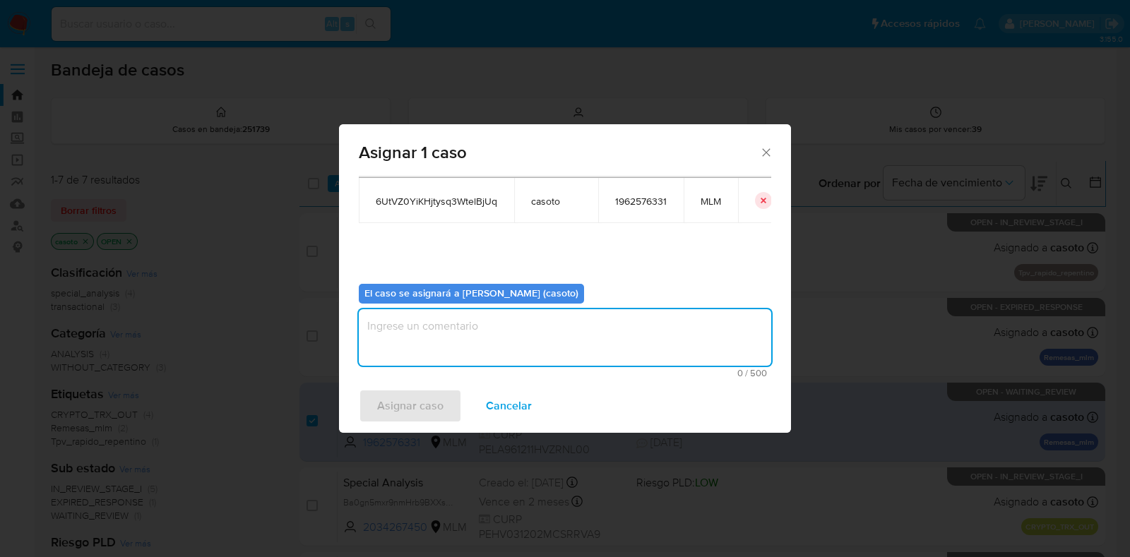
click at [522, 327] on textarea "assign-modal" at bounding box center [565, 337] width 412 height 56
type textarea "l1"
click at [435, 400] on span "Asignar caso" at bounding box center [410, 405] width 66 height 31
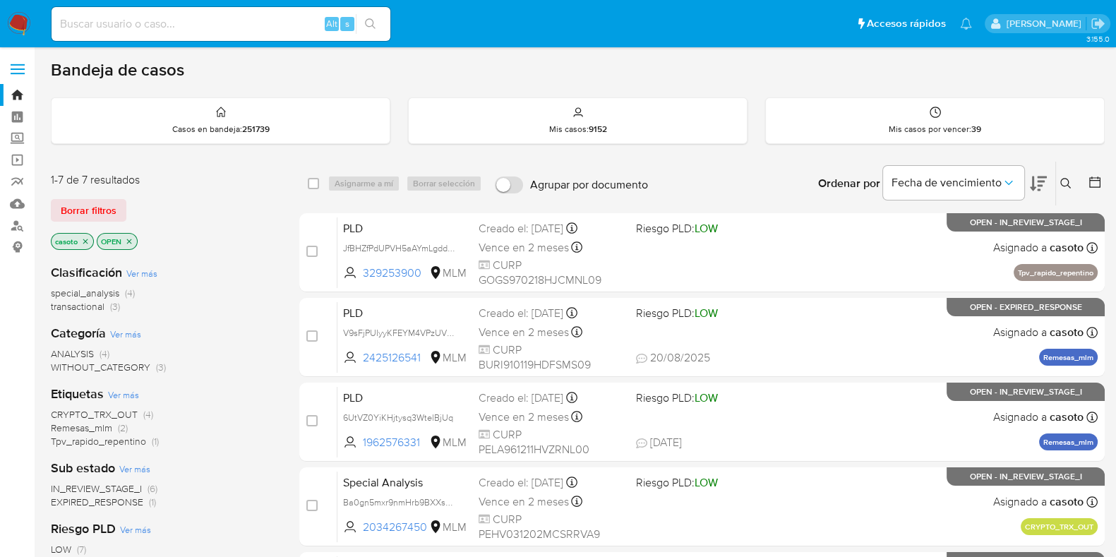
click at [1063, 189] on button at bounding box center [1067, 183] width 23 height 17
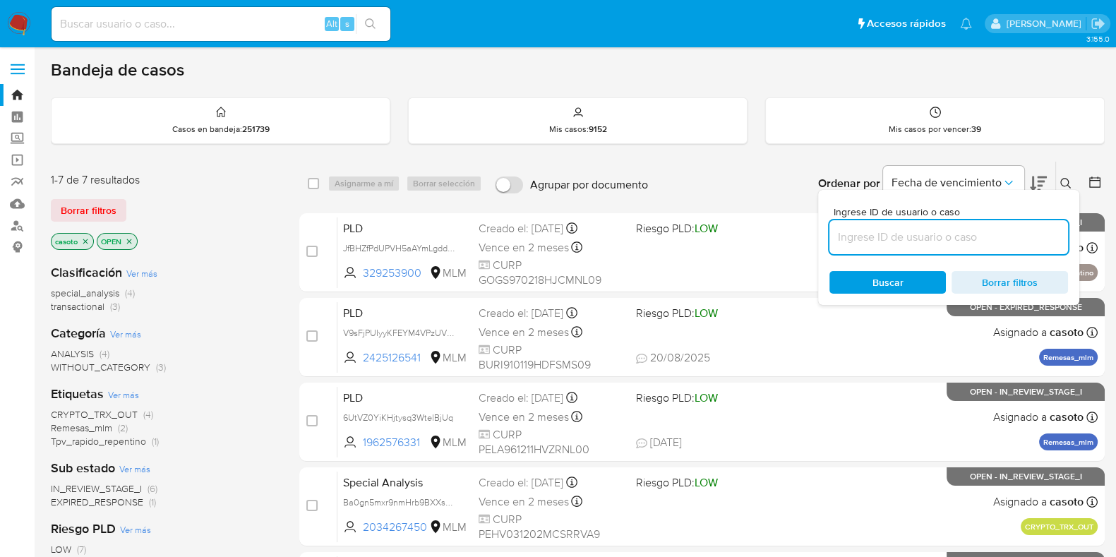
click at [972, 234] on input at bounding box center [949, 237] width 239 height 18
type input "eGFB7O145GK9era6hPkCvhxt"
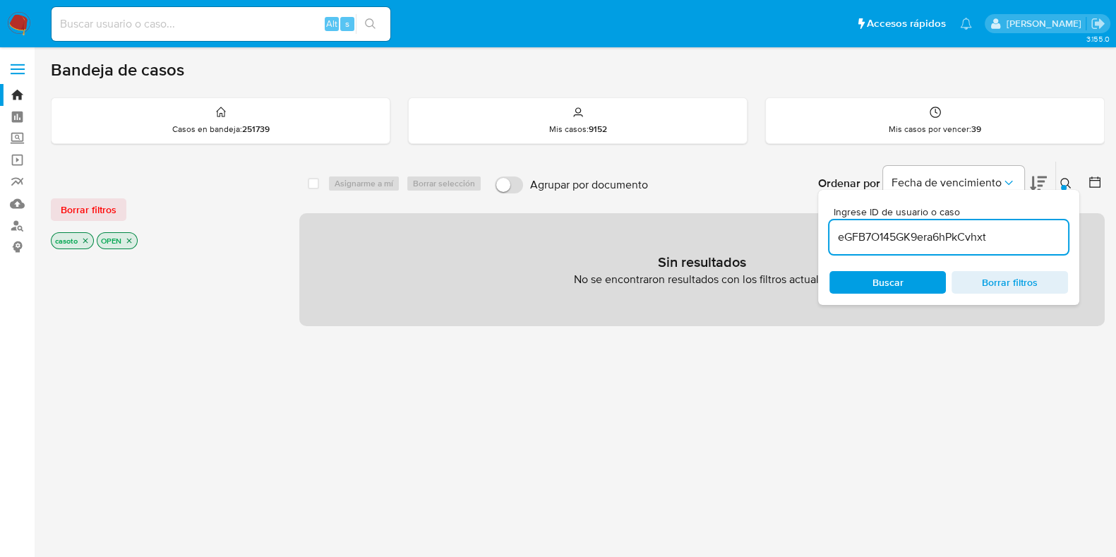
click at [1066, 175] on button at bounding box center [1067, 183] width 23 height 17
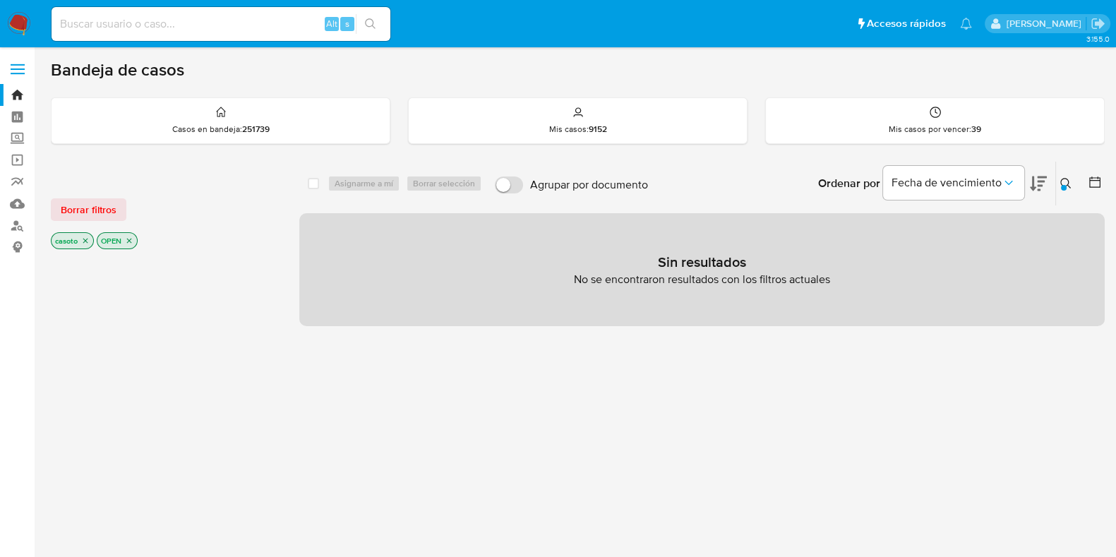
click at [82, 239] on icon "close-filter" at bounding box center [85, 241] width 8 height 8
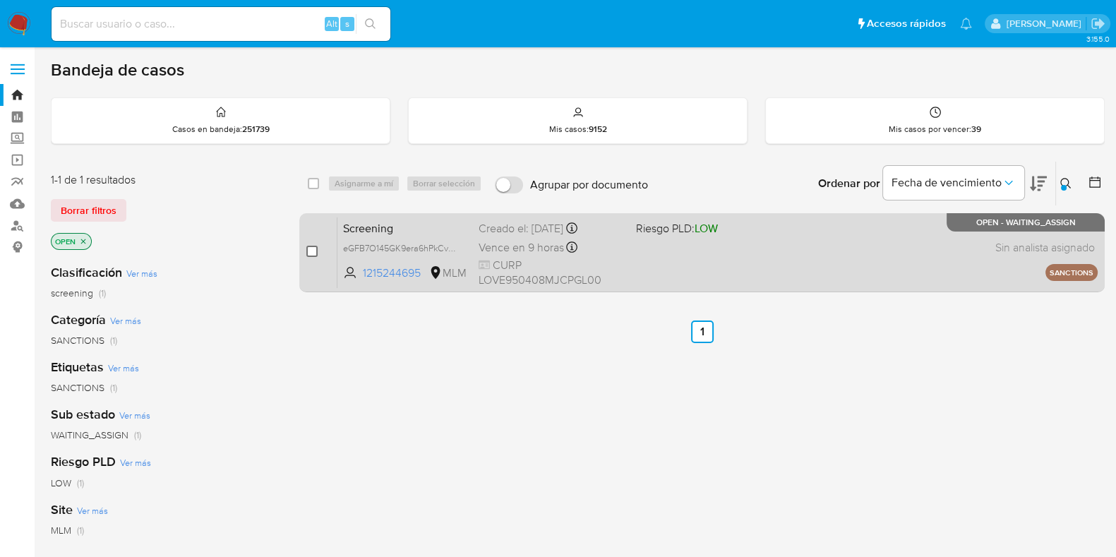
click at [305, 251] on div "case-item-checkbox No es posible asignar el caso Screening eGFB7O145GK9era6hPkC…" at bounding box center [702, 252] width 806 height 79
click at [309, 251] on input "checkbox" at bounding box center [311, 251] width 11 height 11
checkbox input "true"
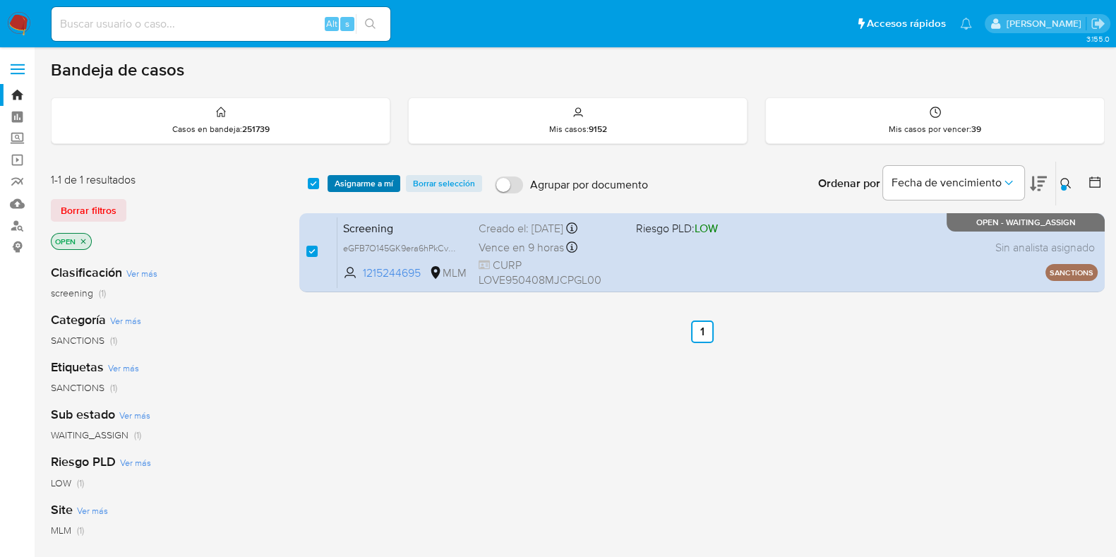
click at [353, 184] on span "Asignarme a mí" at bounding box center [364, 184] width 59 height 14
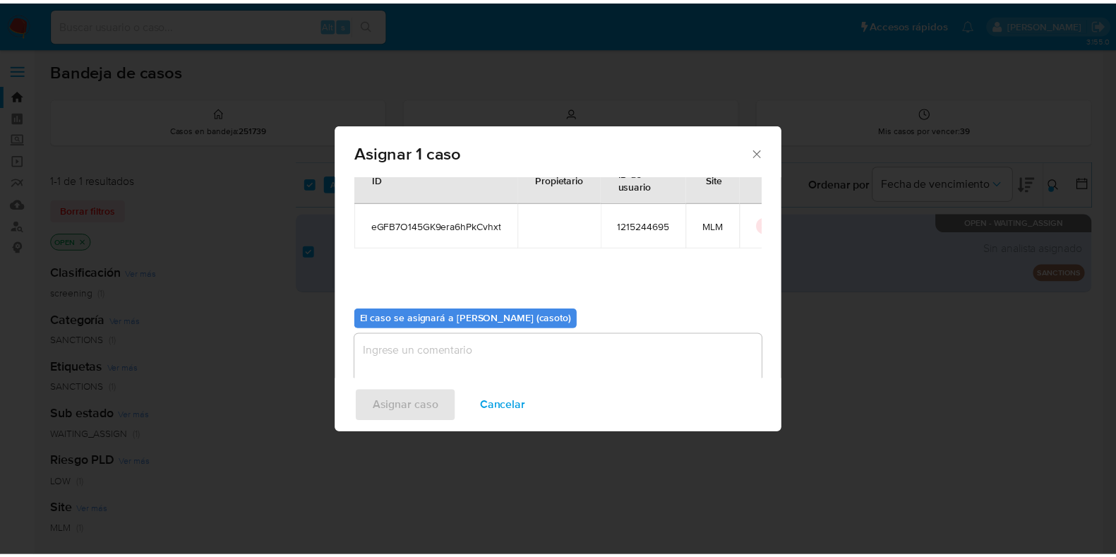
scroll to position [73, 0]
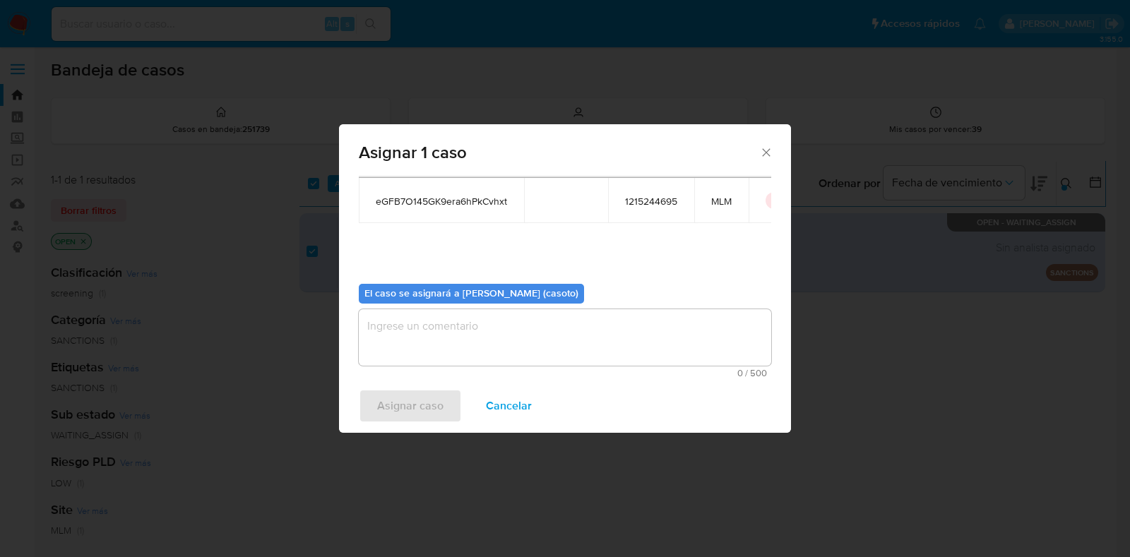
drag, startPoint x: 499, startPoint y: 350, endPoint x: 496, endPoint y: 342, distance: 8.1
click at [498, 347] on textarea "assign-modal" at bounding box center [565, 337] width 412 height 56
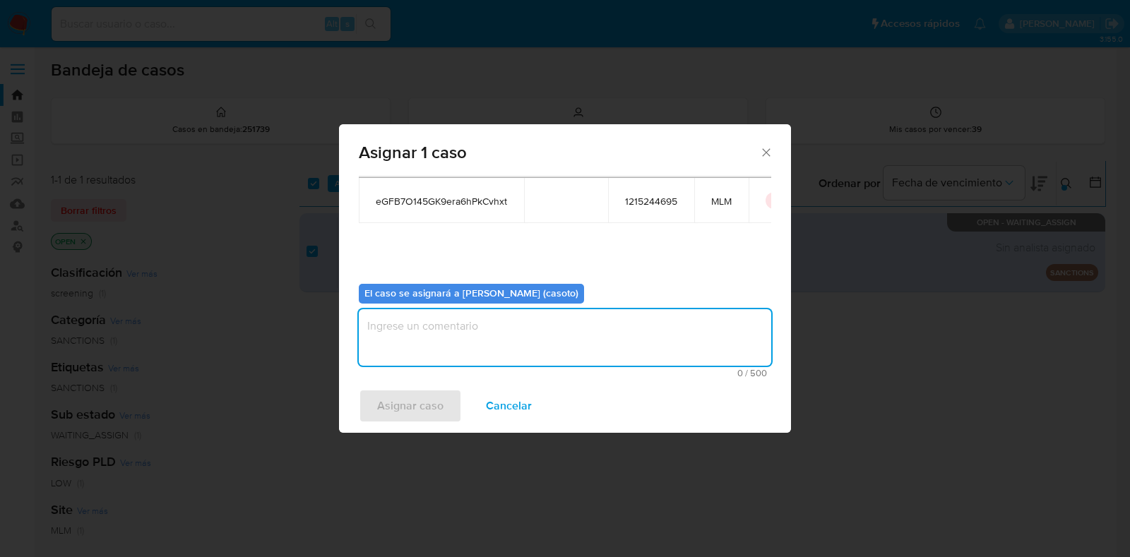
type textarea "ñ"
type textarea "l1"
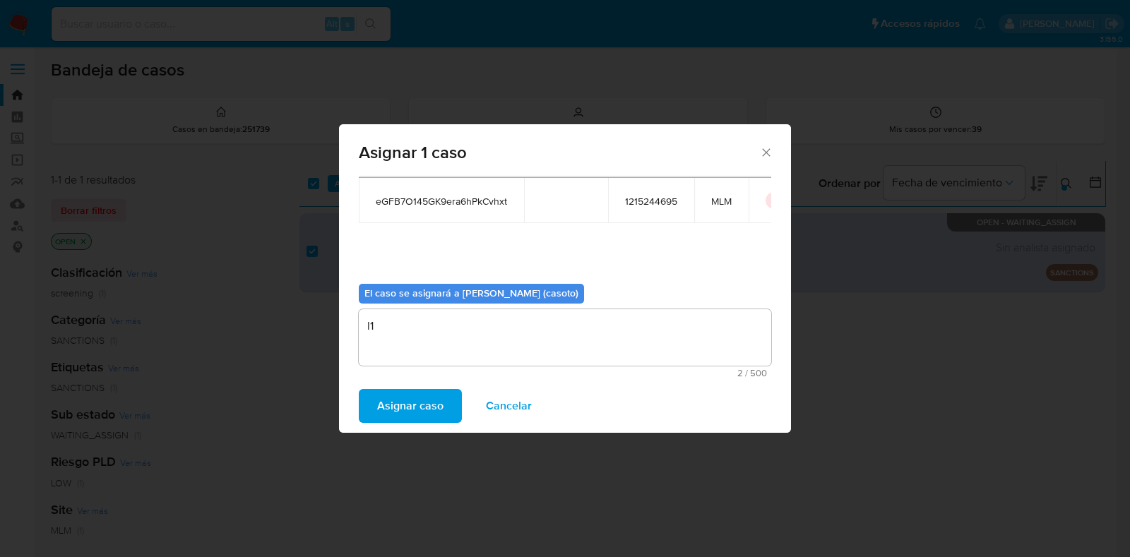
click at [426, 397] on span "Asignar caso" at bounding box center [410, 405] width 66 height 31
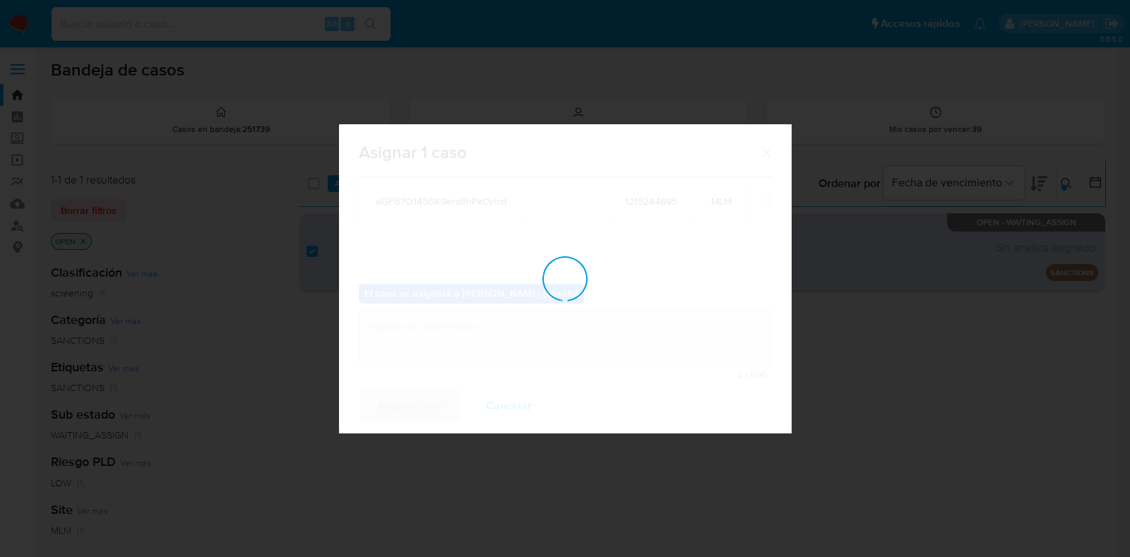
checkbox input "false"
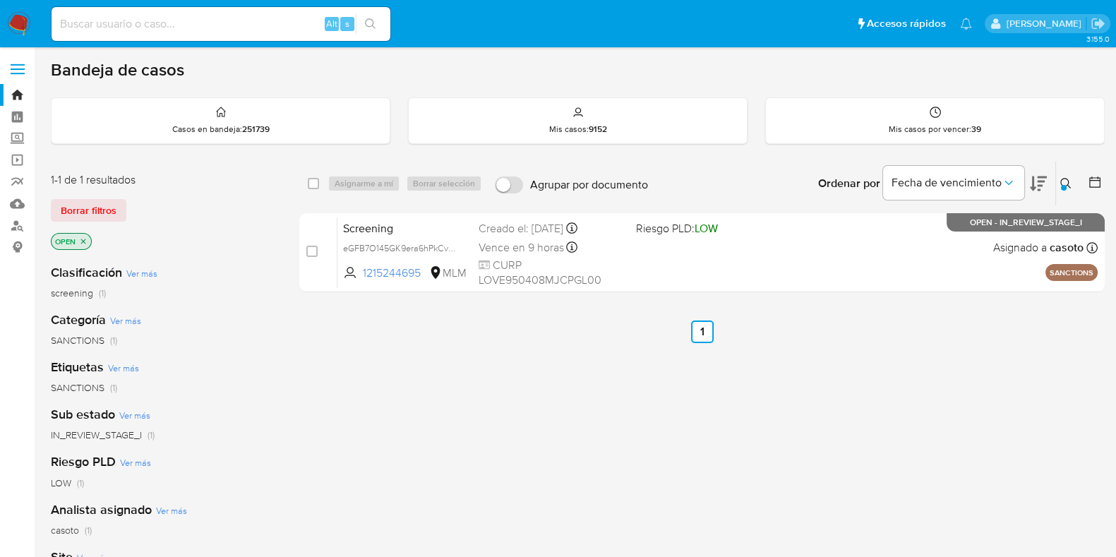
click at [1068, 185] on icon at bounding box center [1066, 183] width 11 height 11
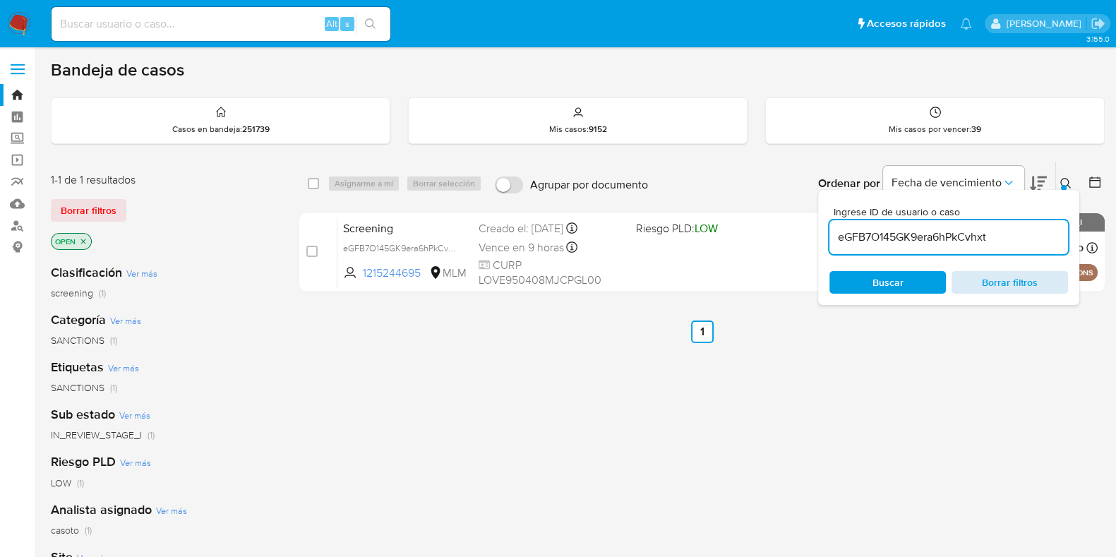
click at [1047, 284] on span "Borrar filtros" at bounding box center [1010, 283] width 97 height 20
drag, startPoint x: 1069, startPoint y: 183, endPoint x: 946, endPoint y: 197, distance: 123.7
click at [1068, 183] on icon at bounding box center [1066, 183] width 11 height 11
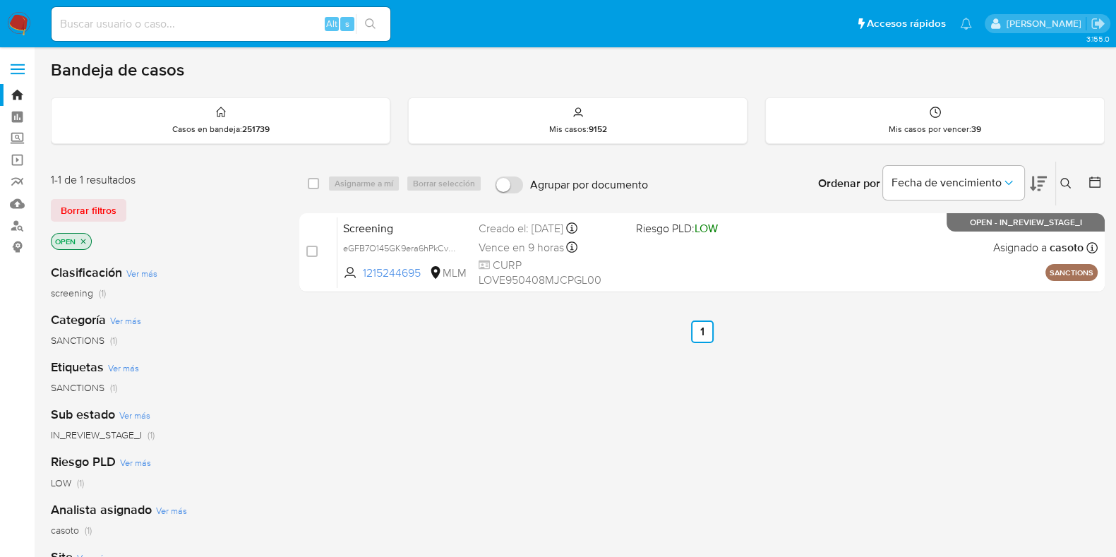
click at [1056, 179] on button at bounding box center [1067, 183] width 23 height 17
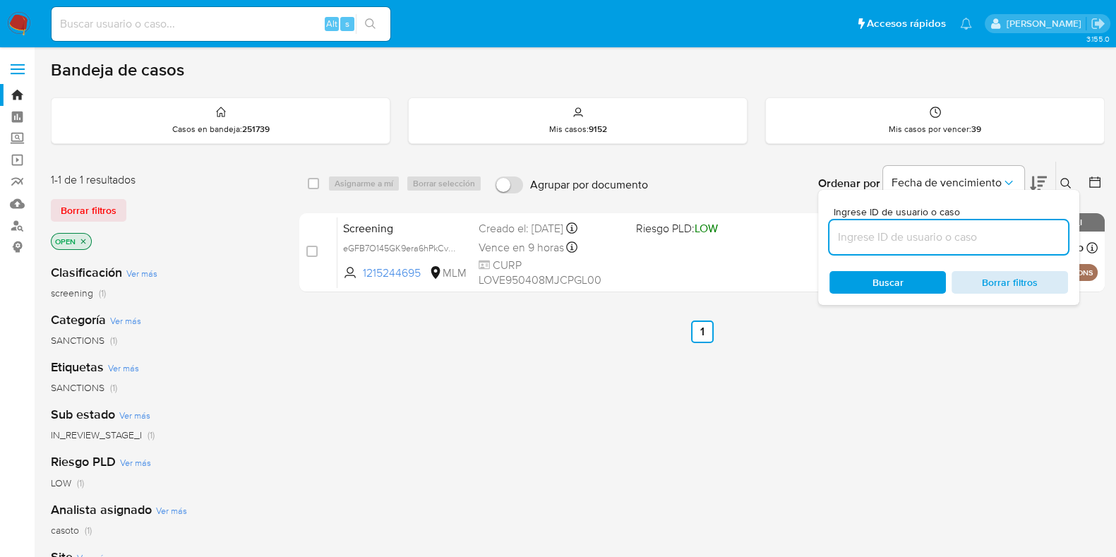
click at [1008, 282] on span "Borrar filtros" at bounding box center [1010, 283] width 97 height 20
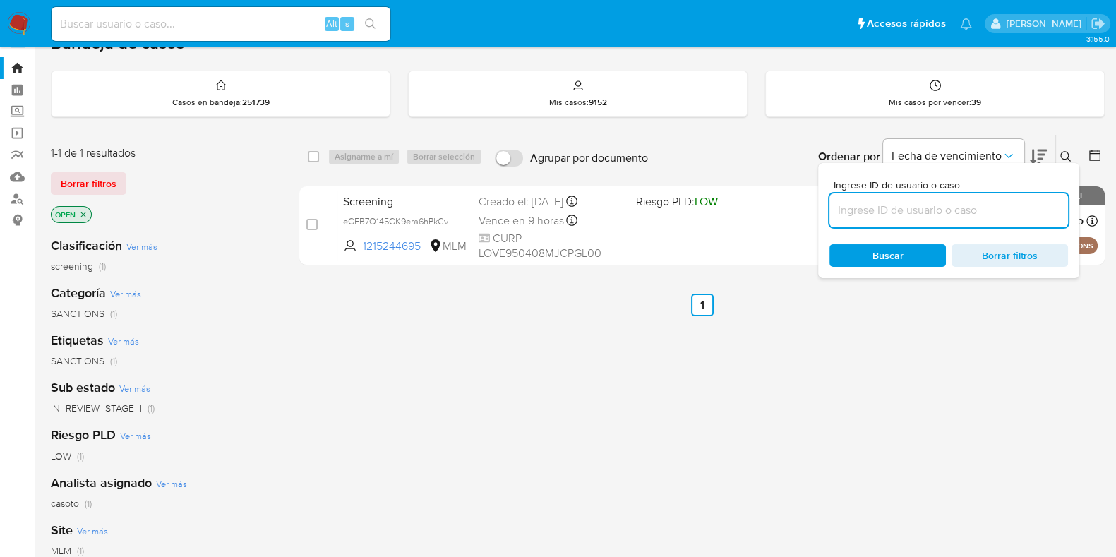
scroll to position [0, 0]
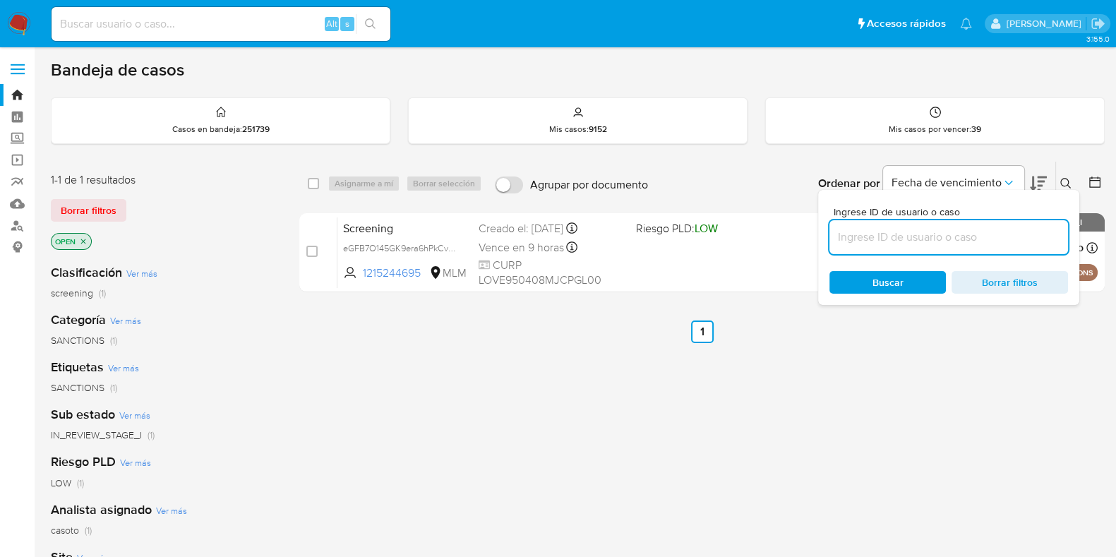
click at [85, 242] on icon "close-filter" at bounding box center [83, 241] width 8 height 8
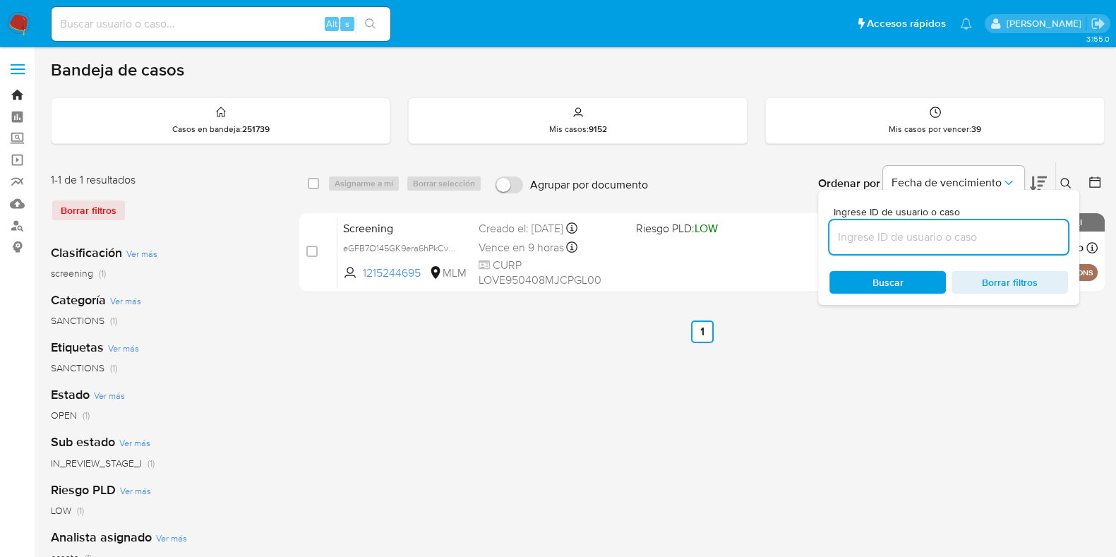
click at [7, 96] on link "Bandeja" at bounding box center [84, 95] width 168 height 22
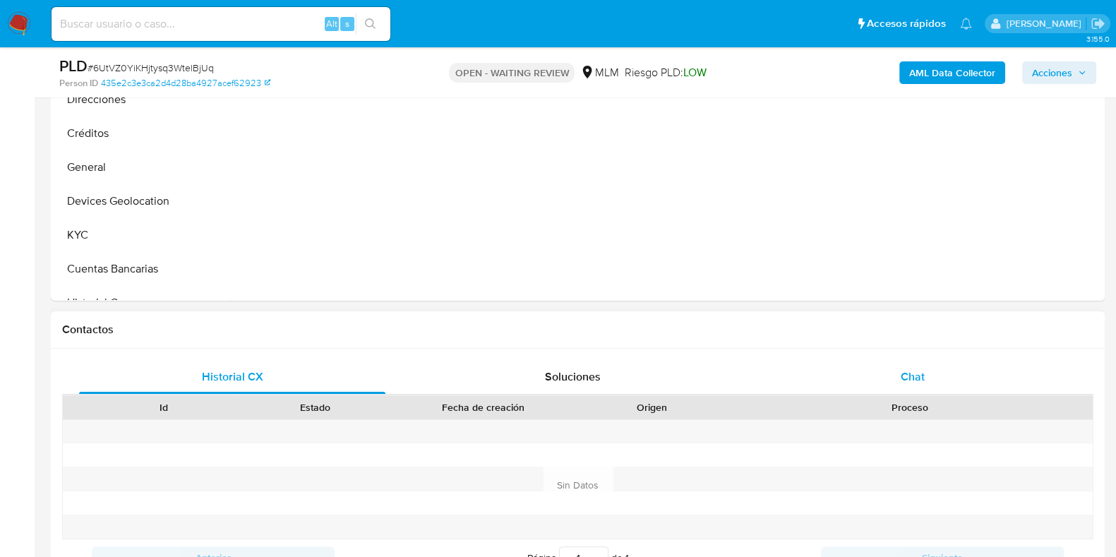
scroll to position [441, 0]
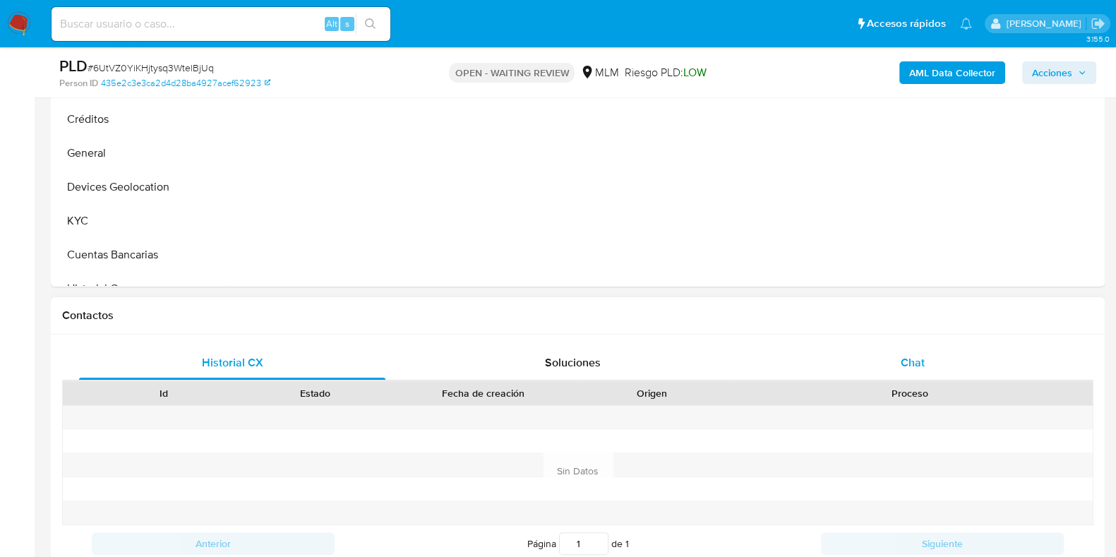
click at [911, 355] on span "Chat" at bounding box center [913, 362] width 24 height 16
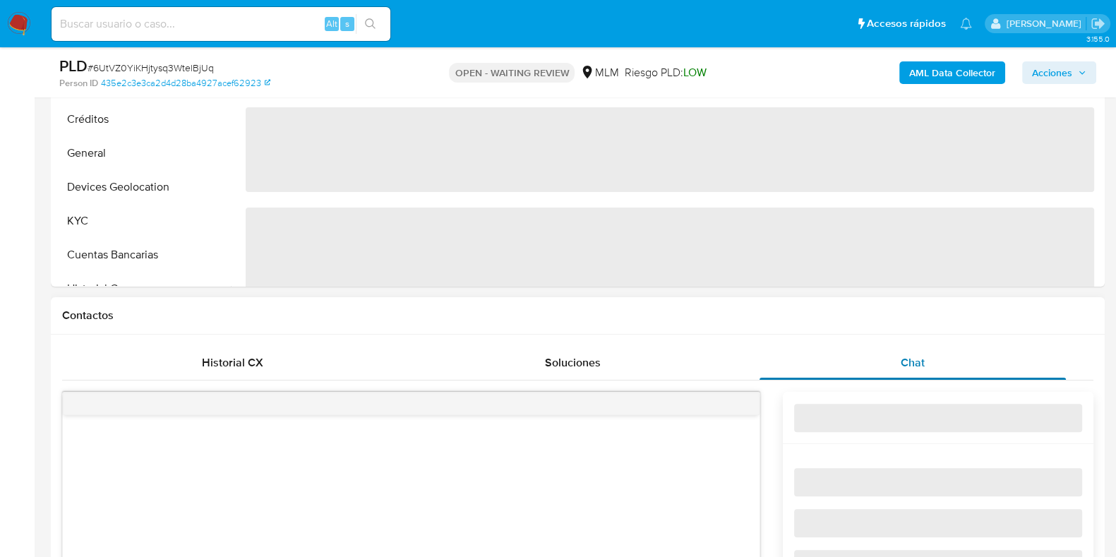
select select "10"
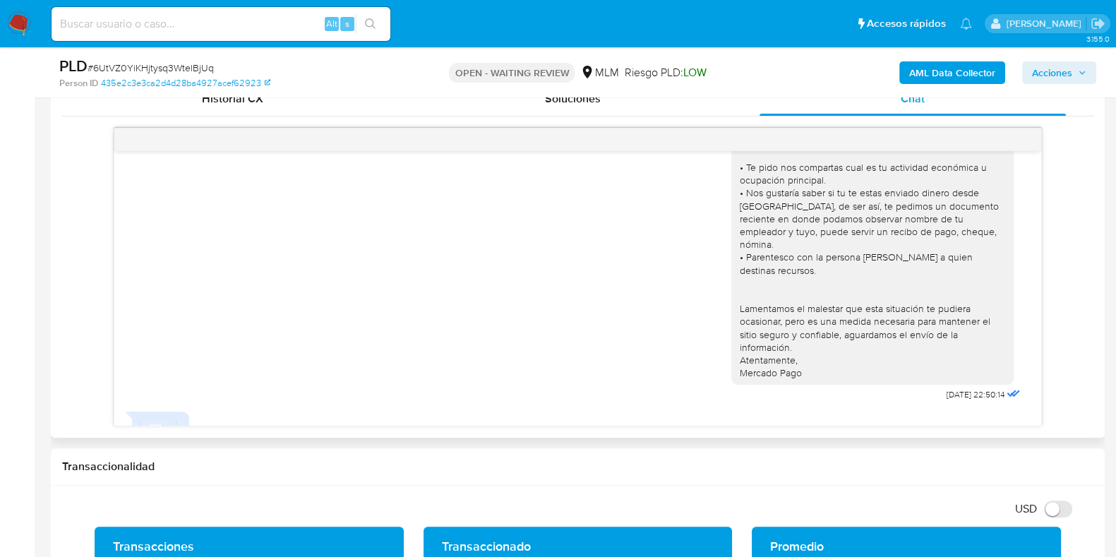
scroll to position [71, 0]
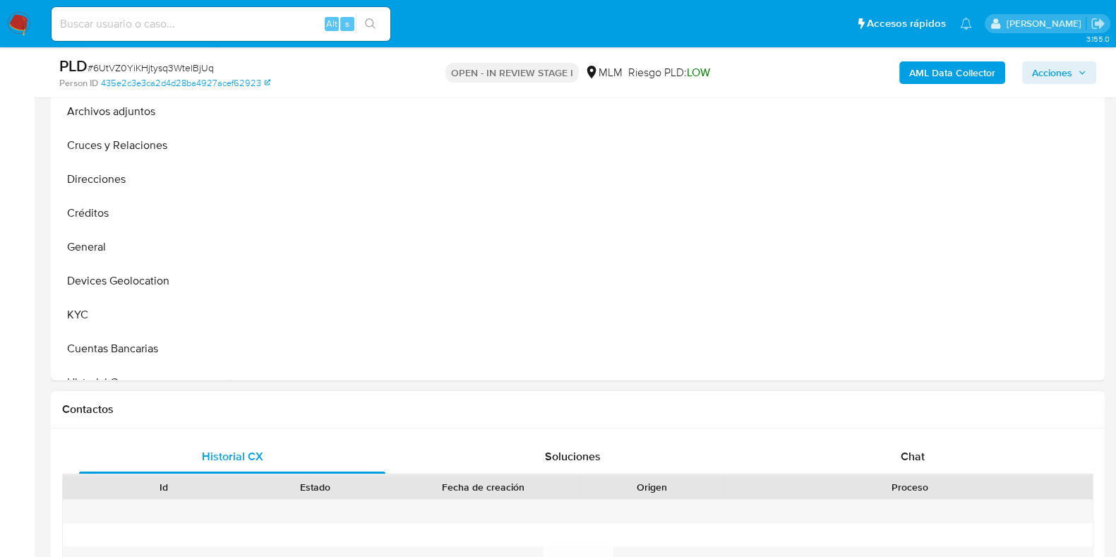
scroll to position [530, 0]
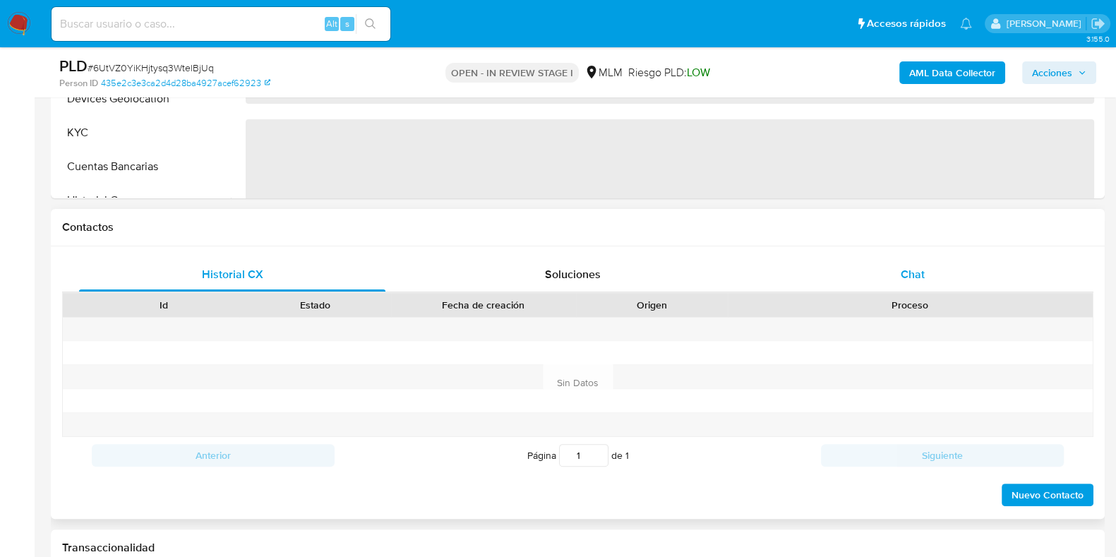
select select "10"
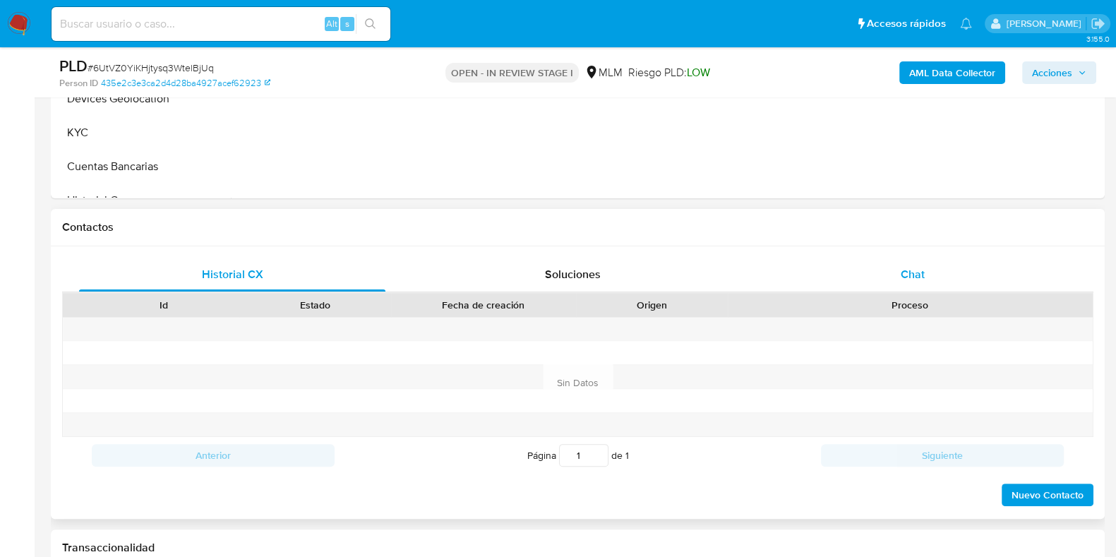
click at [910, 269] on span "Chat" at bounding box center [913, 274] width 24 height 16
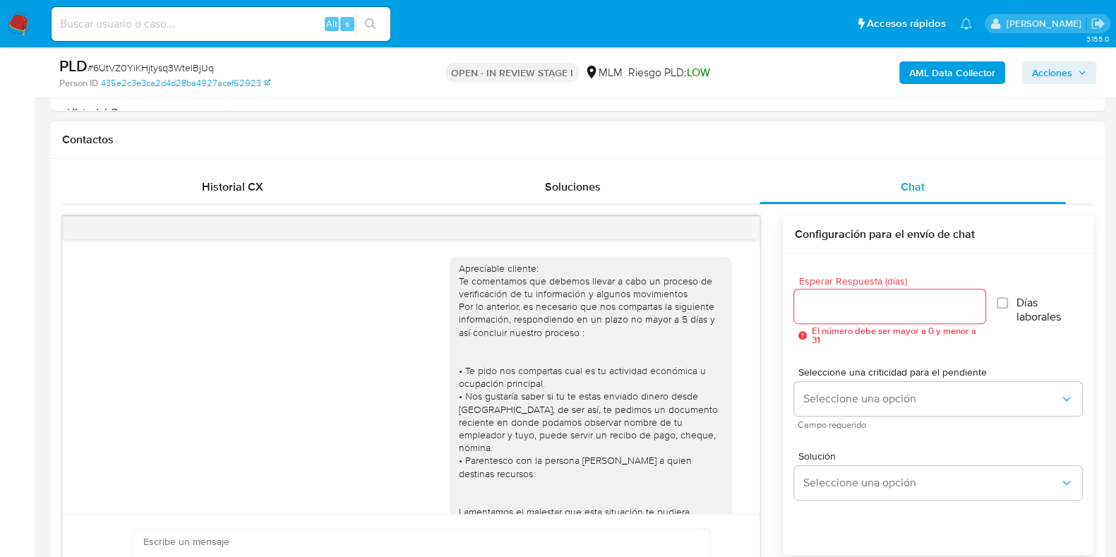
scroll to position [247, 0]
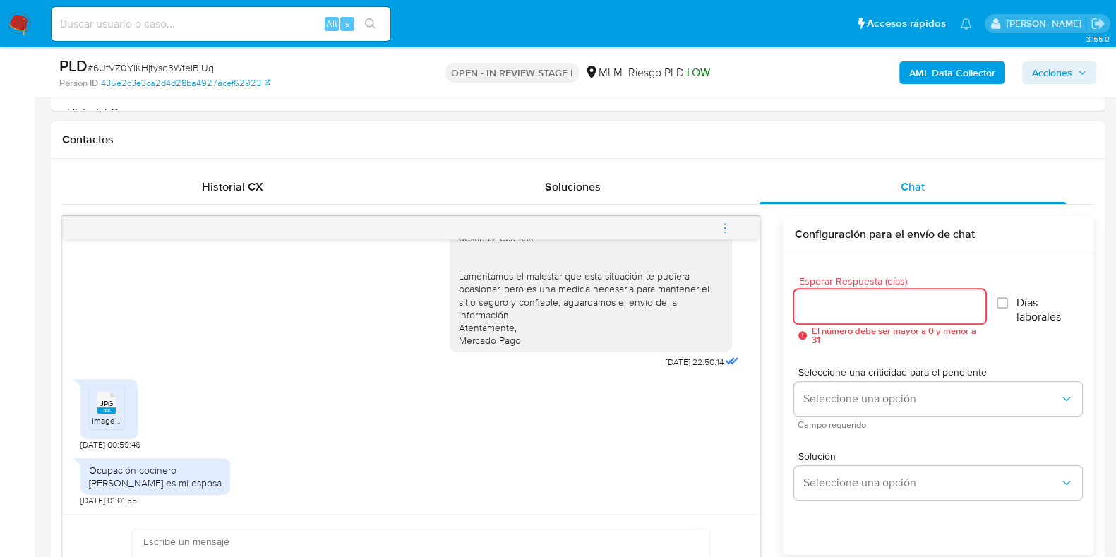
click at [870, 302] on input "Esperar Respuesta (días)" at bounding box center [889, 306] width 191 height 18
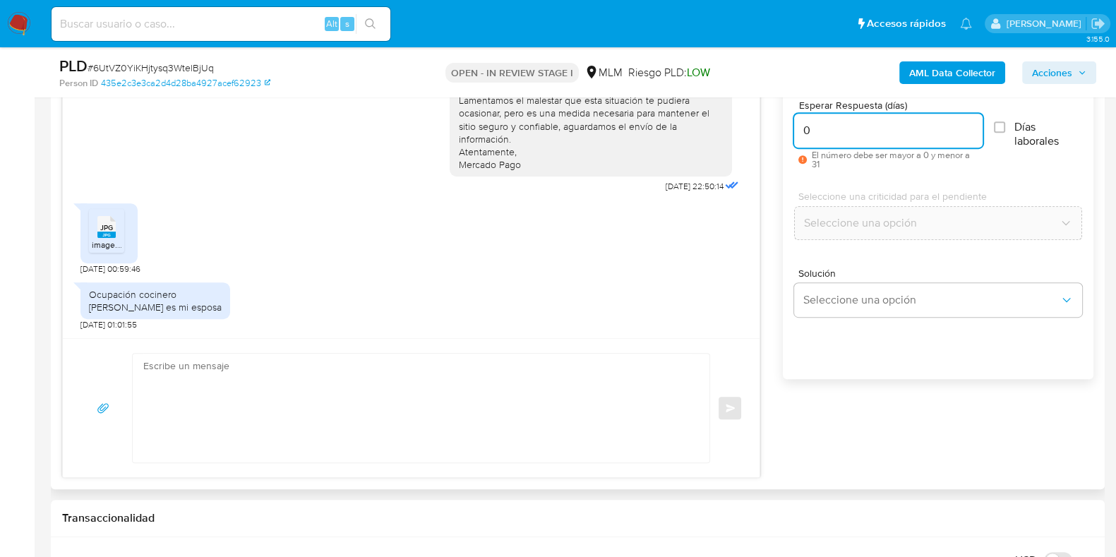
scroll to position [794, 0]
type input "0"
click at [323, 417] on textarea at bounding box center [417, 406] width 549 height 109
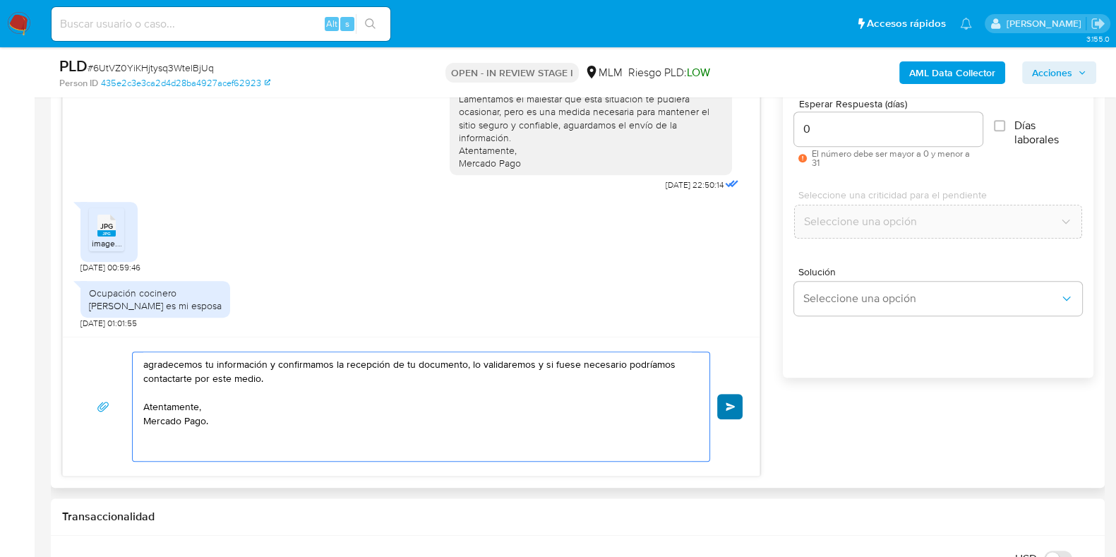
type textarea "agradecemos tu información y confirmamos la recepción de tu documento, lo valid…"
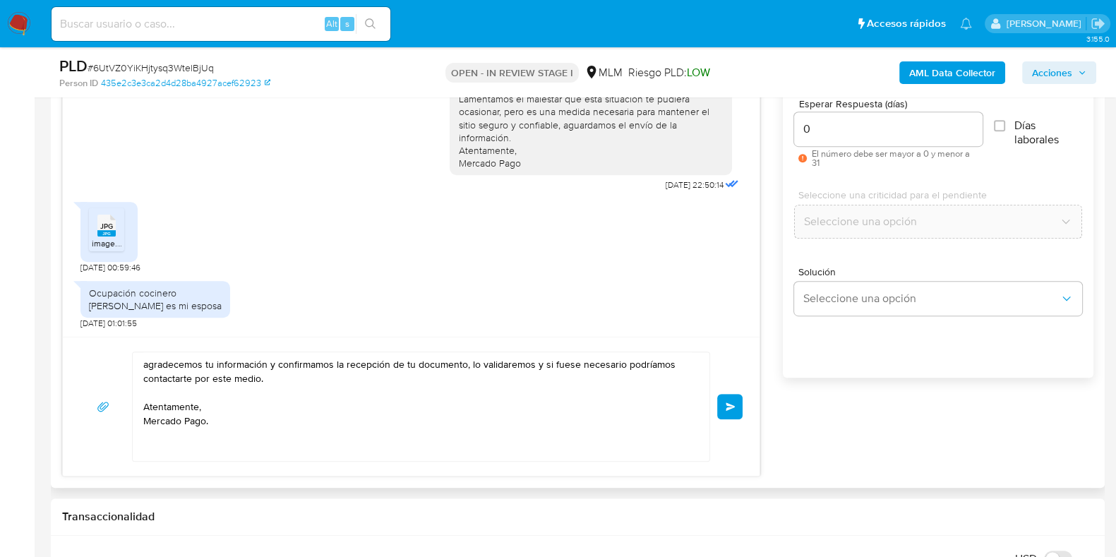
click at [741, 406] on button "Enviar" at bounding box center [729, 406] width 25 height 25
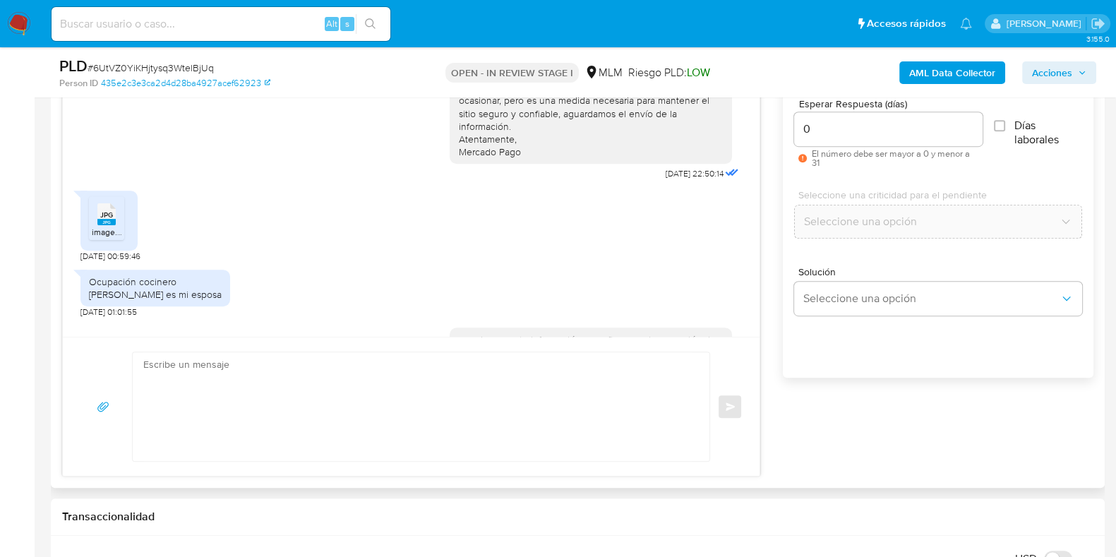
scroll to position [366, 0]
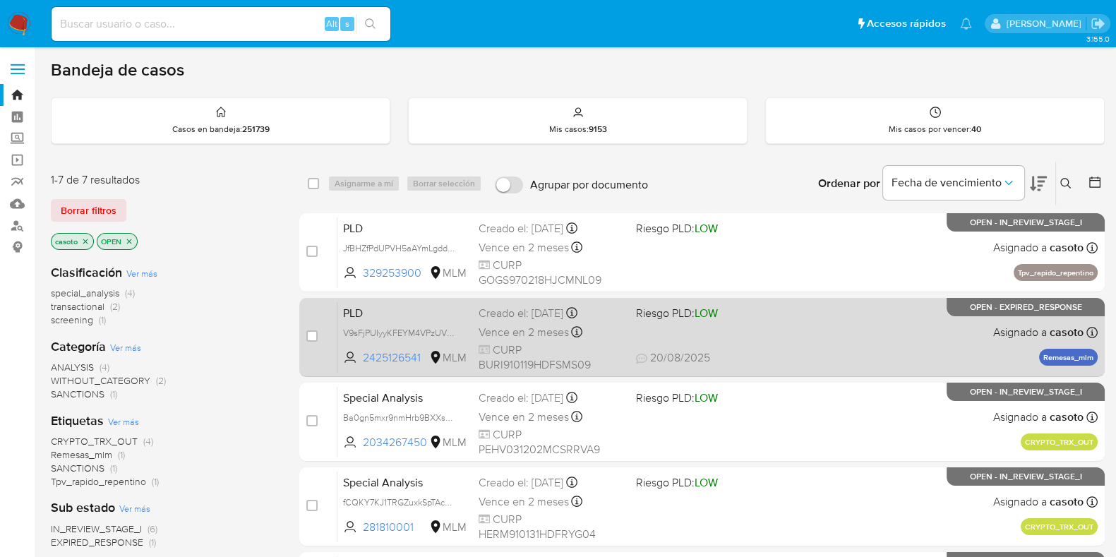
click at [828, 315] on div "PLD V9sFjPUIyyKFEYM4VPzUV4Oe 2425126541 MLM Riesgo PLD: LOW Creado el: [DATE] C…" at bounding box center [718, 337] width 760 height 71
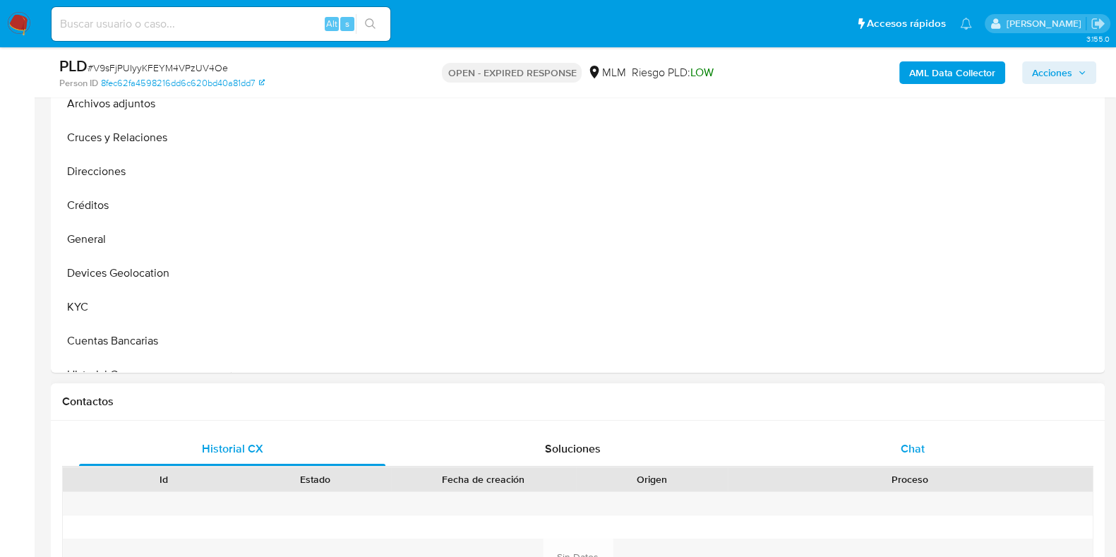
scroll to position [530, 0]
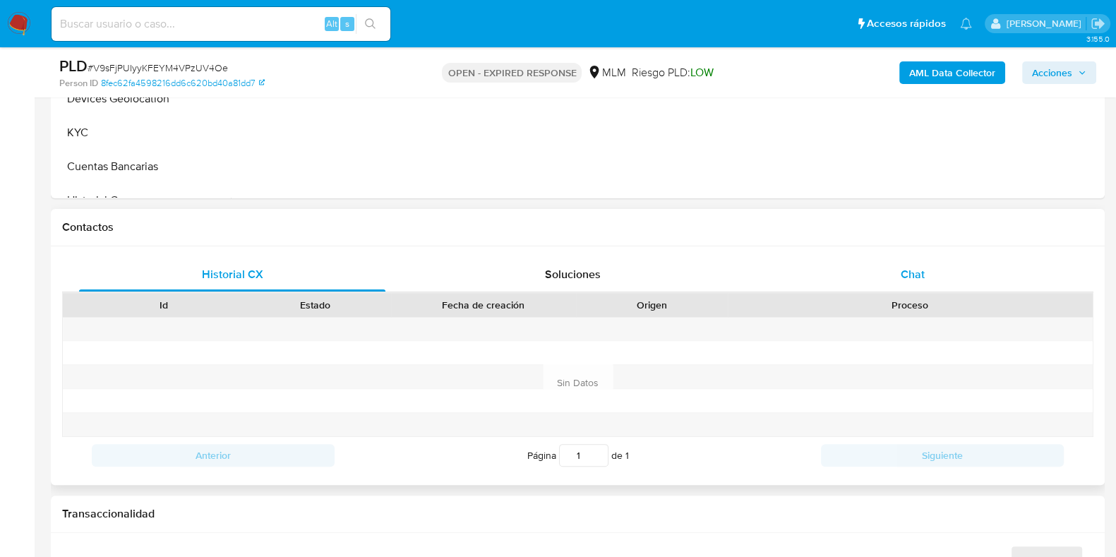
click at [920, 273] on span "Chat" at bounding box center [913, 274] width 24 height 16
select select "10"
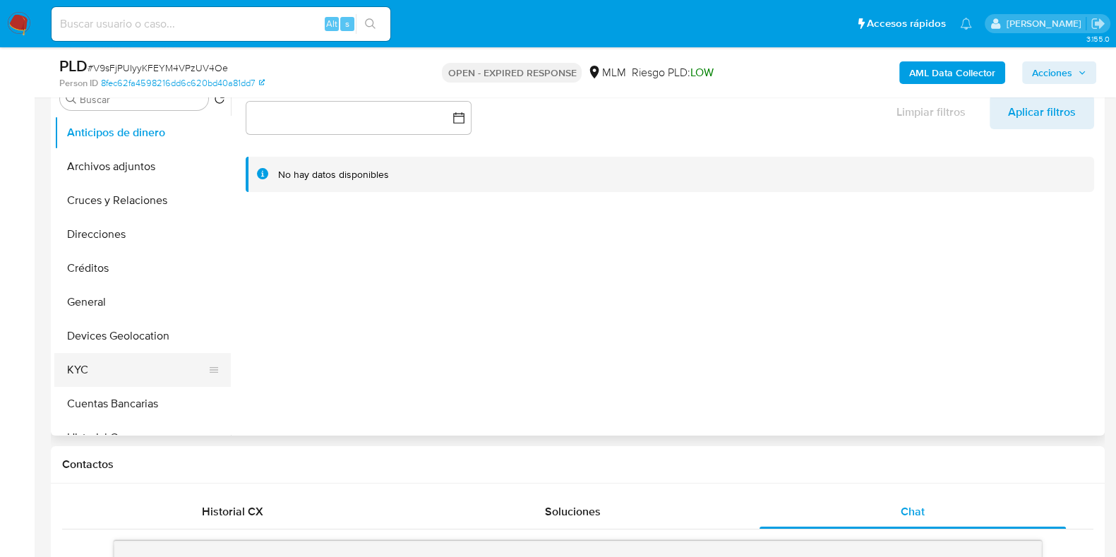
scroll to position [265, 0]
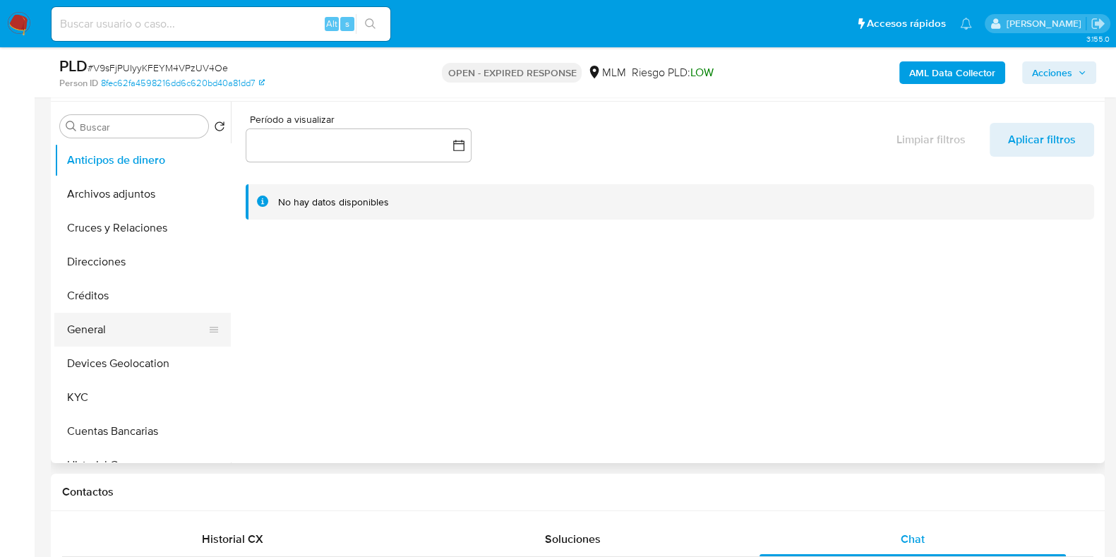
click at [101, 333] on button "General" at bounding box center [136, 330] width 165 height 34
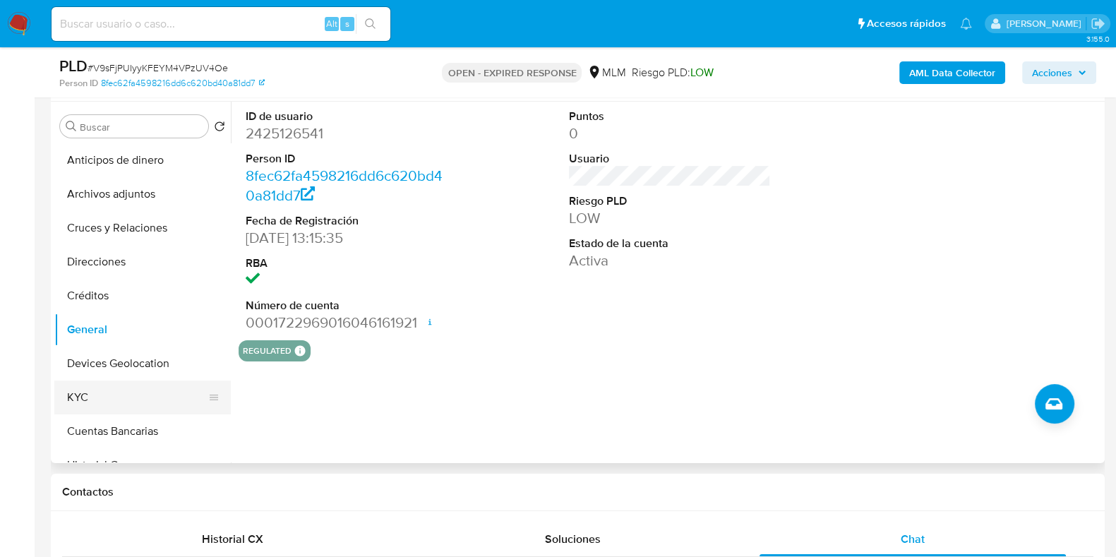
click at [87, 395] on button "KYC" at bounding box center [136, 398] width 165 height 34
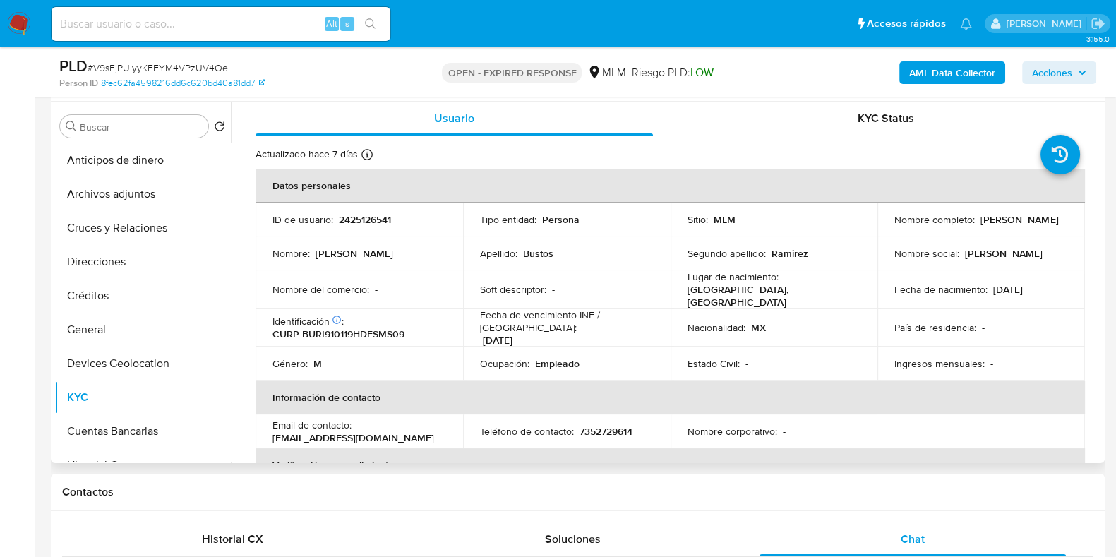
click at [369, 222] on p "2425126541" at bounding box center [365, 219] width 52 height 13
click at [366, 225] on p "2425126541" at bounding box center [365, 219] width 52 height 13
copy p "2425126541"
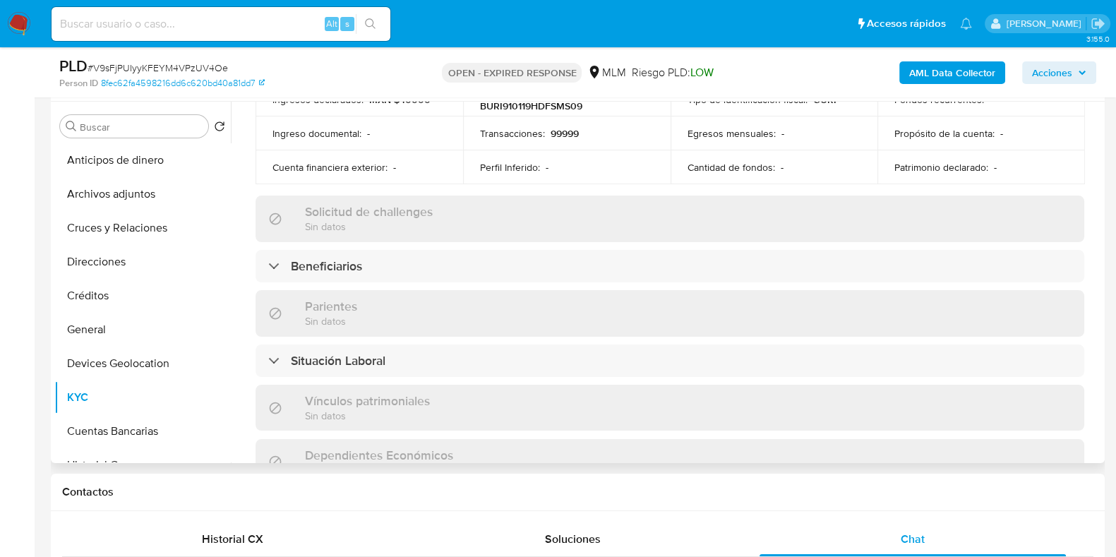
scroll to position [530, 0]
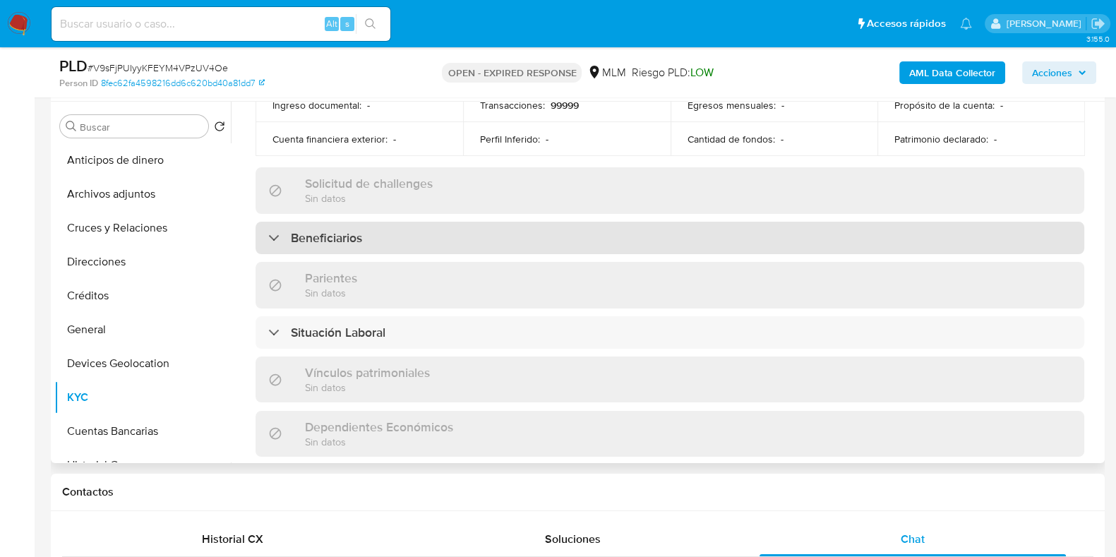
click at [410, 242] on div "Beneficiarios" at bounding box center [670, 238] width 829 height 32
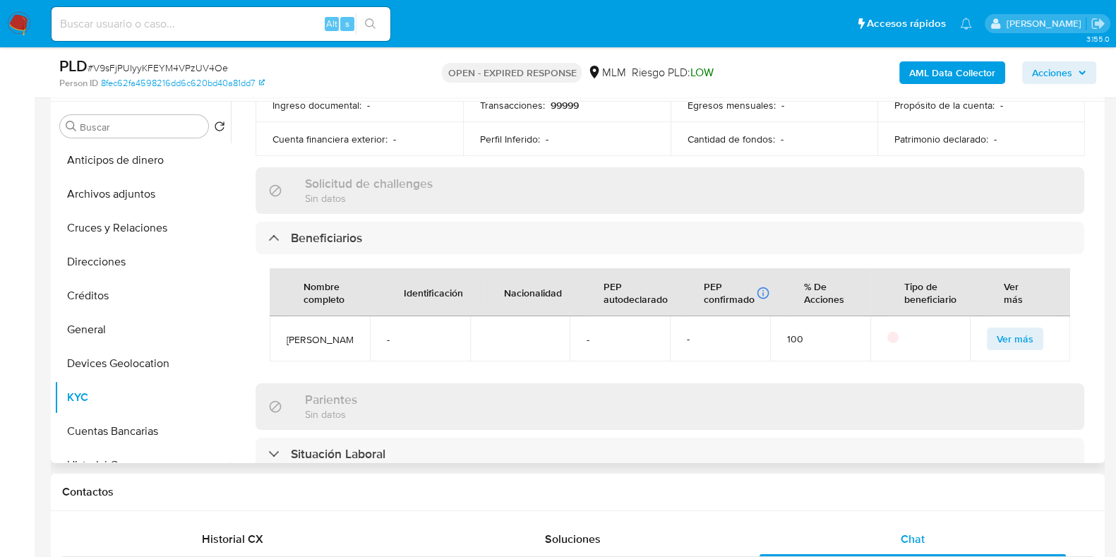
drag, startPoint x: 327, startPoint y: 347, endPoint x: 282, endPoint y: 332, distance: 47.1
click at [282, 332] on td "[PERSON_NAME]" at bounding box center [320, 338] width 100 height 45
copy span "[PERSON_NAME]"
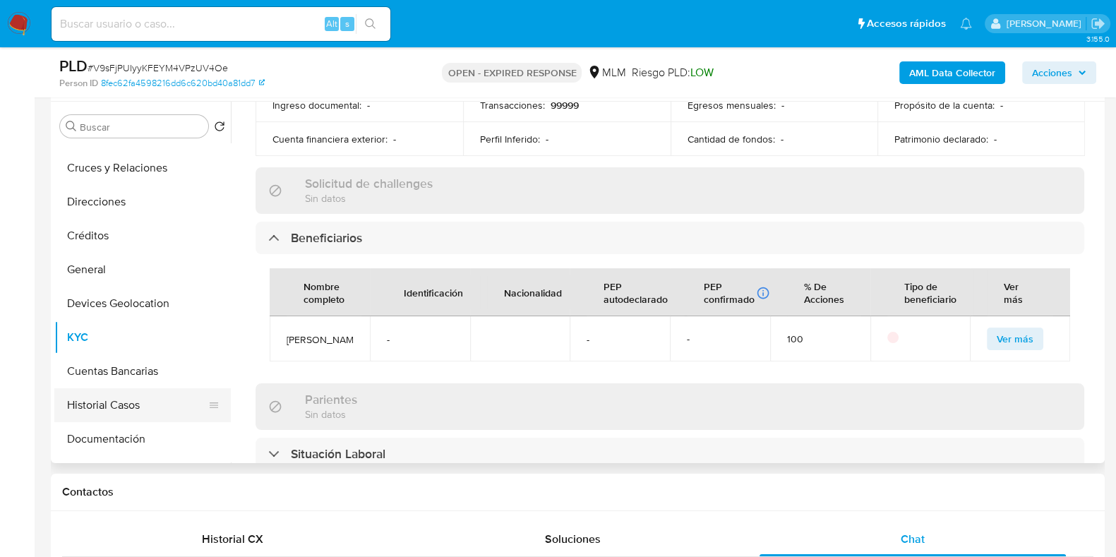
scroll to position [88, 0]
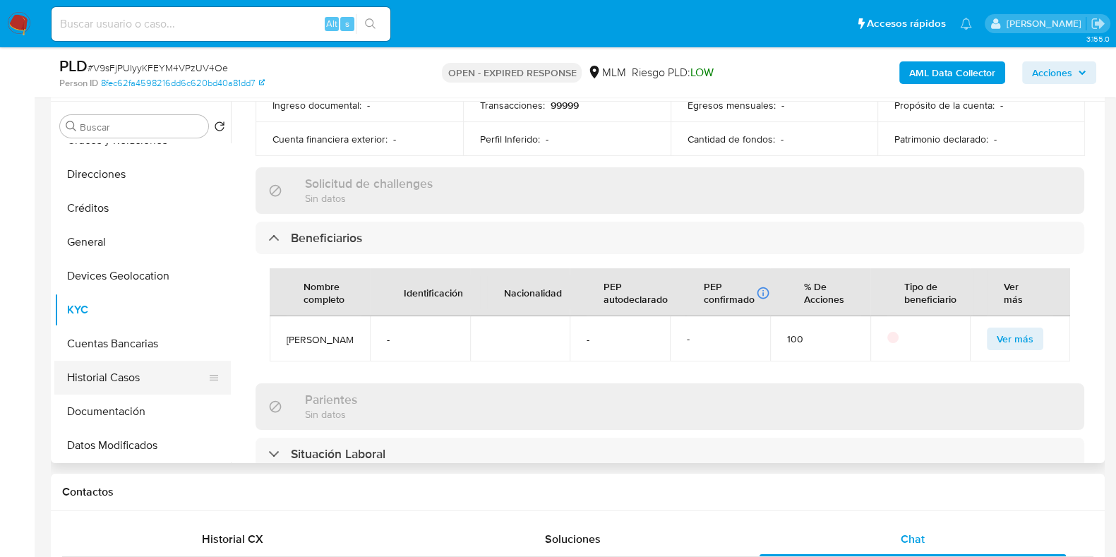
click at [115, 381] on button "Historial Casos" at bounding box center [136, 378] width 165 height 34
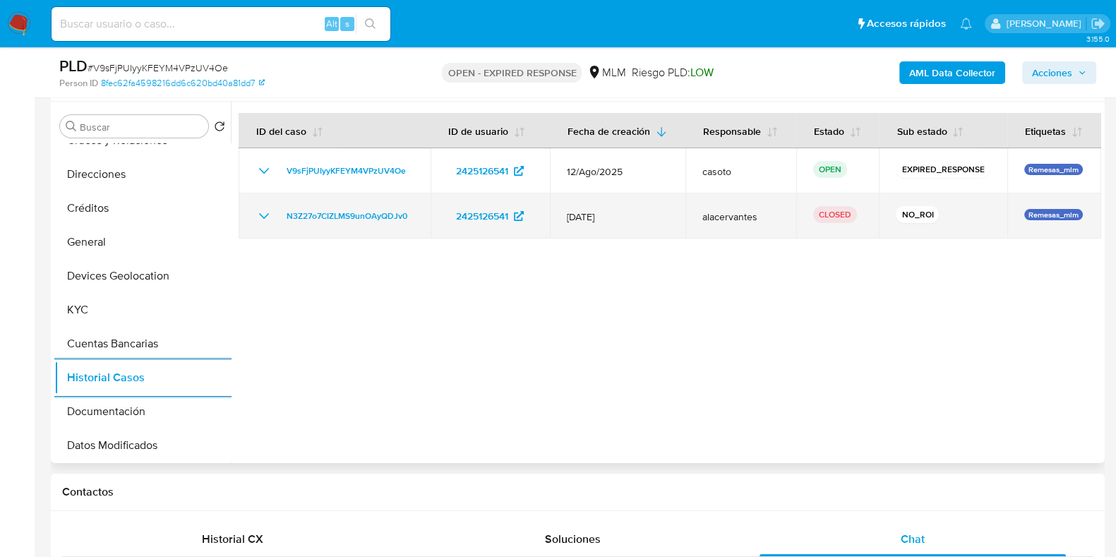
click at [266, 217] on icon "Mostrar/Ocultar" at bounding box center [264, 216] width 17 height 17
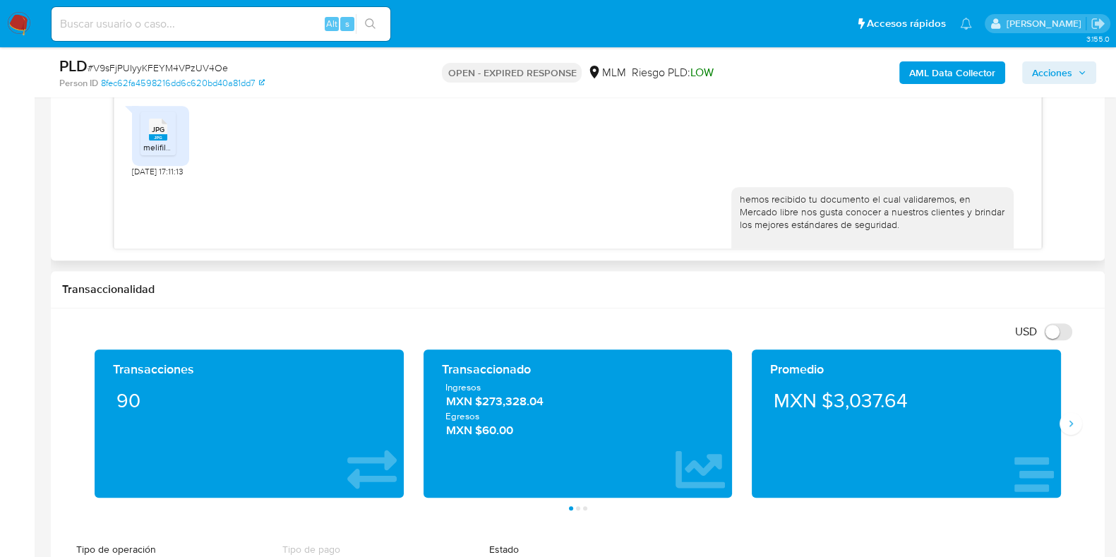
scroll to position [395, 0]
